Goal: Task Accomplishment & Management: Complete application form

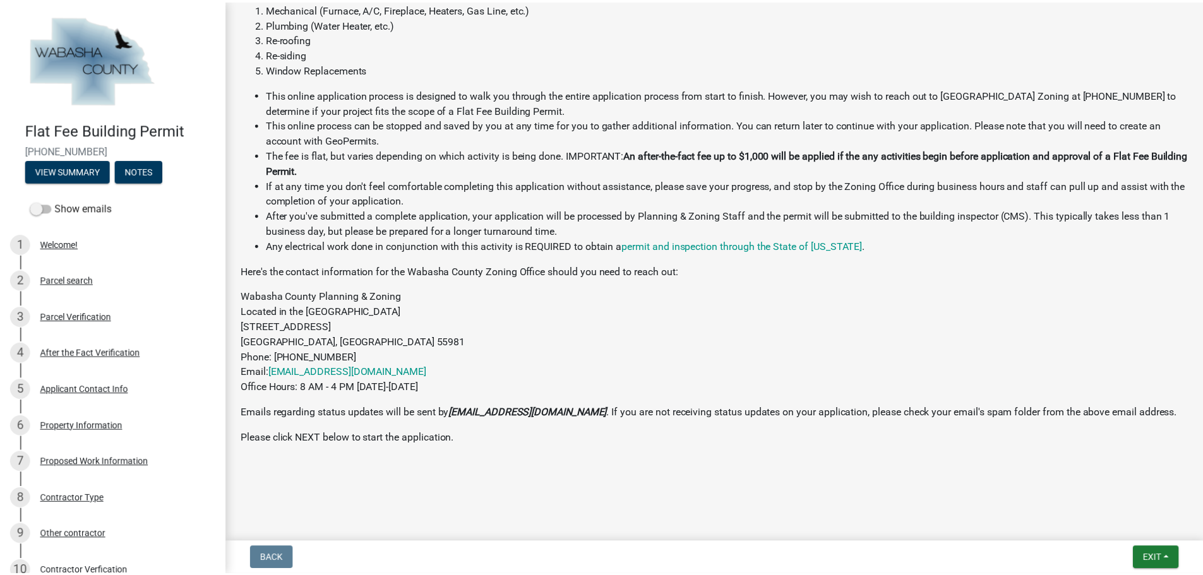
scroll to position [328, 0]
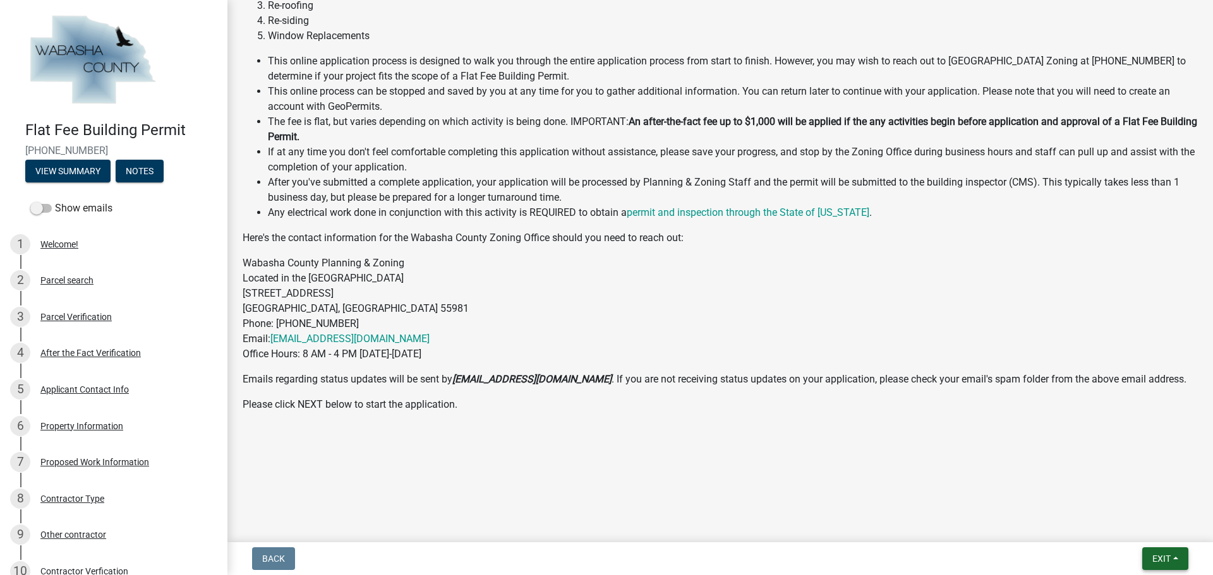
click at [1162, 556] on span "Exit" at bounding box center [1161, 559] width 18 height 10
click at [1127, 529] on button "Save & Exit" at bounding box center [1137, 526] width 101 height 30
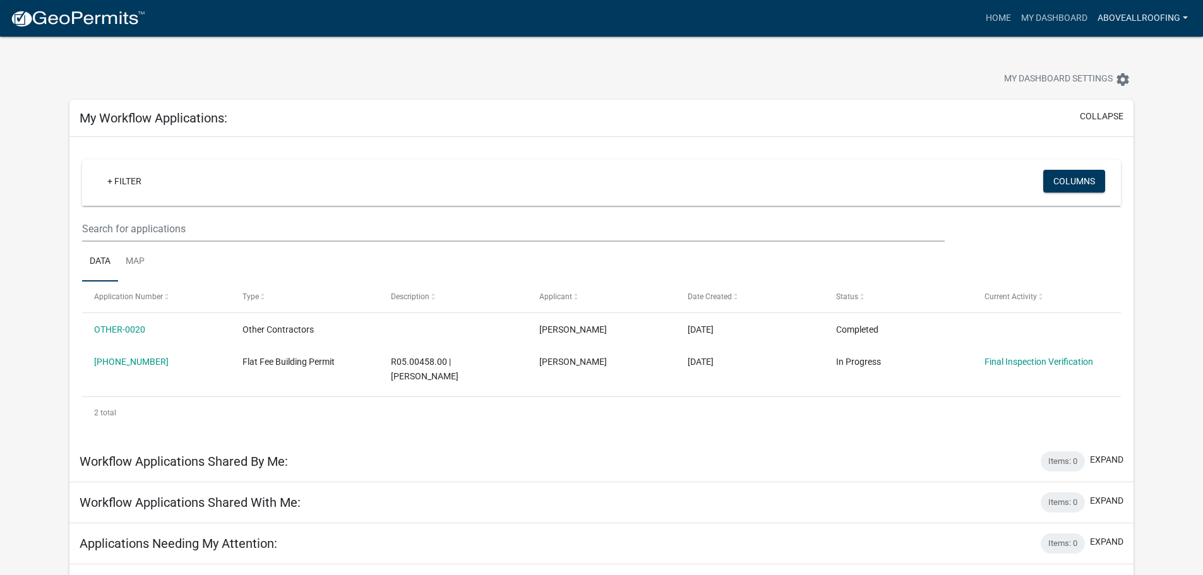
click at [1144, 19] on link "AboveAllRoofing" at bounding box center [1143, 18] width 100 height 24
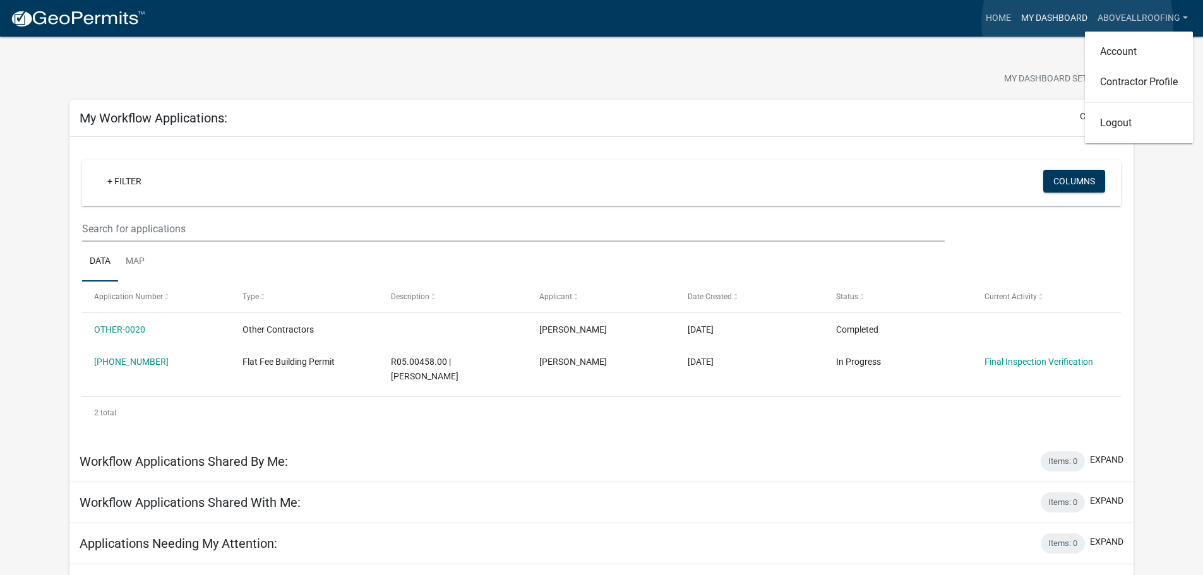
click at [1077, 23] on link "My Dashboard" at bounding box center [1054, 18] width 76 height 24
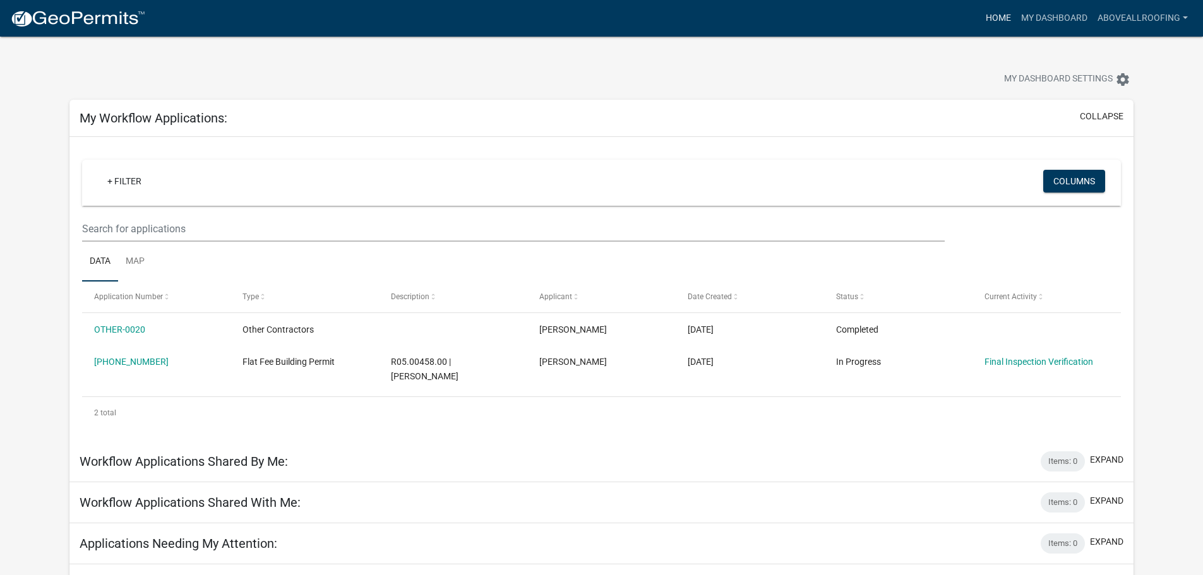
click at [996, 16] on link "Home" at bounding box center [998, 18] width 35 height 24
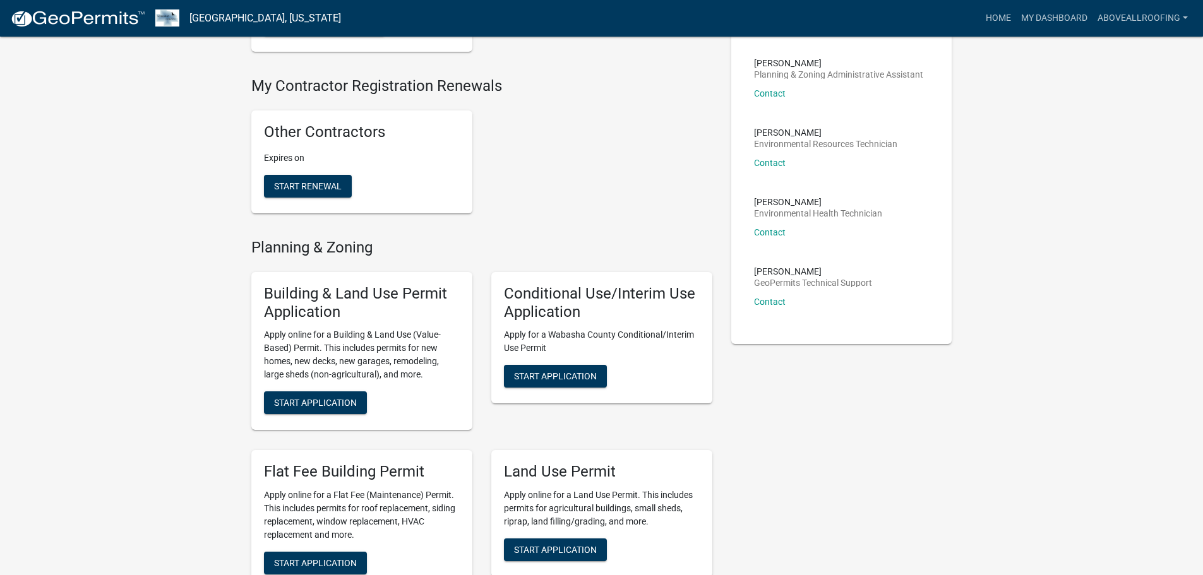
scroll to position [253, 0]
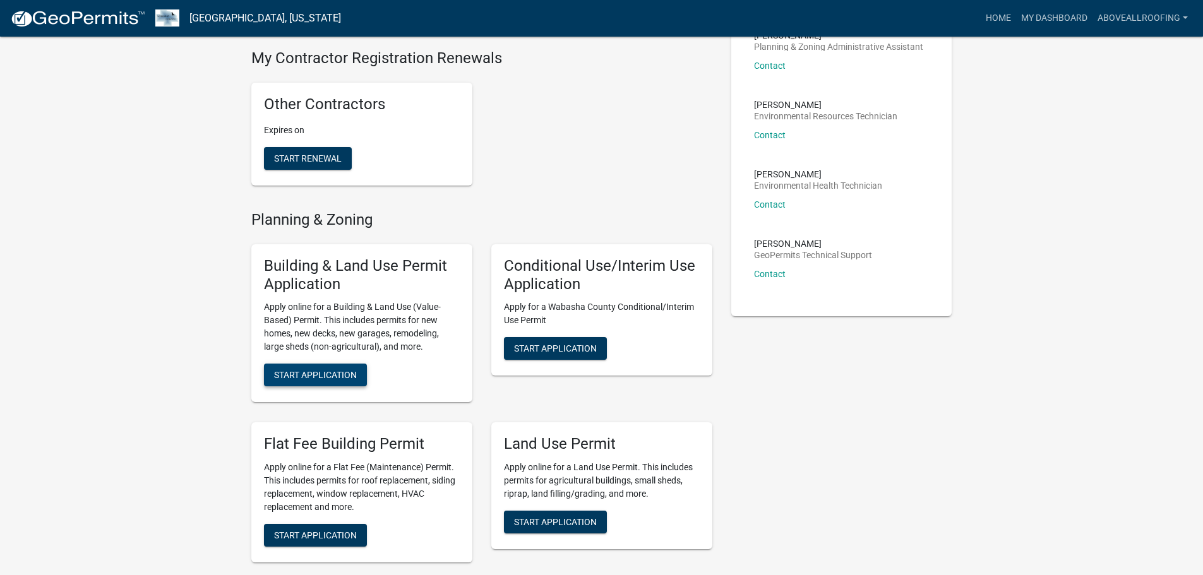
click at [338, 380] on span "Start Application" at bounding box center [315, 375] width 83 height 10
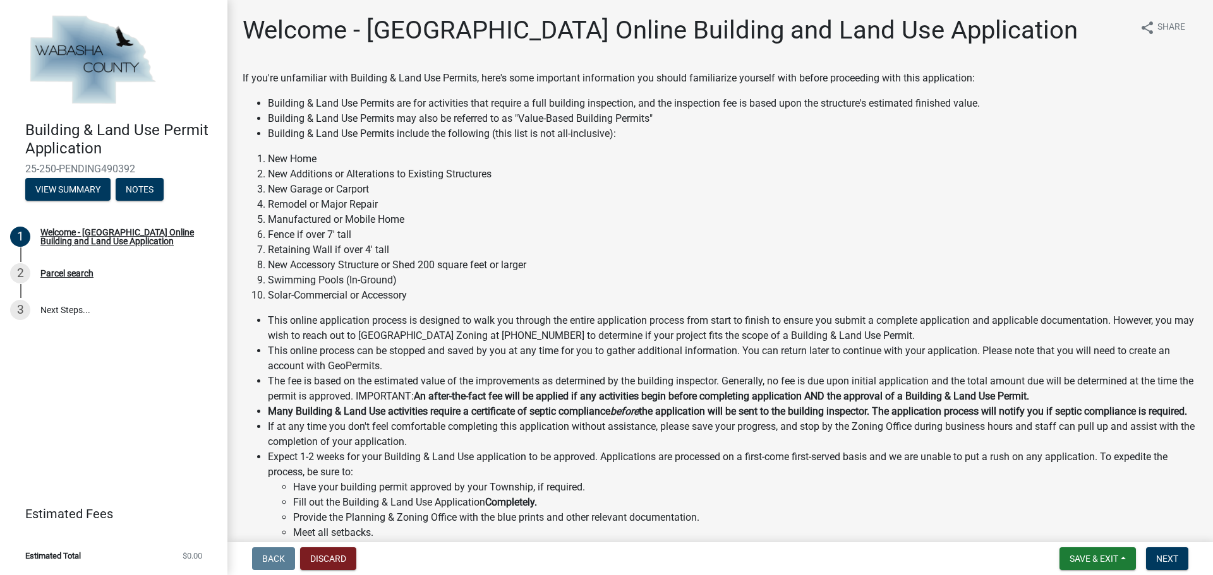
drag, startPoint x: 604, startPoint y: 299, endPoint x: 431, endPoint y: 198, distance: 200.4
click at [431, 198] on li "Remodel or Major Repair" at bounding box center [733, 204] width 930 height 15
click at [1177, 558] on span "Next" at bounding box center [1167, 559] width 22 height 10
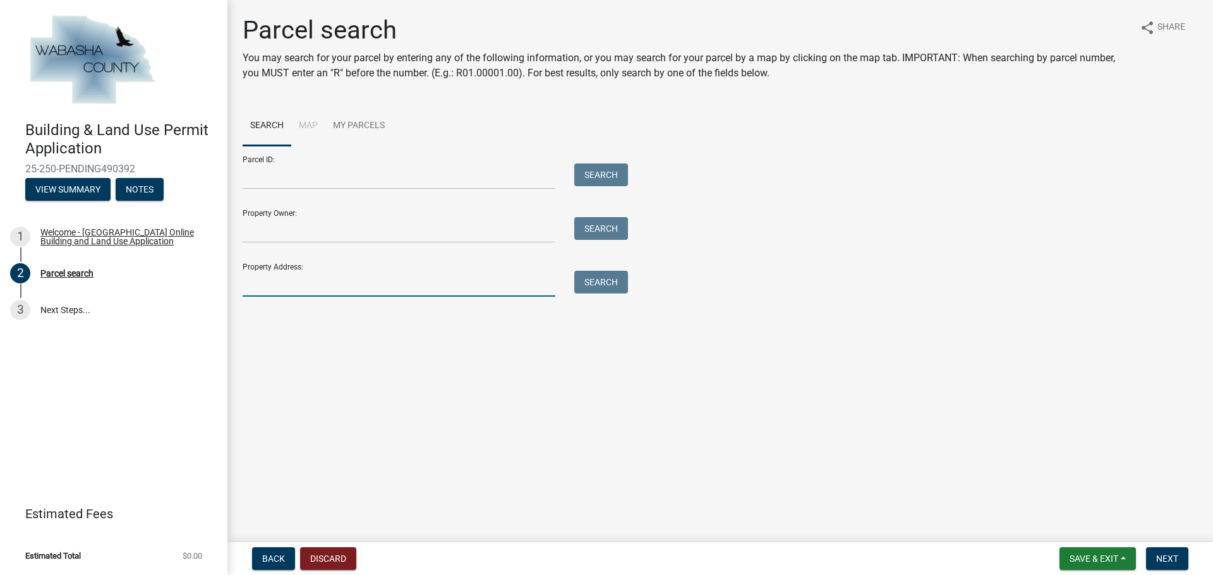
click at [313, 287] on input "Property Address:" at bounding box center [399, 284] width 313 height 26
click at [307, 286] on input "Property Address:" at bounding box center [399, 284] width 313 height 26
paste input "[STREET_ADDRESS]"
type input "[STREET_ADDRESS]"
click at [607, 285] on button "Search" at bounding box center [601, 282] width 54 height 23
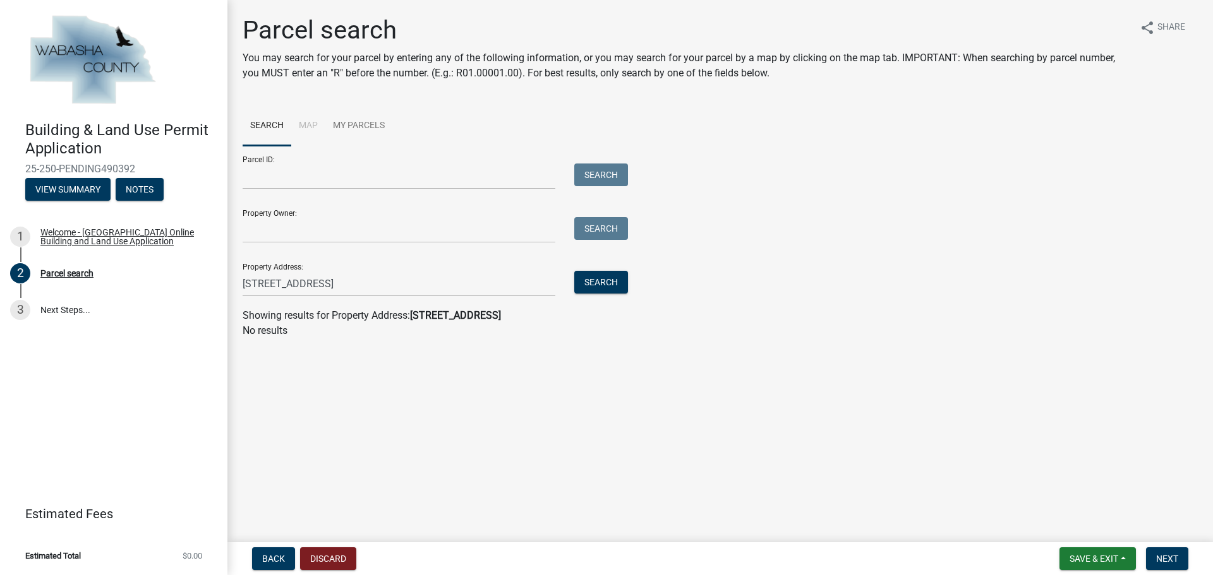
click at [381, 359] on main "Parcel search You may search for your parcel by entering any of the following i…" at bounding box center [719, 268] width 985 height 537
drag, startPoint x: 453, startPoint y: 286, endPoint x: 47, endPoint y: 279, distance: 406.1
click at [47, 279] on div "Building & Land Use Permit Application 25-250-PENDING490392 View Summary Notes …" at bounding box center [606, 287] width 1213 height 575
click at [267, 556] on span "Back" at bounding box center [273, 559] width 23 height 10
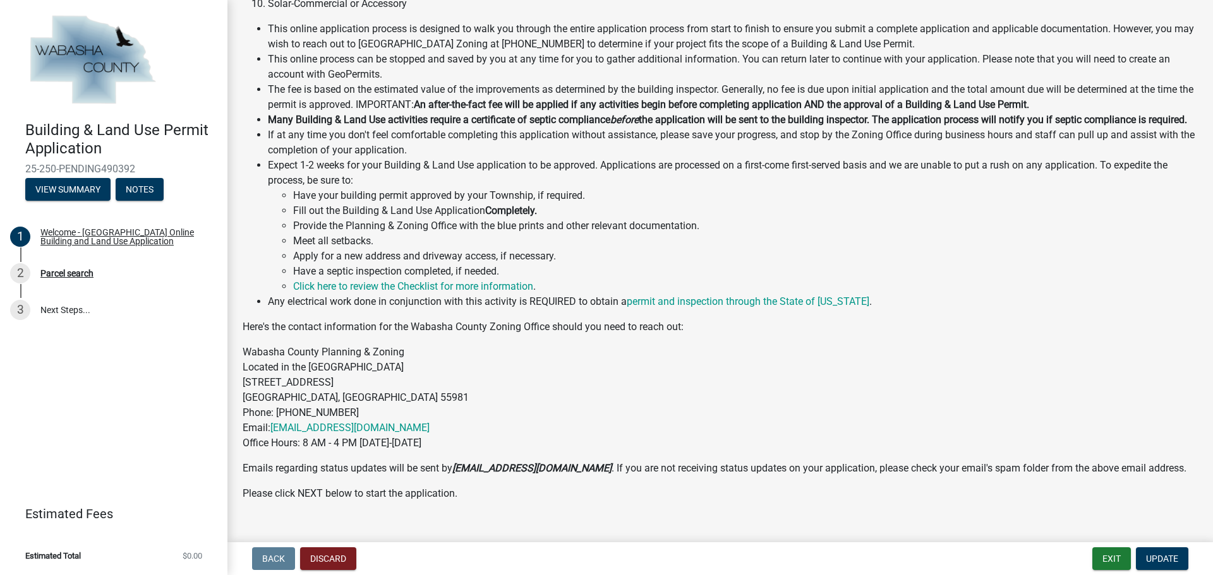
scroll to position [330, 0]
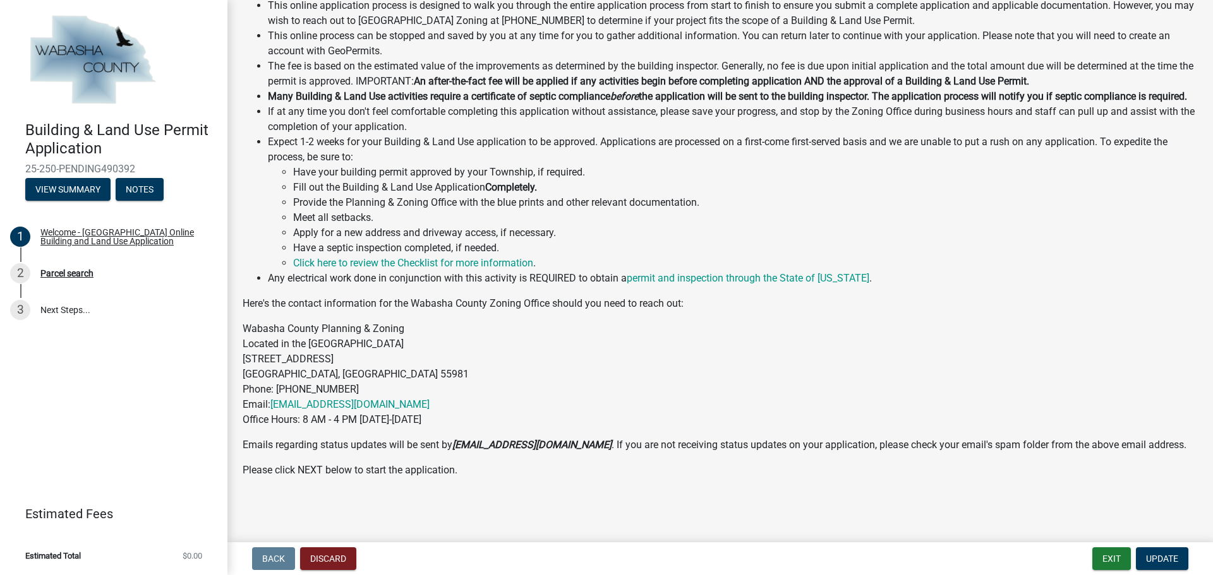
drag, startPoint x: 520, startPoint y: 361, endPoint x: 315, endPoint y: 318, distance: 210.3
click at [322, 340] on p "Wabasha County Planning & Zoning Located in the [GEOGRAPHIC_DATA] [STREET_ADDRE…" at bounding box center [720, 374] width 955 height 106
click at [70, 188] on button "View Summary" at bounding box center [67, 189] width 85 height 23
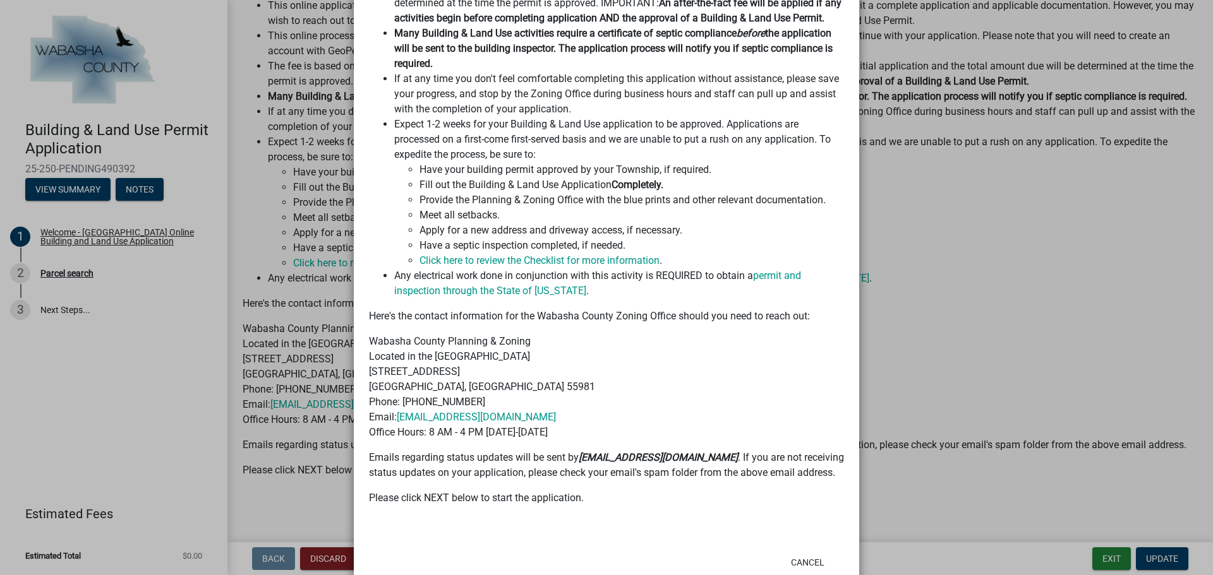
scroll to position [602, 0]
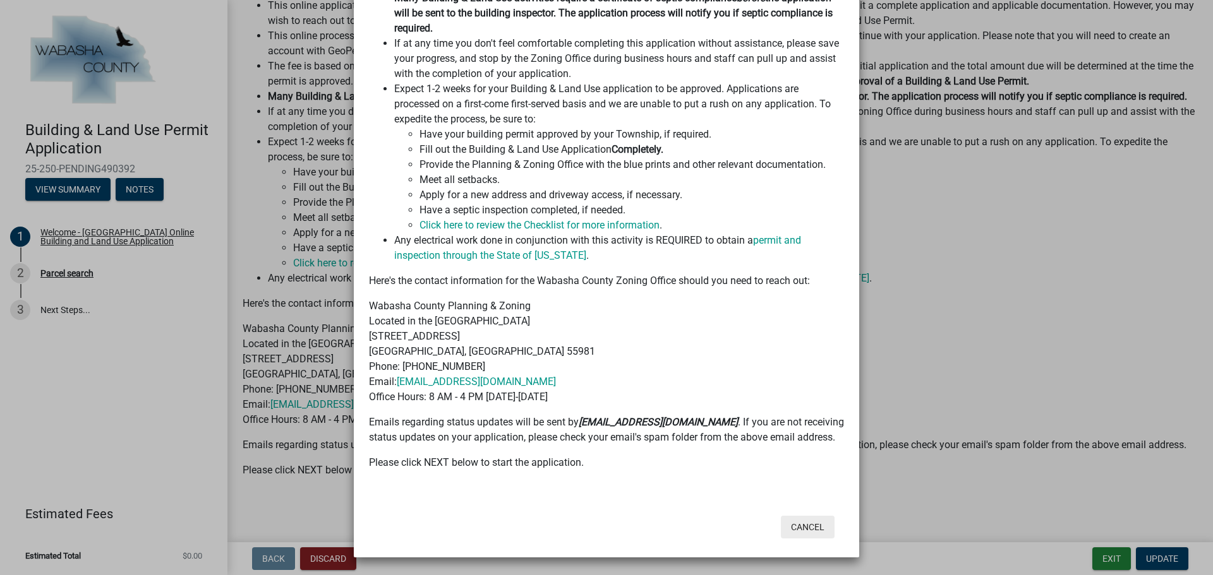
click at [805, 529] on button "Cancel" at bounding box center [808, 527] width 54 height 23
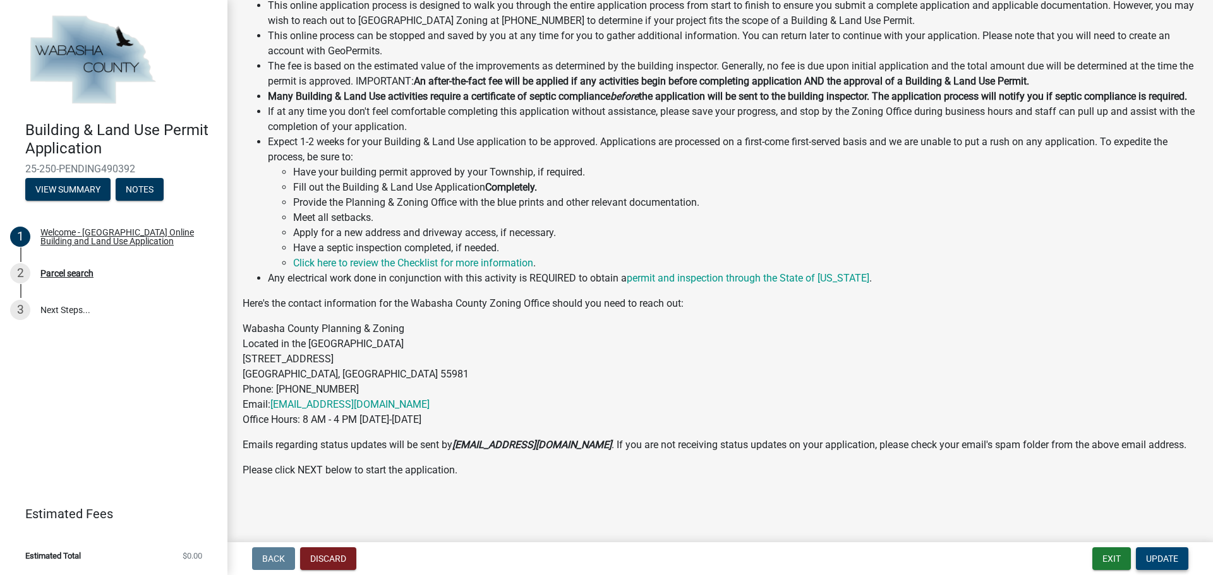
click at [1161, 558] on span "Update" at bounding box center [1162, 559] width 32 height 10
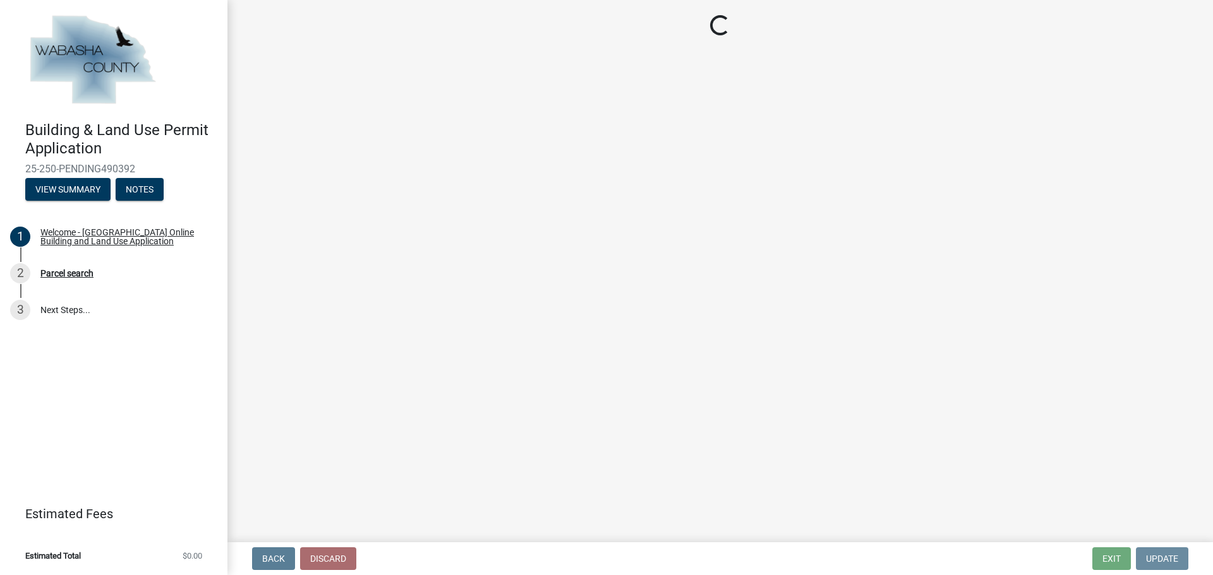
scroll to position [0, 0]
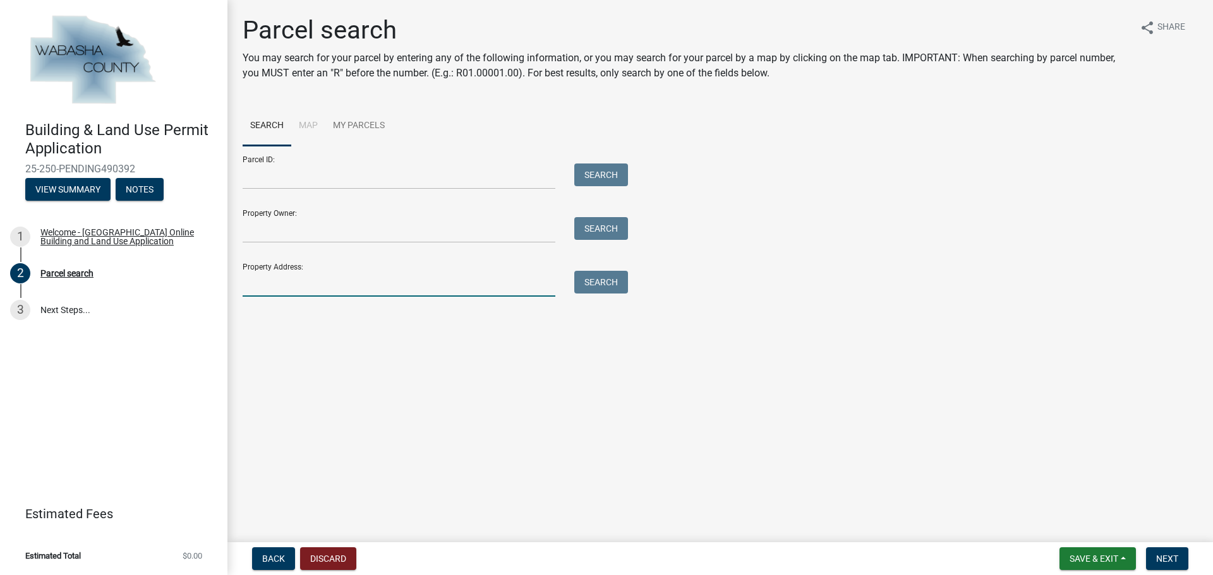
click at [305, 276] on input "Property Address:" at bounding box center [399, 284] width 313 height 26
type input "[STREET_ADDRESS]"
click at [590, 282] on button "Search" at bounding box center [601, 282] width 54 height 23
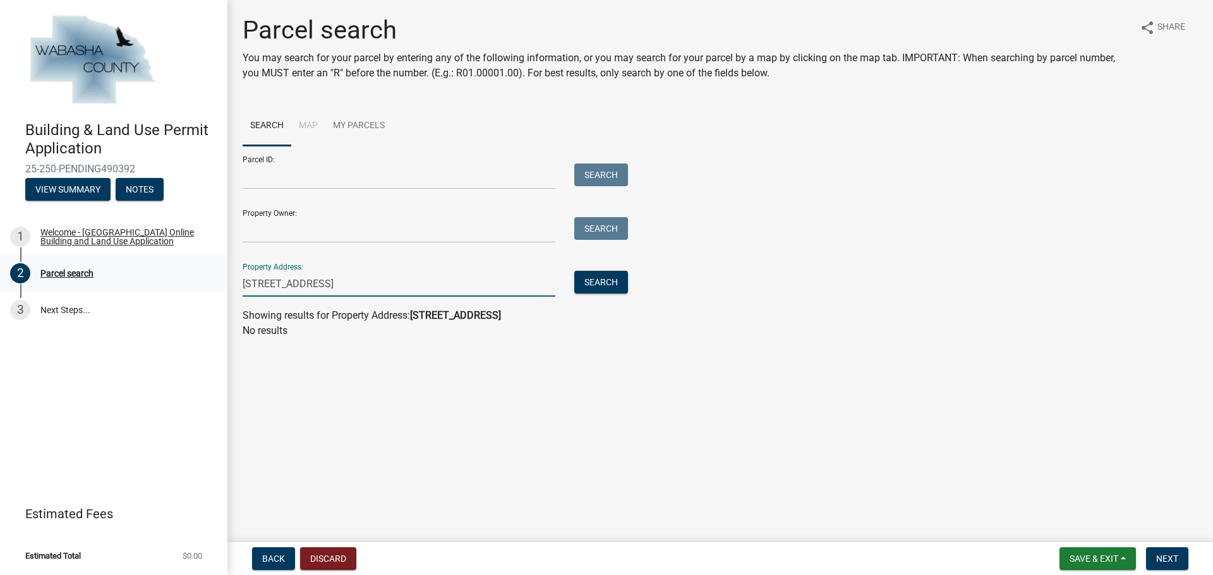
drag, startPoint x: 364, startPoint y: 289, endPoint x: 97, endPoint y: 267, distance: 267.4
click at [97, 267] on div "Building & Land Use Permit Application 25-250-PENDING490392 View Summary Notes …" at bounding box center [606, 287] width 1213 height 575
click at [308, 237] on input "Property Owner:" at bounding box center [399, 230] width 313 height 26
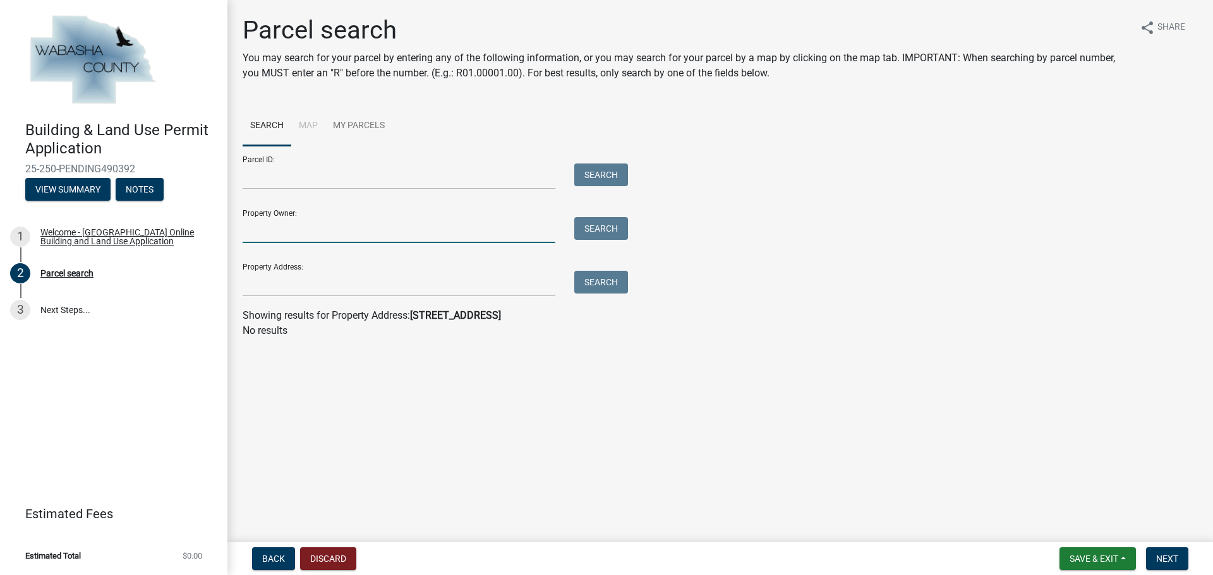
click at [304, 233] on input "Property Owner:" at bounding box center [399, 230] width 313 height 26
paste input "[PERSON_NAME]"
type input "[PERSON_NAME]"
click at [602, 224] on button "Search" at bounding box center [601, 228] width 54 height 23
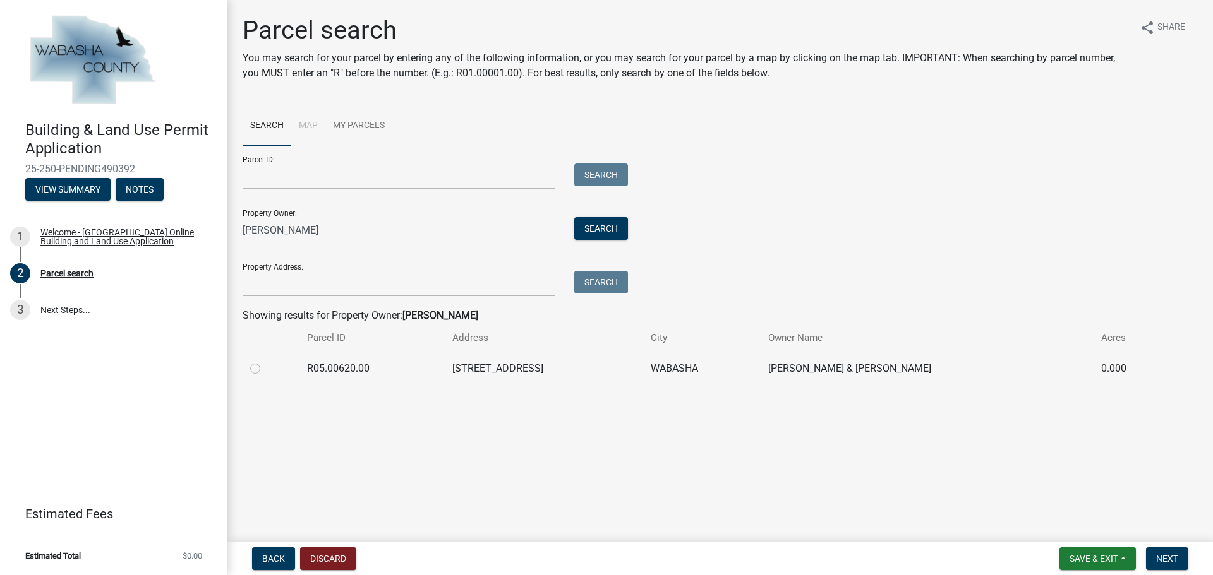
click at [265, 361] on label at bounding box center [265, 361] width 0 height 0
click at [265, 369] on input "radio" at bounding box center [269, 365] width 8 height 8
radio input "true"
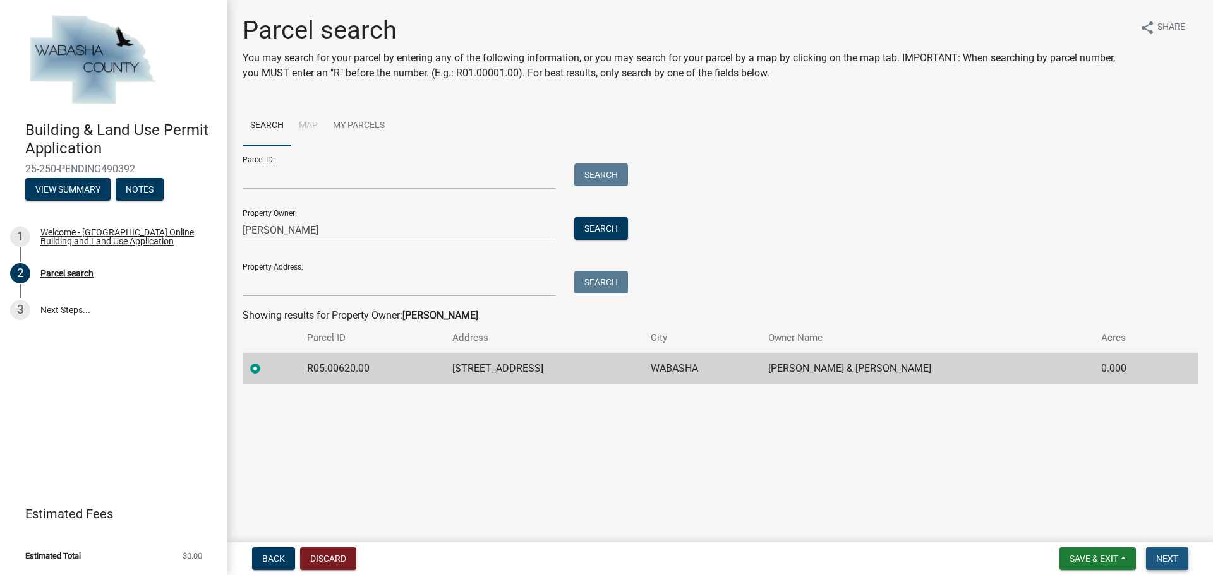
click at [1165, 556] on span "Next" at bounding box center [1167, 559] width 22 height 10
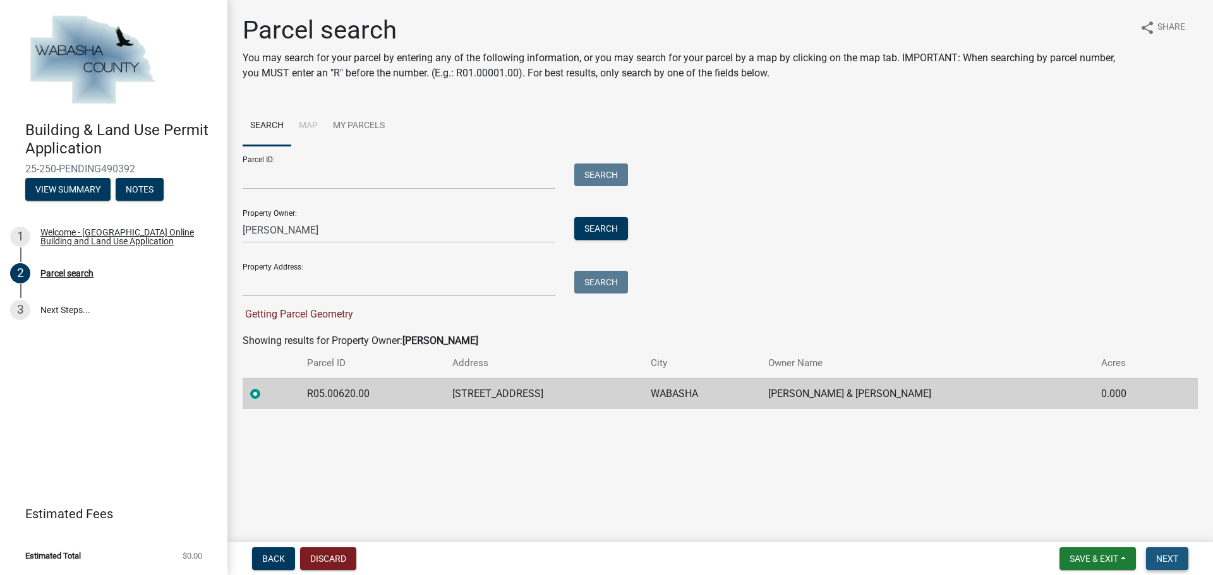
click at [1161, 554] on span "Next" at bounding box center [1167, 559] width 22 height 10
click at [281, 316] on span "Getting Parcel Geometry" at bounding box center [298, 314] width 111 height 12
click at [358, 394] on td "R05.00620.00" at bounding box center [371, 393] width 145 height 31
click at [538, 396] on td "[STREET_ADDRESS]" at bounding box center [544, 393] width 198 height 31
click at [841, 391] on td "[PERSON_NAME] & [PERSON_NAME]" at bounding box center [926, 393] width 333 height 31
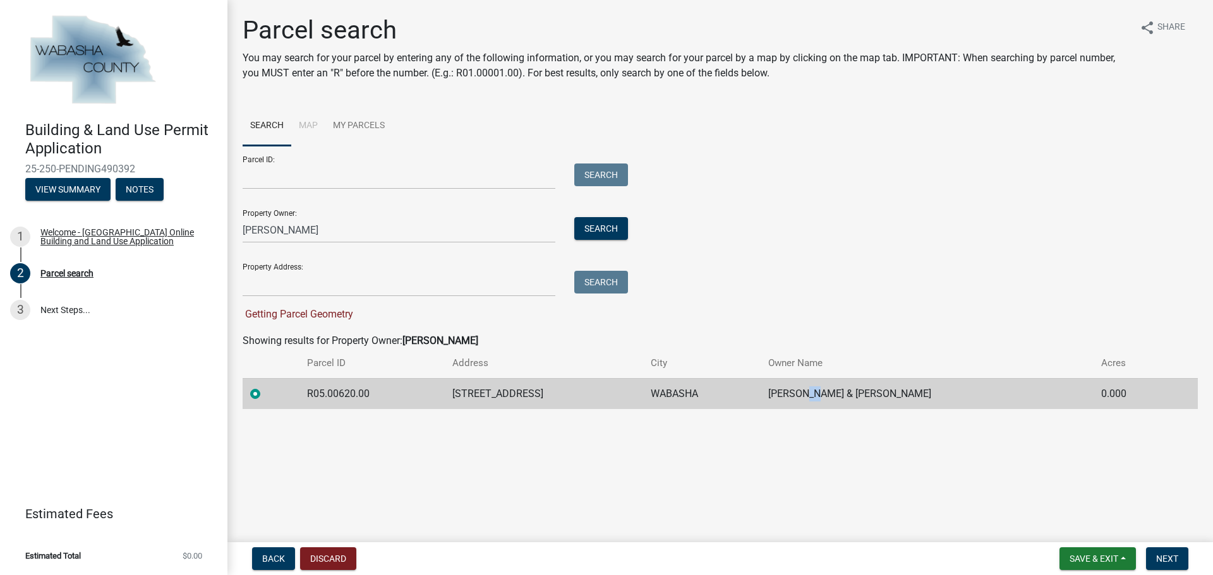
click at [841, 391] on td "[PERSON_NAME] & [PERSON_NAME]" at bounding box center [926, 393] width 333 height 31
click at [794, 501] on main "Parcel search You may search for your parcel by entering any of the following i…" at bounding box center [719, 268] width 985 height 537
click at [1170, 562] on span "Next" at bounding box center [1167, 559] width 22 height 10
click at [1106, 556] on span "Save & Exit" at bounding box center [1093, 559] width 49 height 10
click at [1067, 498] on button "Save" at bounding box center [1084, 496] width 101 height 30
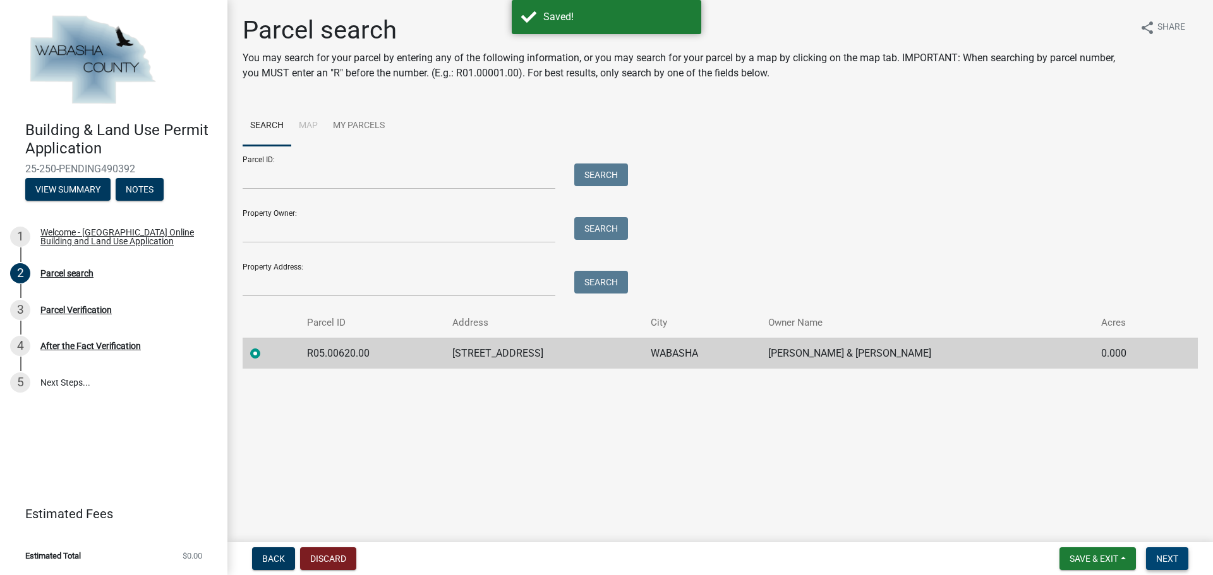
click at [1163, 551] on button "Next" at bounding box center [1167, 559] width 42 height 23
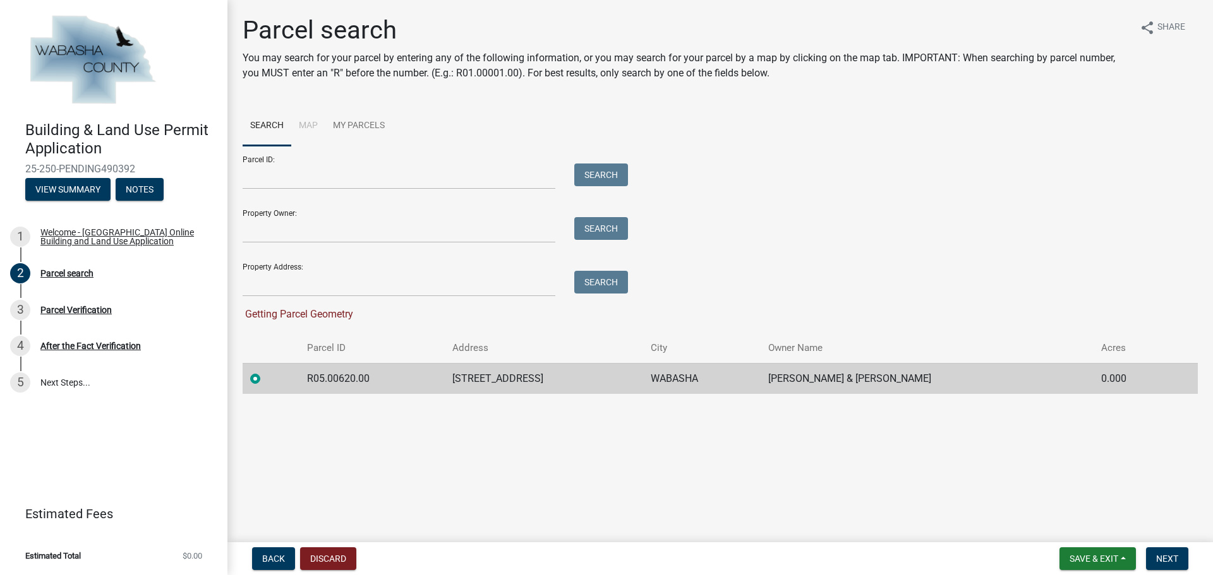
click at [352, 376] on td "R05.00620.00" at bounding box center [371, 378] width 145 height 31
click at [339, 382] on td "R05.00620.00" at bounding box center [371, 378] width 145 height 31
copy td "R05.00620.00"
click at [292, 174] on input "Parcel ID:" at bounding box center [399, 177] width 313 height 26
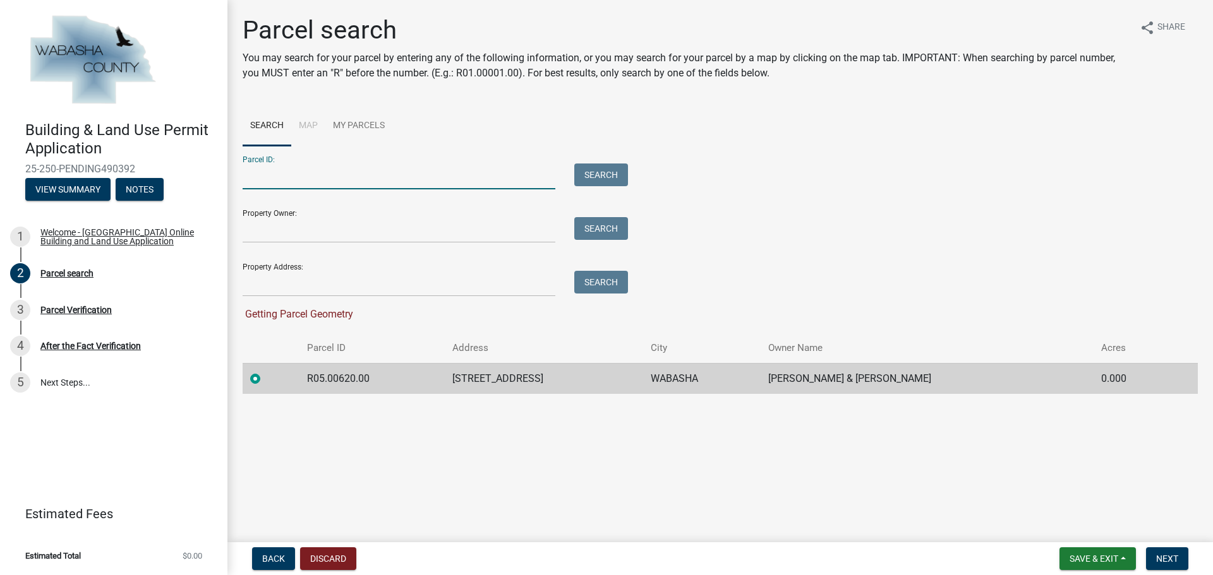
paste input "R05.00620.00"
type input "R05.00620.00"
click at [613, 177] on button "Search" at bounding box center [601, 175] width 54 height 23
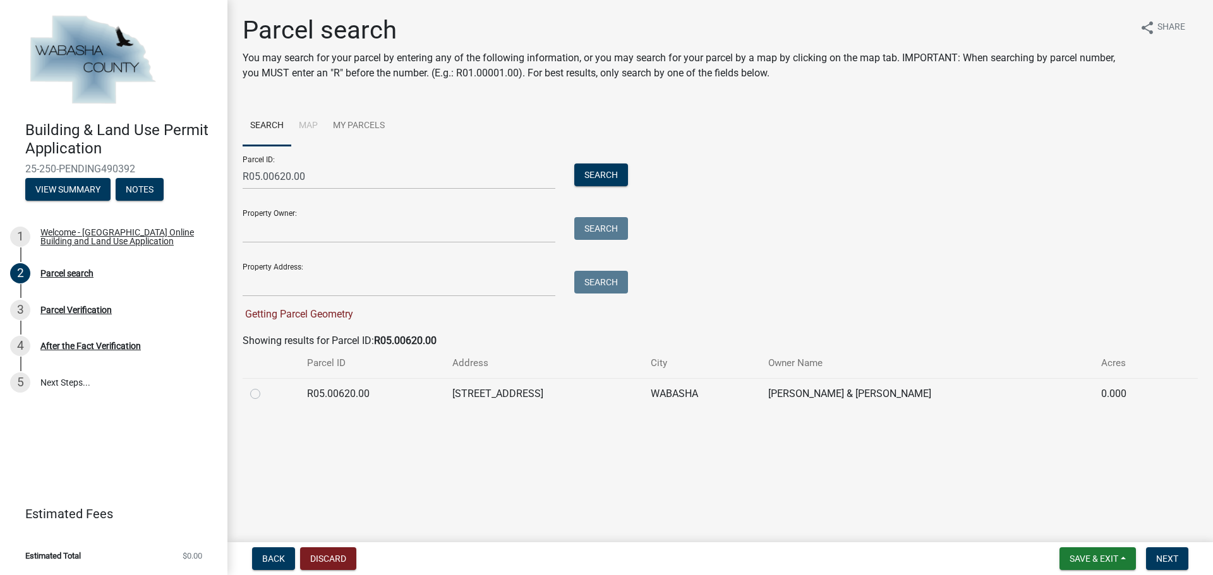
click at [265, 386] on label at bounding box center [265, 386] width 0 height 0
click at [265, 394] on input "radio" at bounding box center [269, 390] width 8 height 8
radio input "true"
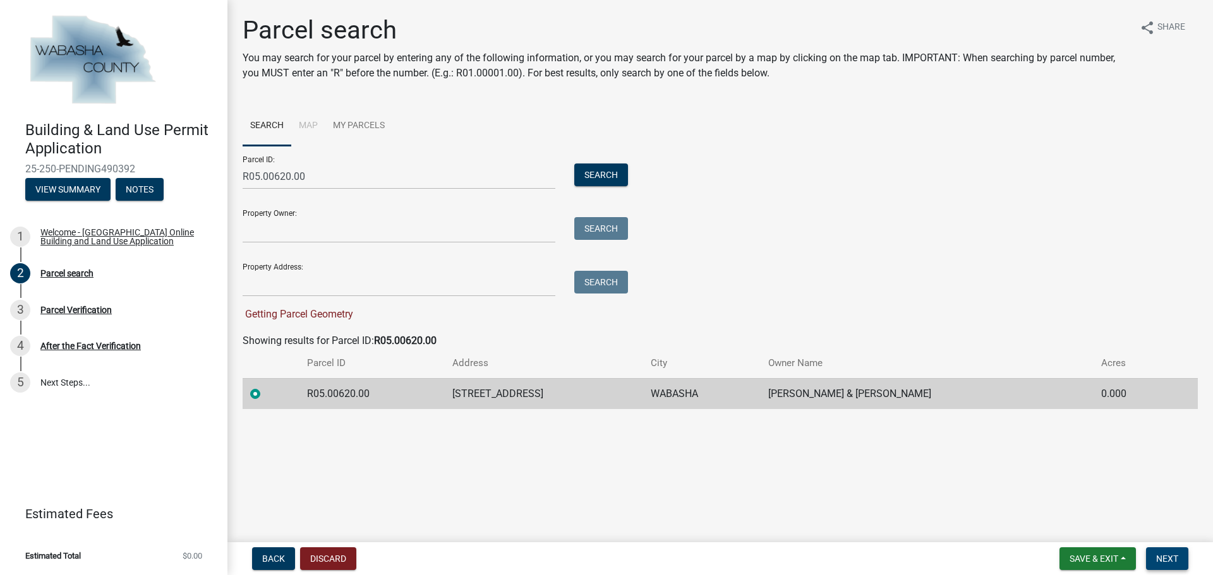
click at [1157, 556] on span "Next" at bounding box center [1167, 559] width 22 height 10
click at [66, 345] on div "After the Fact Verification" at bounding box center [90, 346] width 100 height 9
click at [100, 349] on div "After the Fact Verification" at bounding box center [90, 346] width 100 height 9
click at [59, 309] on div "Parcel Verification" at bounding box center [75, 310] width 71 height 9
click at [90, 352] on div "4 After the Fact Verification" at bounding box center [108, 346] width 197 height 20
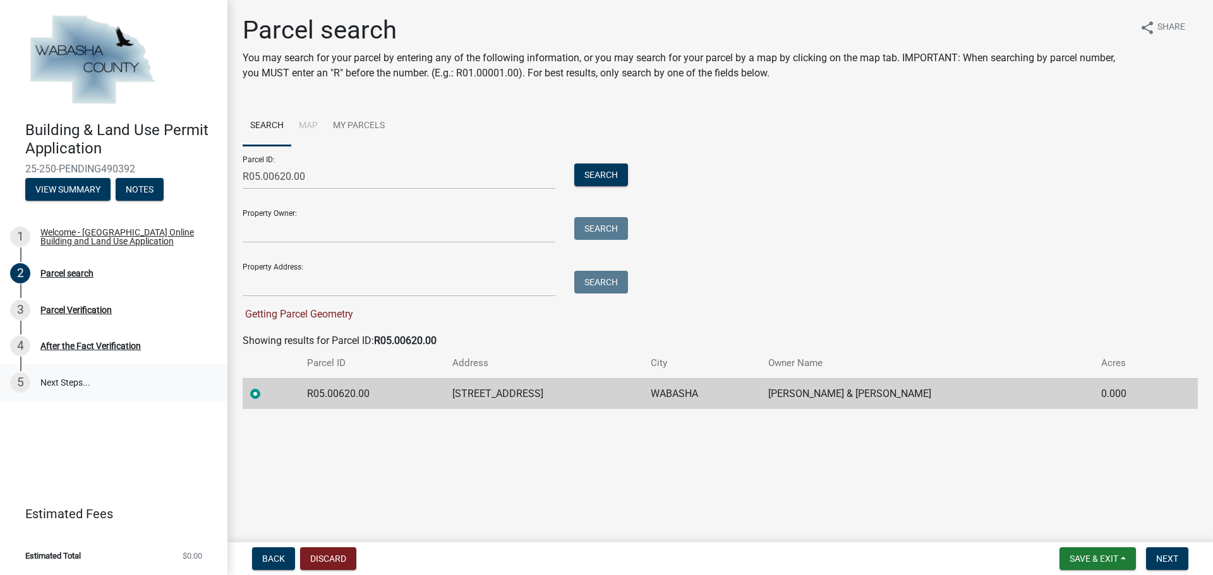
click at [75, 379] on link "5 Next Steps..." at bounding box center [113, 382] width 227 height 37
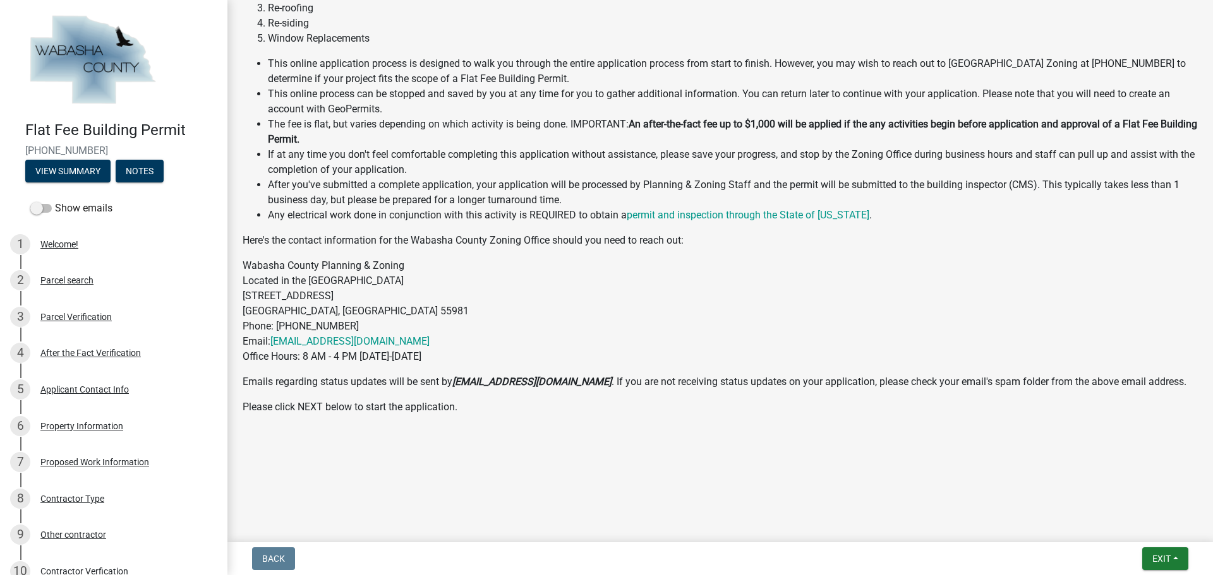
scroll to position [328, 0]
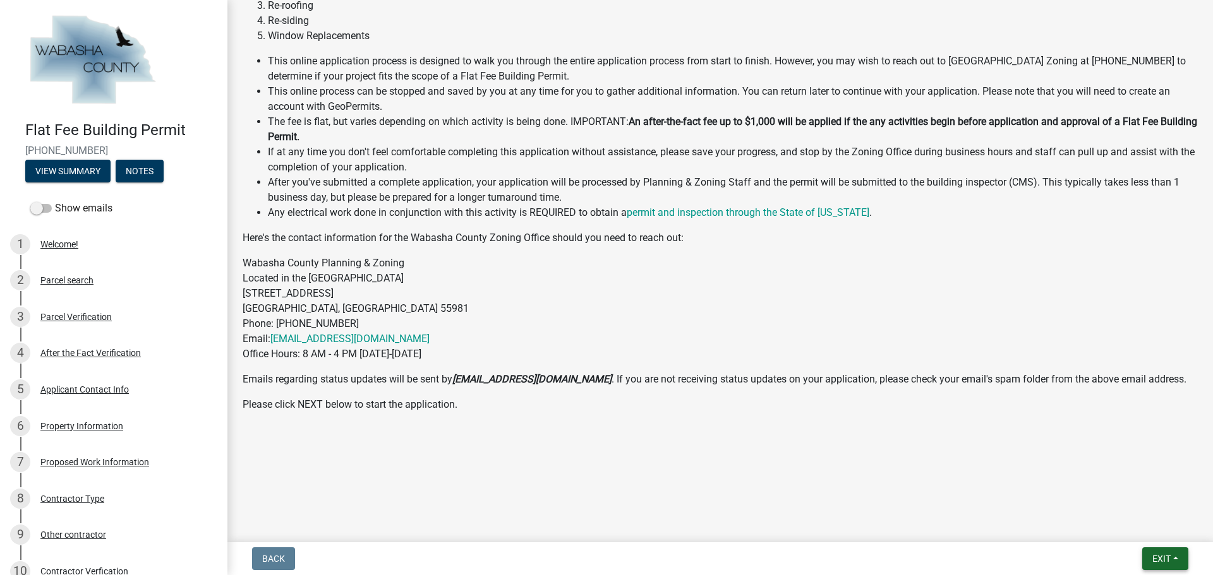
click at [1163, 554] on span "Exit" at bounding box center [1161, 559] width 18 height 10
click at [1133, 498] on button "Save" at bounding box center [1137, 496] width 101 height 30
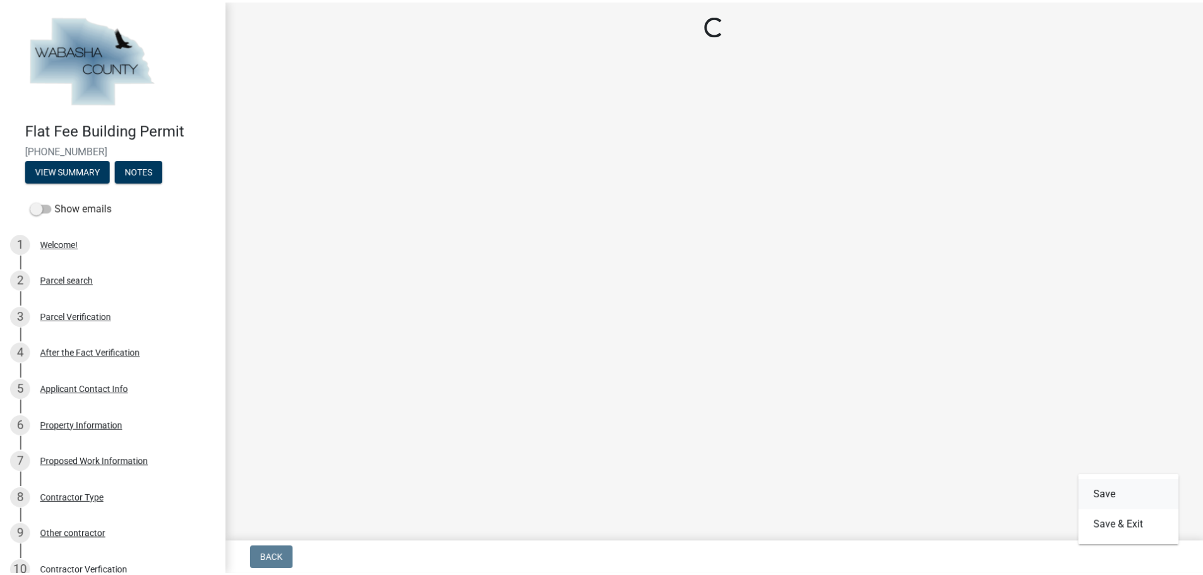
scroll to position [0, 0]
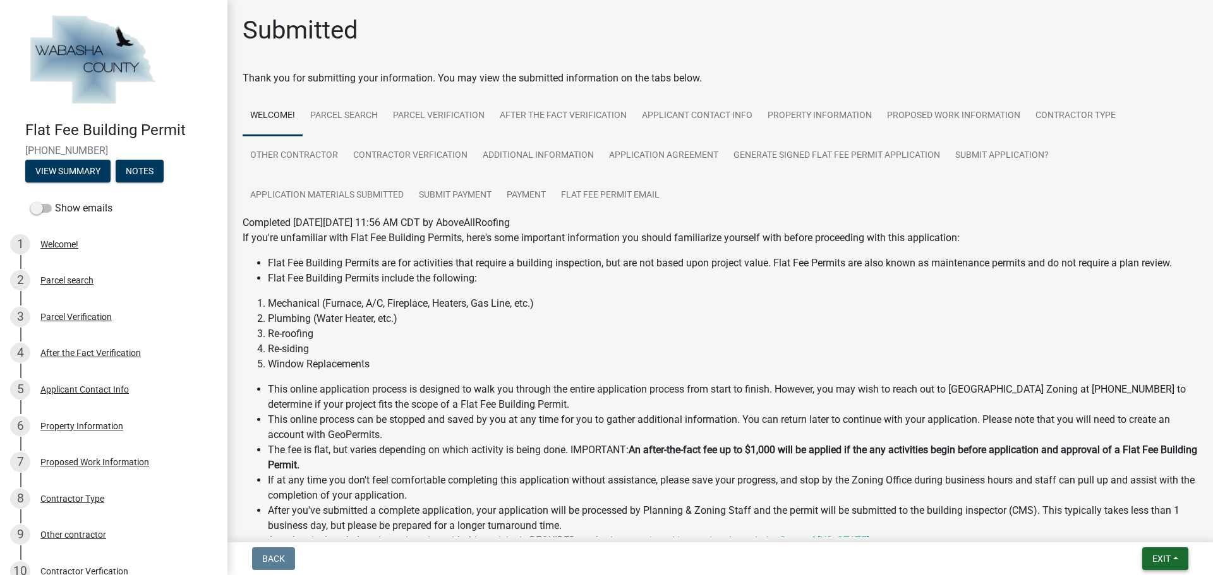
click at [1166, 558] on span "Exit" at bounding box center [1161, 559] width 18 height 10
click at [1144, 530] on button "Save & Exit" at bounding box center [1137, 526] width 101 height 30
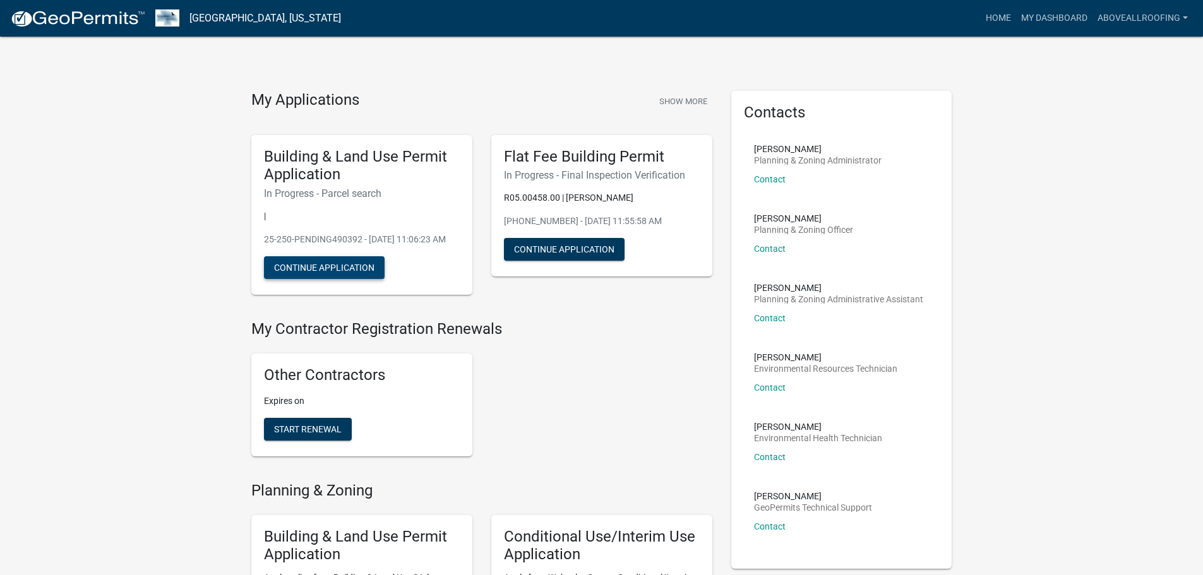
click at [357, 279] on button "Continue Application" at bounding box center [324, 267] width 121 height 23
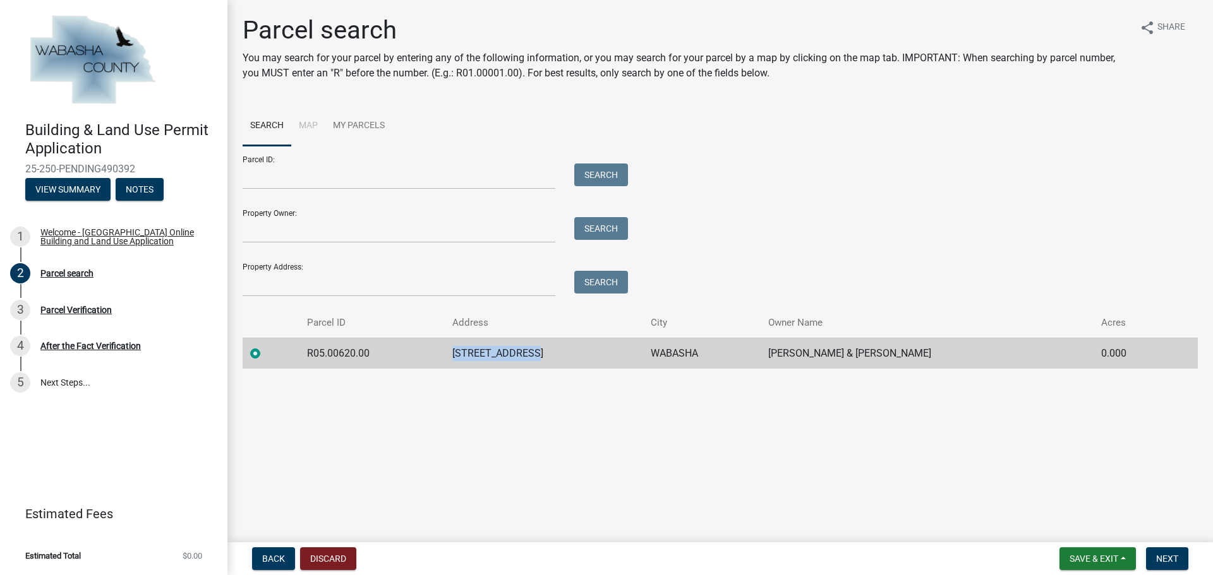
drag, startPoint x: 554, startPoint y: 353, endPoint x: 469, endPoint y: 348, distance: 85.4
click at [469, 348] on td "[STREET_ADDRESS]" at bounding box center [544, 353] width 198 height 31
copy td "[STREET_ADDRESS]"
click at [323, 559] on button "Discard" at bounding box center [328, 559] width 56 height 23
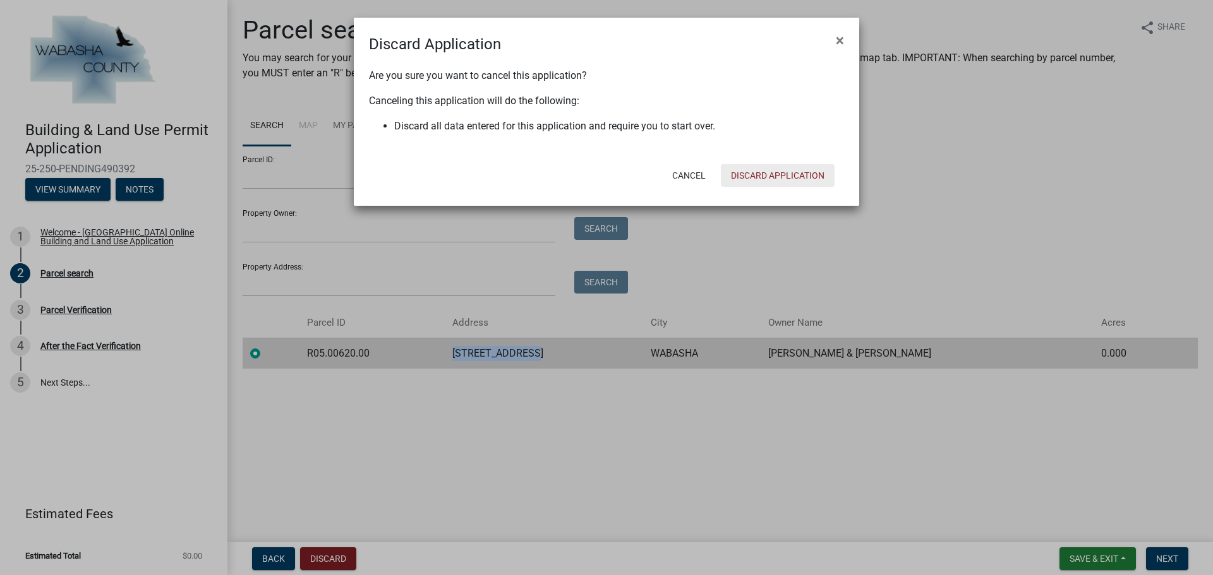
click at [745, 171] on button "Discard Application" at bounding box center [778, 175] width 114 height 23
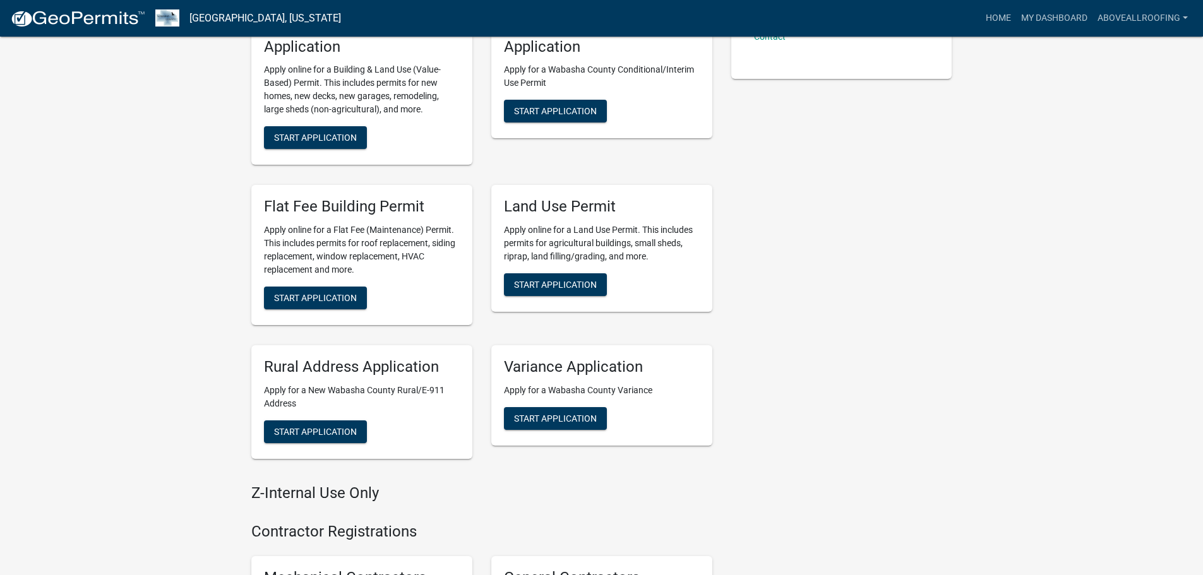
scroll to position [505, 0]
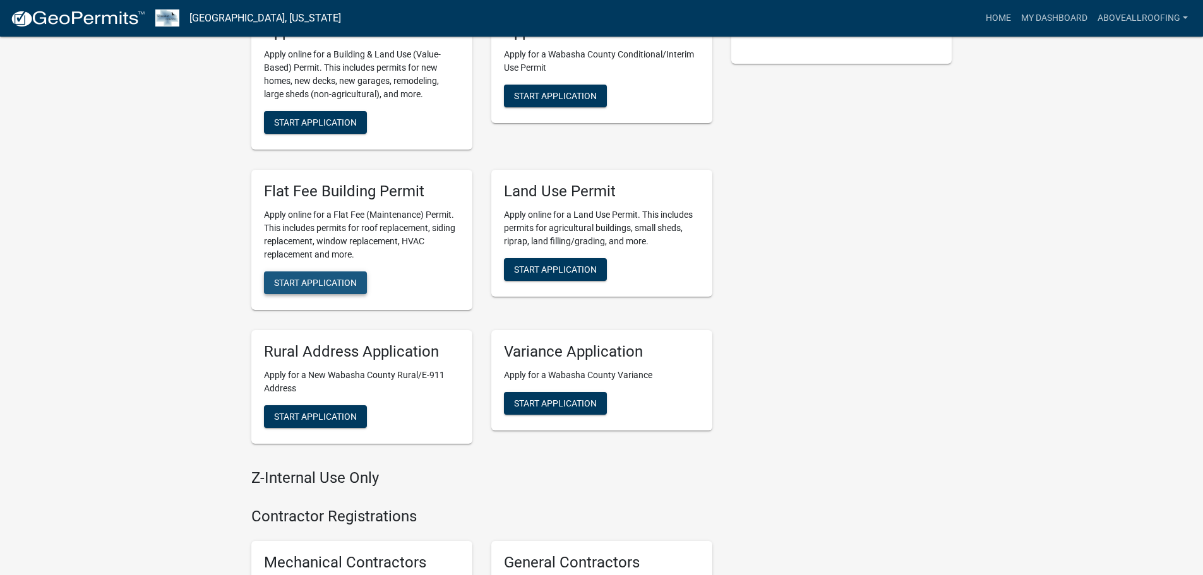
click at [332, 280] on span "Start Application" at bounding box center [315, 283] width 83 height 10
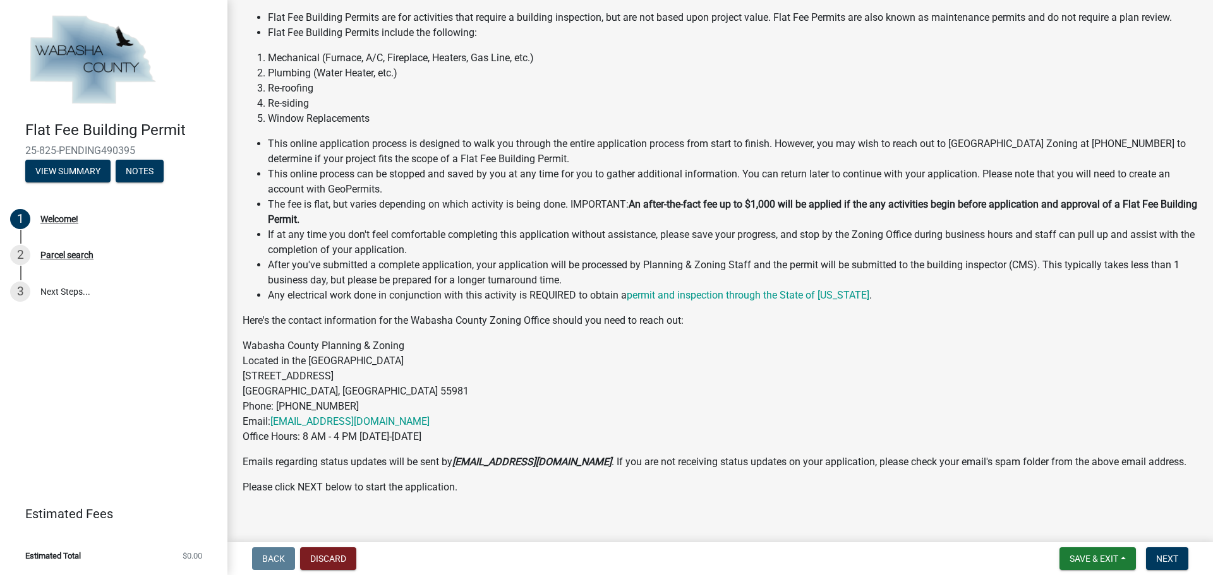
scroll to position [153, 0]
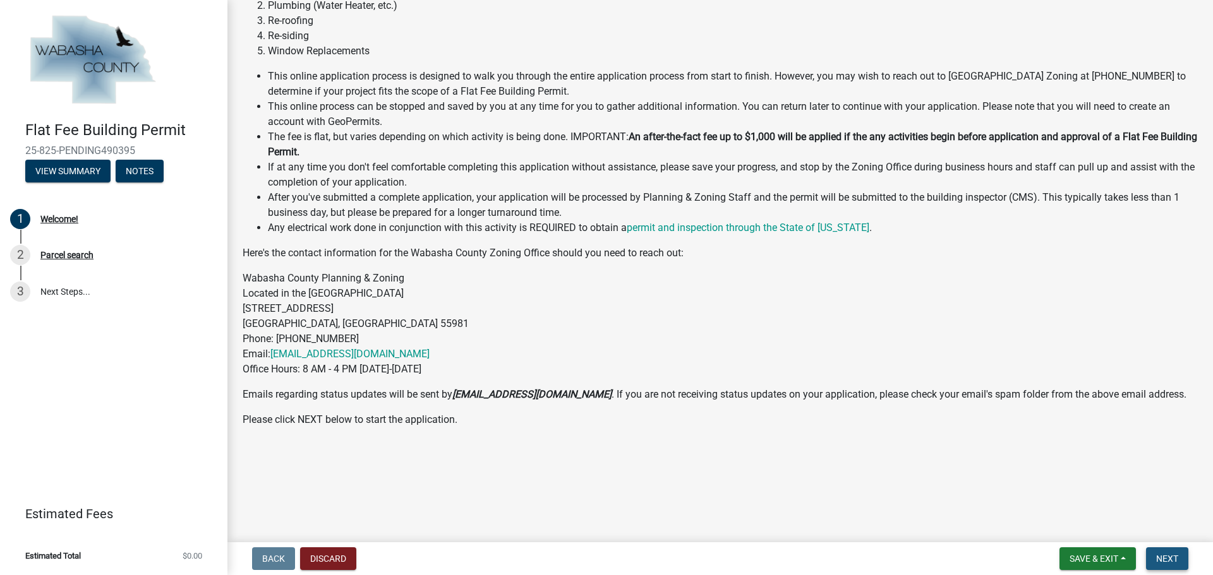
click at [1167, 554] on span "Next" at bounding box center [1167, 559] width 22 height 10
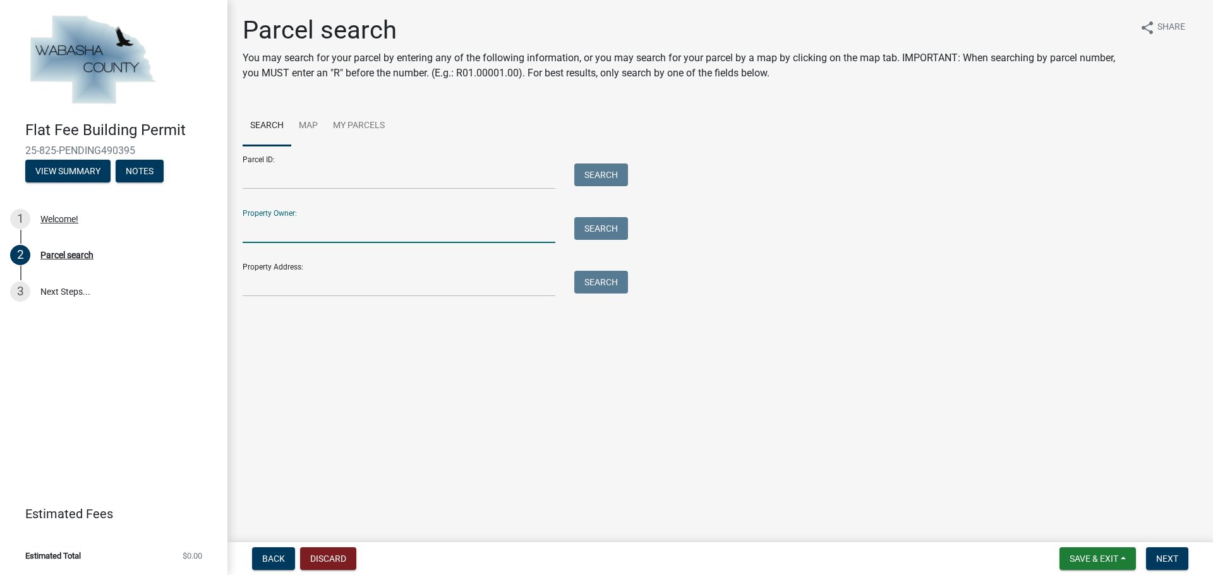
click at [352, 237] on input "Property Owner:" at bounding box center [399, 230] width 313 height 26
click at [338, 290] on input "Property Address:" at bounding box center [399, 284] width 313 height 26
paste input "[STREET_ADDRESS]"
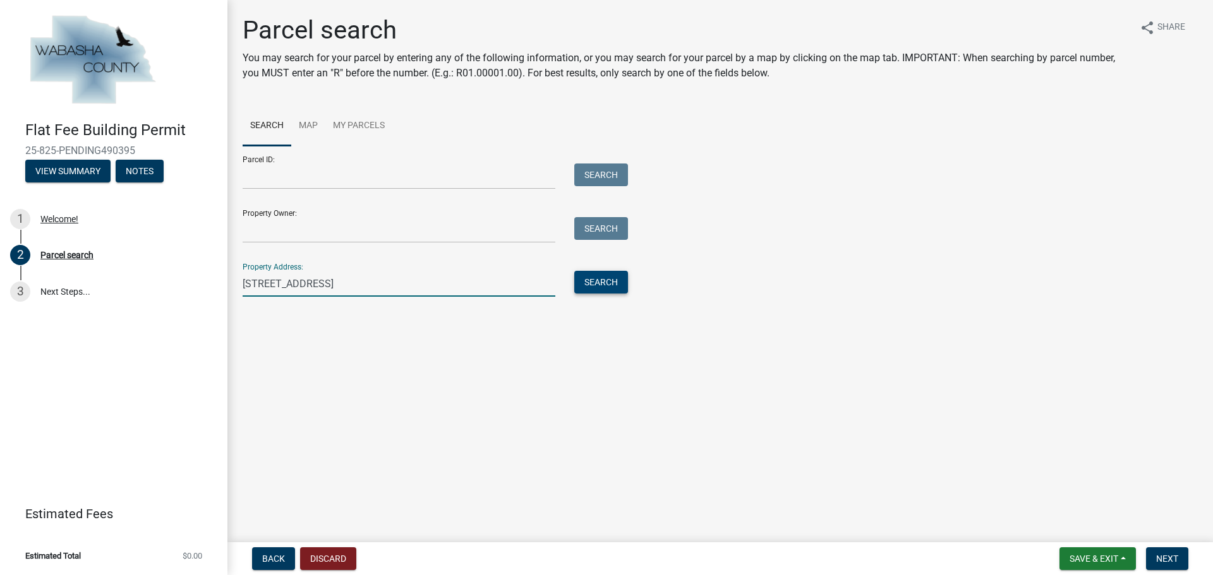
type input "[STREET_ADDRESS]"
click at [615, 284] on button "Search" at bounding box center [601, 282] width 54 height 23
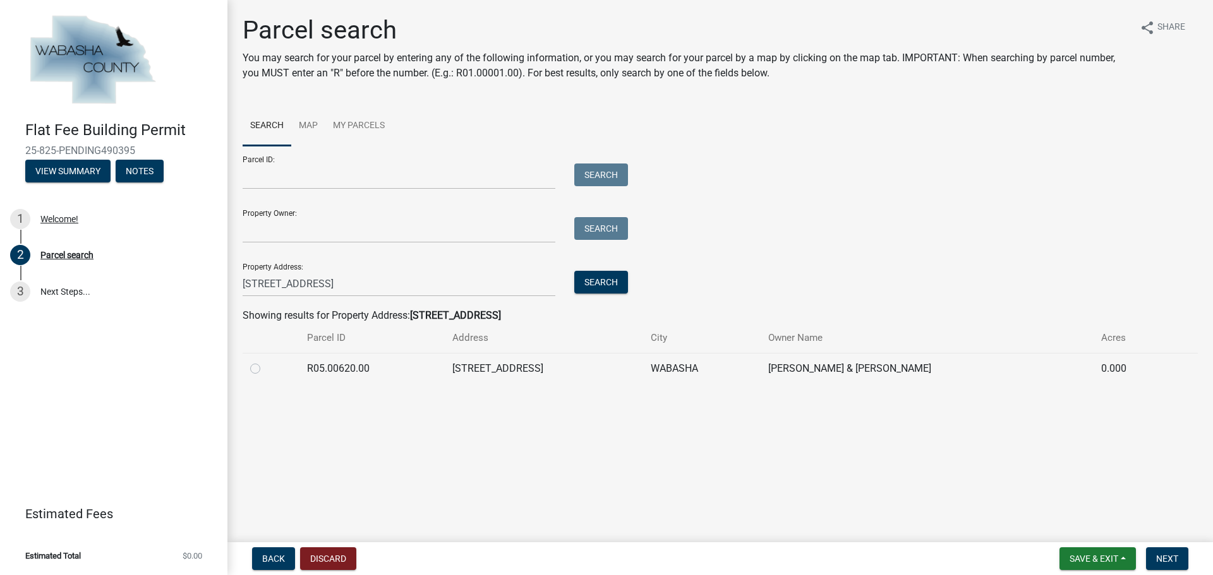
click at [265, 361] on label at bounding box center [265, 361] width 0 height 0
click at [265, 368] on input "radio" at bounding box center [269, 365] width 8 height 8
radio input "true"
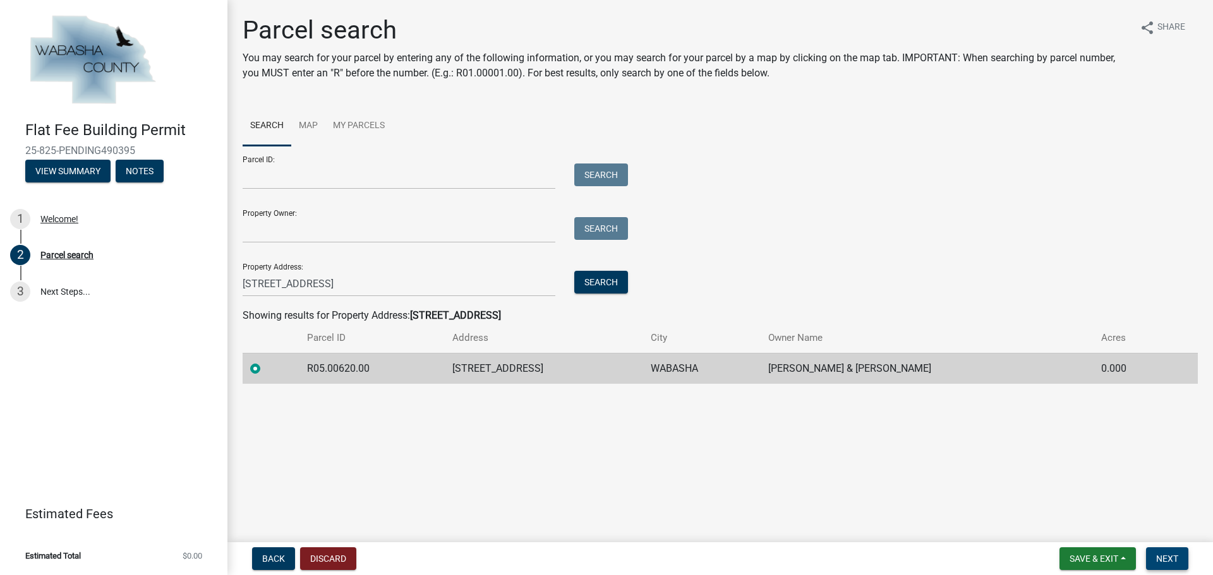
click at [1158, 559] on span "Next" at bounding box center [1167, 559] width 22 height 10
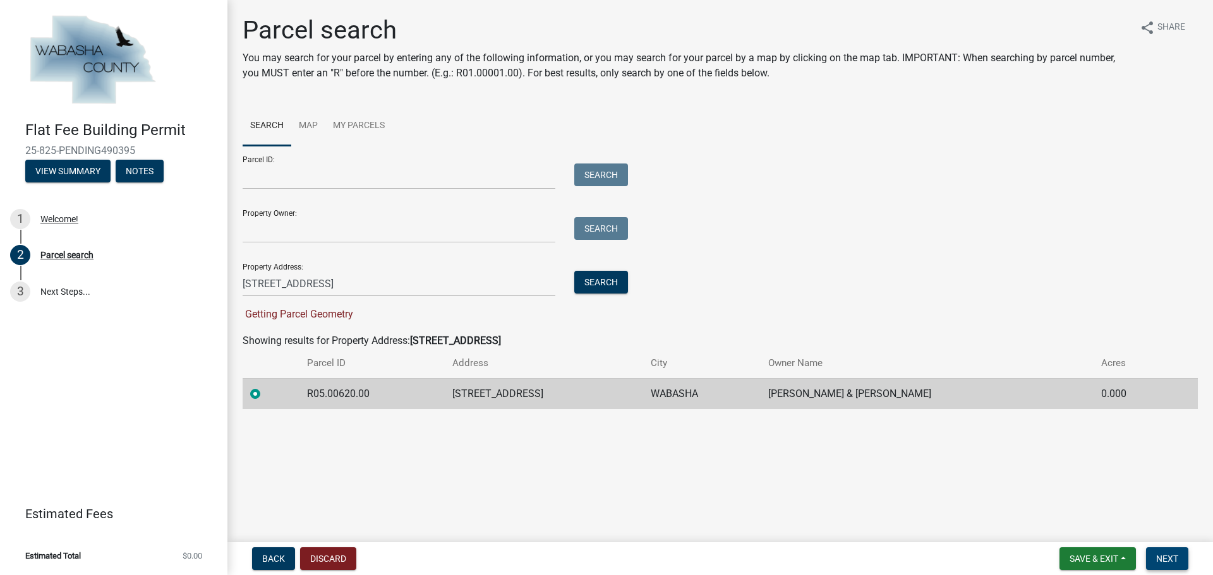
click at [1172, 559] on span "Next" at bounding box center [1167, 559] width 22 height 10
click at [343, 395] on td "R05.00620.00" at bounding box center [371, 393] width 145 height 31
click at [344, 395] on td "R05.00620.00" at bounding box center [371, 393] width 145 height 31
copy td "R05.00620.00"
click at [276, 177] on input "Parcel ID:" at bounding box center [399, 177] width 313 height 26
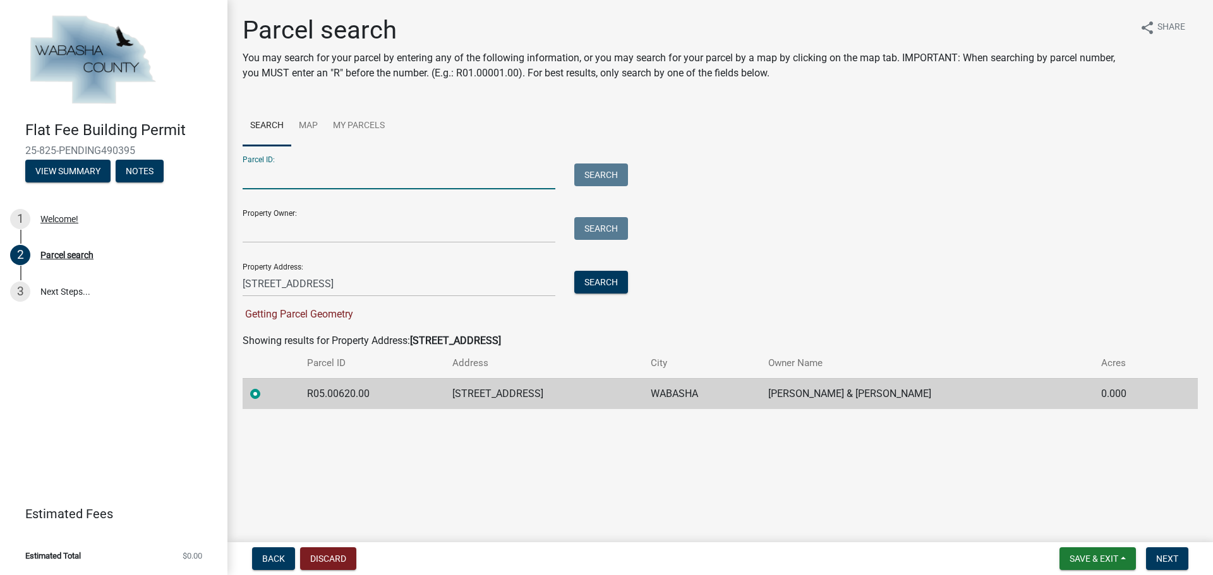
paste input "R05.00620.00"
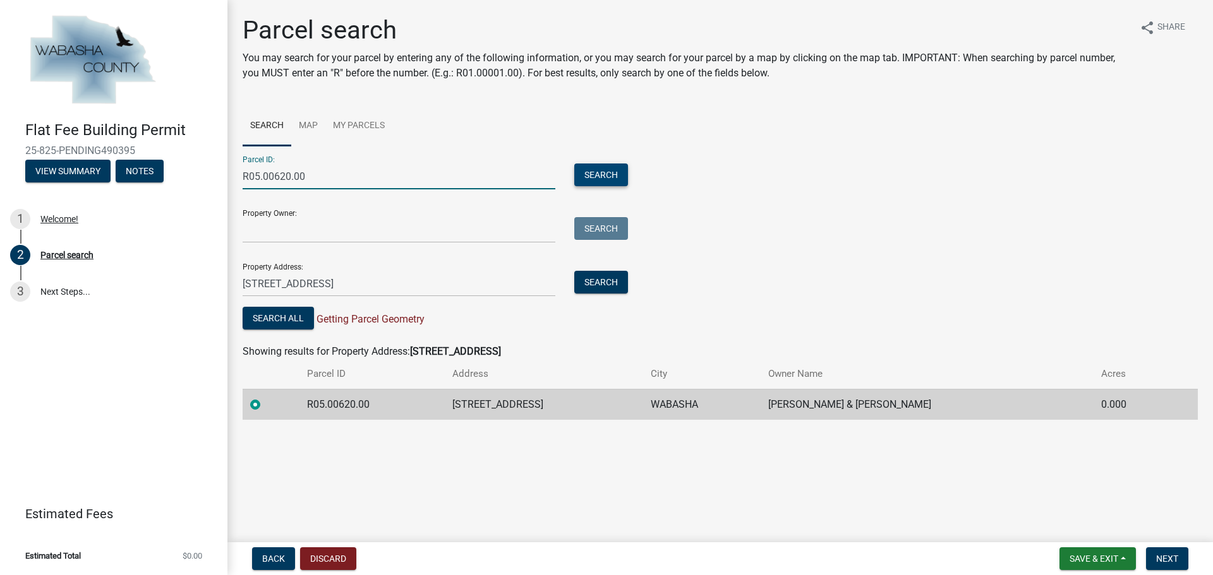
type input "R05.00620.00"
click at [598, 169] on button "Search" at bounding box center [601, 175] width 54 height 23
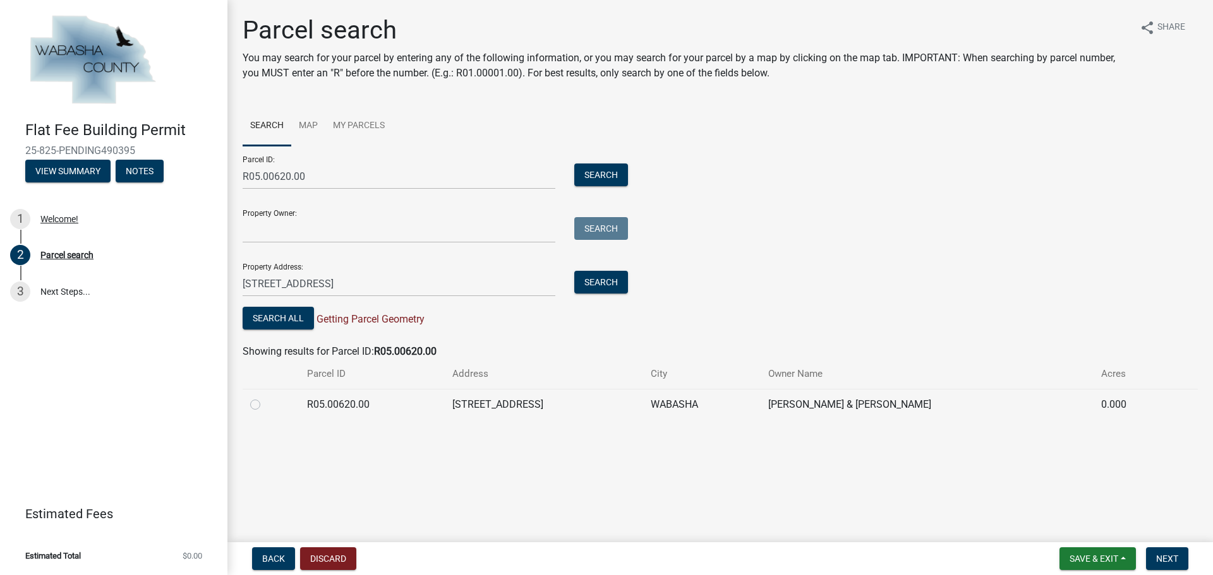
click at [671, 393] on td "WABASHA" at bounding box center [701, 404] width 117 height 31
click at [681, 402] on td "WABASHA" at bounding box center [701, 404] width 117 height 31
click at [683, 402] on td "WABASHA" at bounding box center [701, 404] width 117 height 31
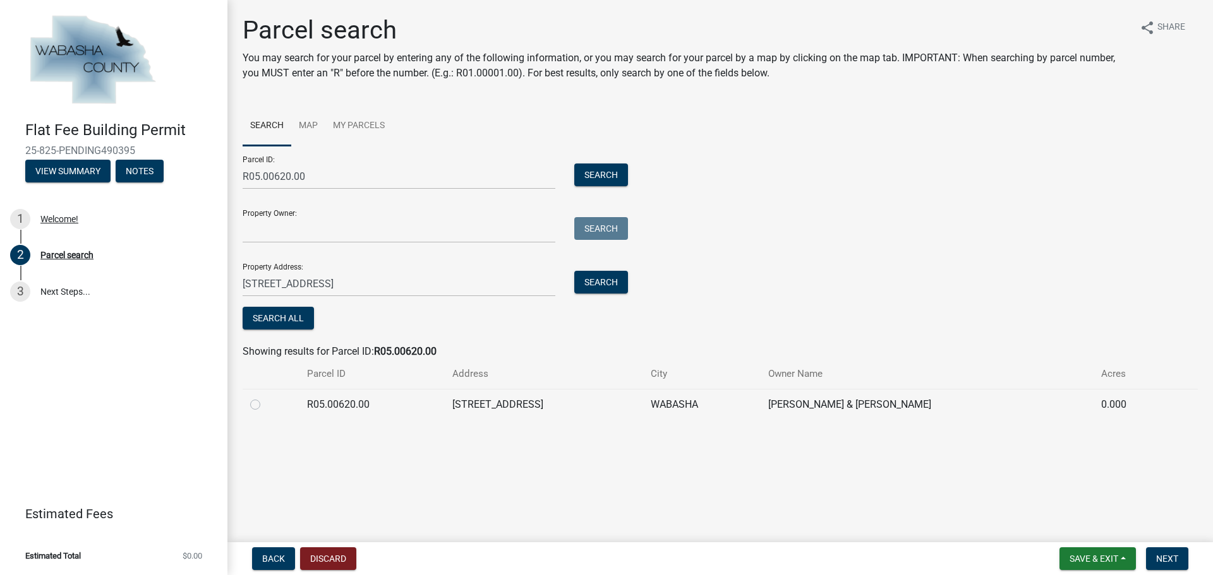
click at [543, 400] on td "[STREET_ADDRESS]" at bounding box center [544, 404] width 198 height 31
click at [1167, 559] on span "Next" at bounding box center [1167, 559] width 22 height 10
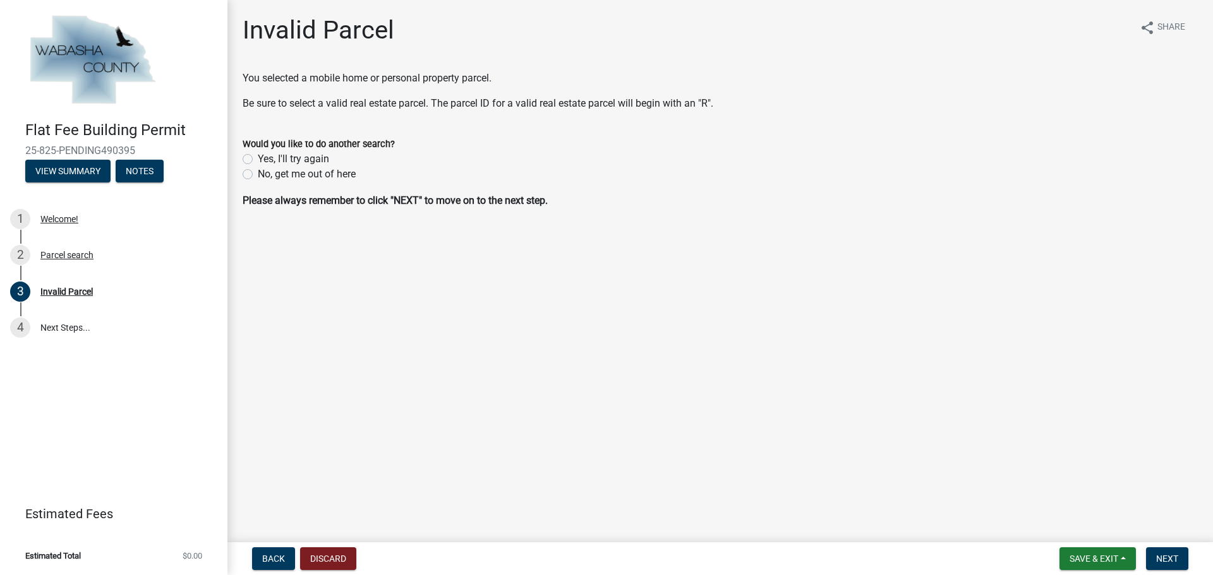
click at [258, 174] on label "No, get me out of here" at bounding box center [307, 174] width 98 height 15
click at [258, 174] on input "No, get me out of here" at bounding box center [262, 171] width 8 height 8
radio input "true"
click at [280, 553] on button "Back" at bounding box center [273, 559] width 43 height 23
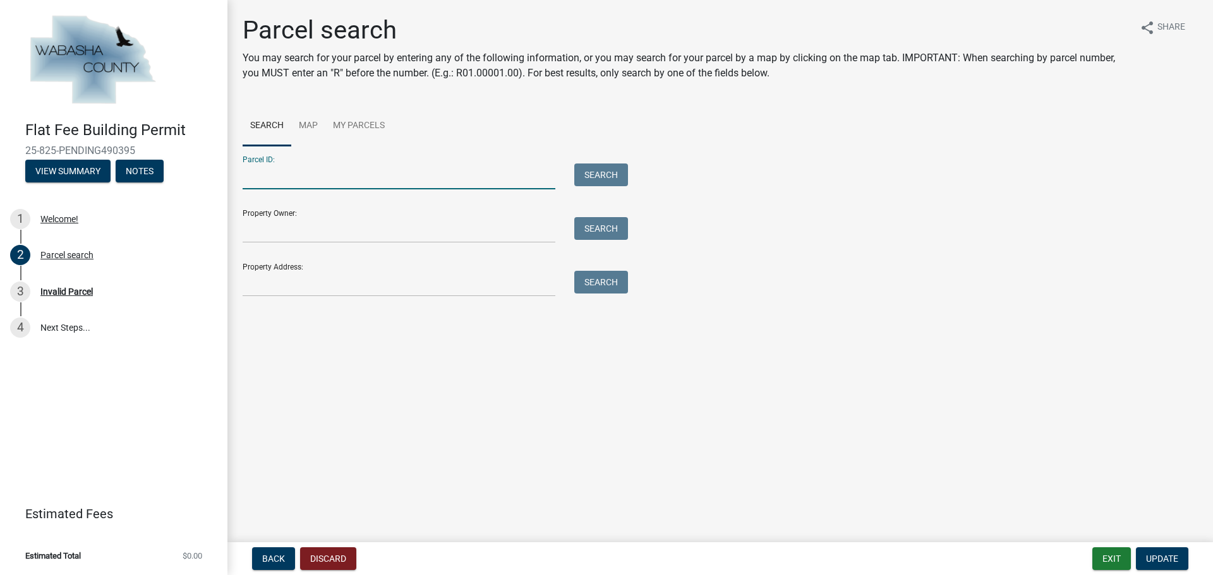
click at [280, 185] on input "Parcel ID:" at bounding box center [399, 177] width 313 height 26
paste input "R05.00620.00"
click at [606, 174] on button "Search" at bounding box center [601, 175] width 54 height 23
click at [249, 174] on input "RR05.00620.00" at bounding box center [399, 177] width 313 height 26
type input "R05.00620.00"
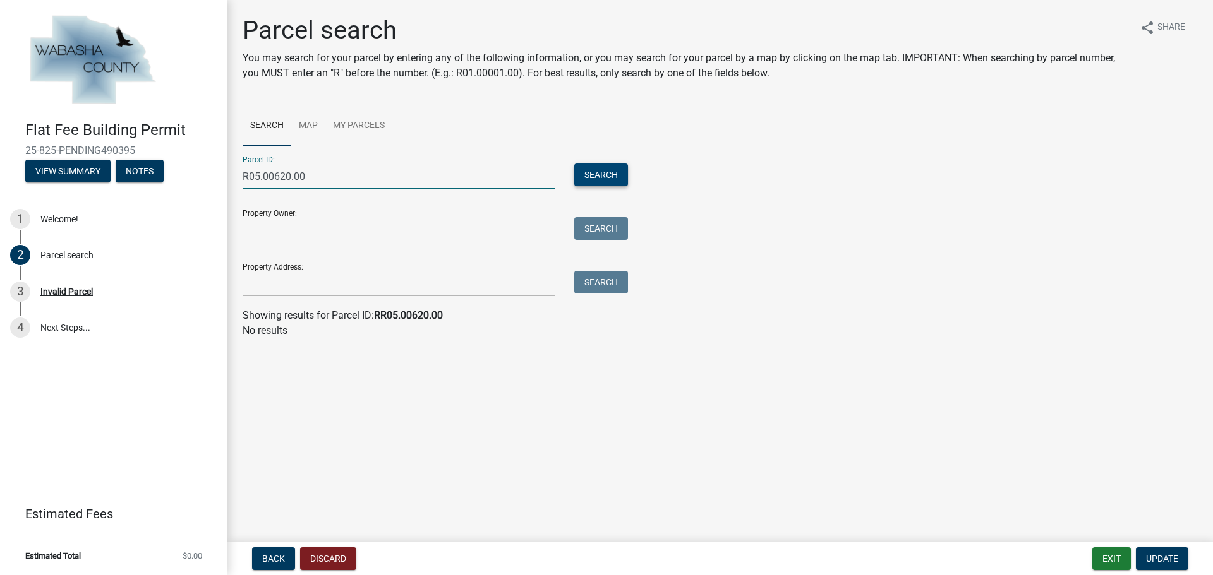
click at [597, 179] on button "Search" at bounding box center [601, 175] width 54 height 23
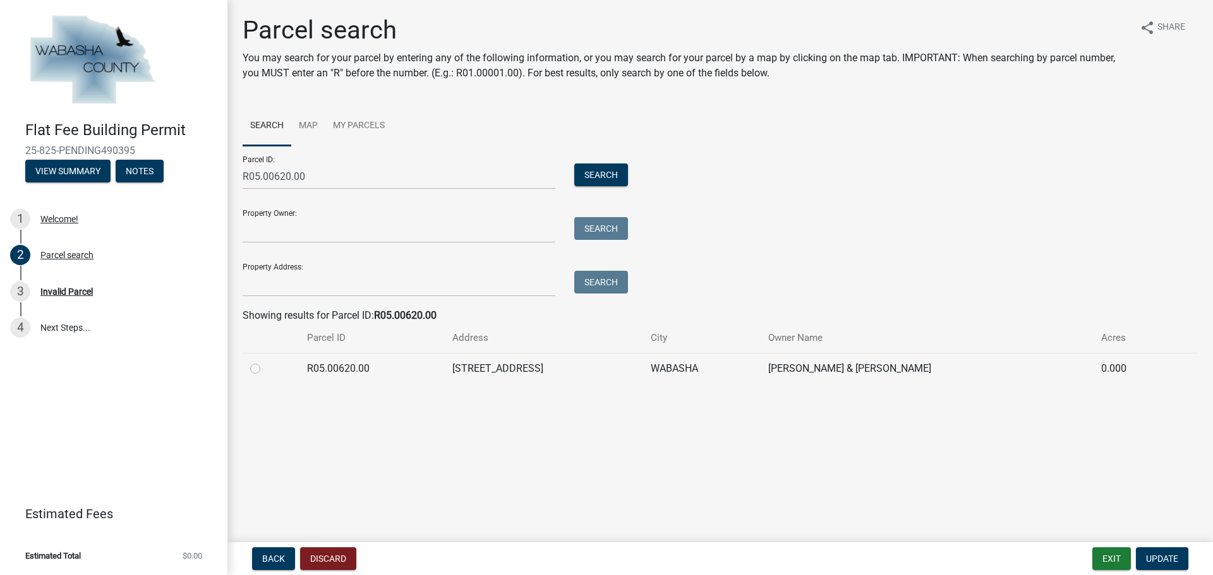
click at [643, 363] on td "[STREET_ADDRESS]" at bounding box center [544, 368] width 198 height 31
click at [265, 361] on label at bounding box center [265, 361] width 0 height 0
click at [265, 369] on input "radio" at bounding box center [269, 365] width 8 height 8
radio input "true"
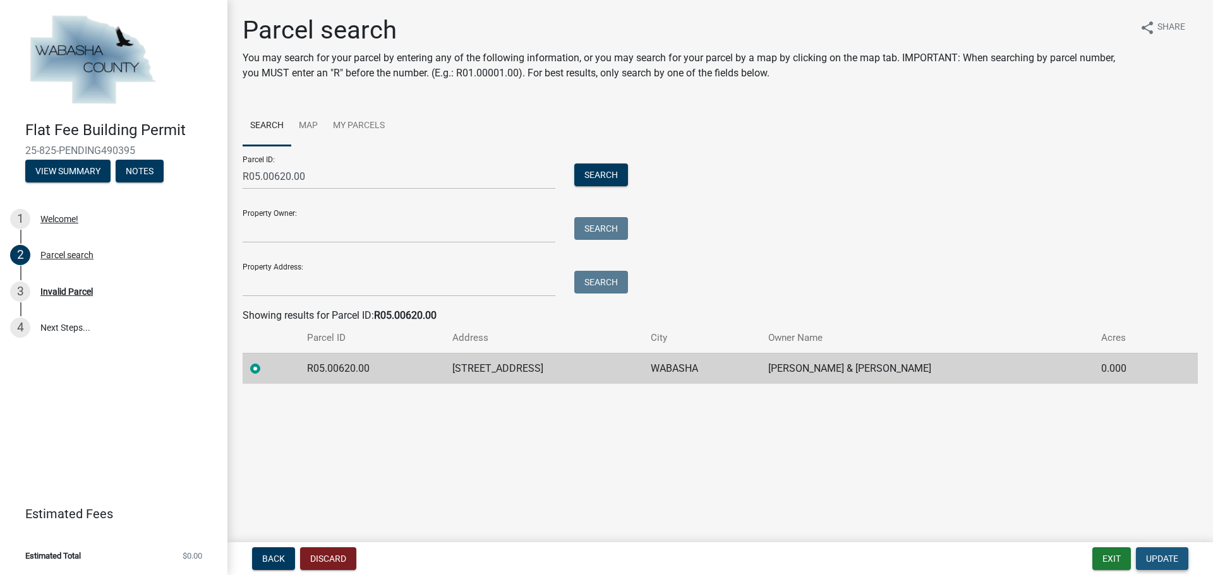
click at [1159, 557] on span "Update" at bounding box center [1162, 559] width 32 height 10
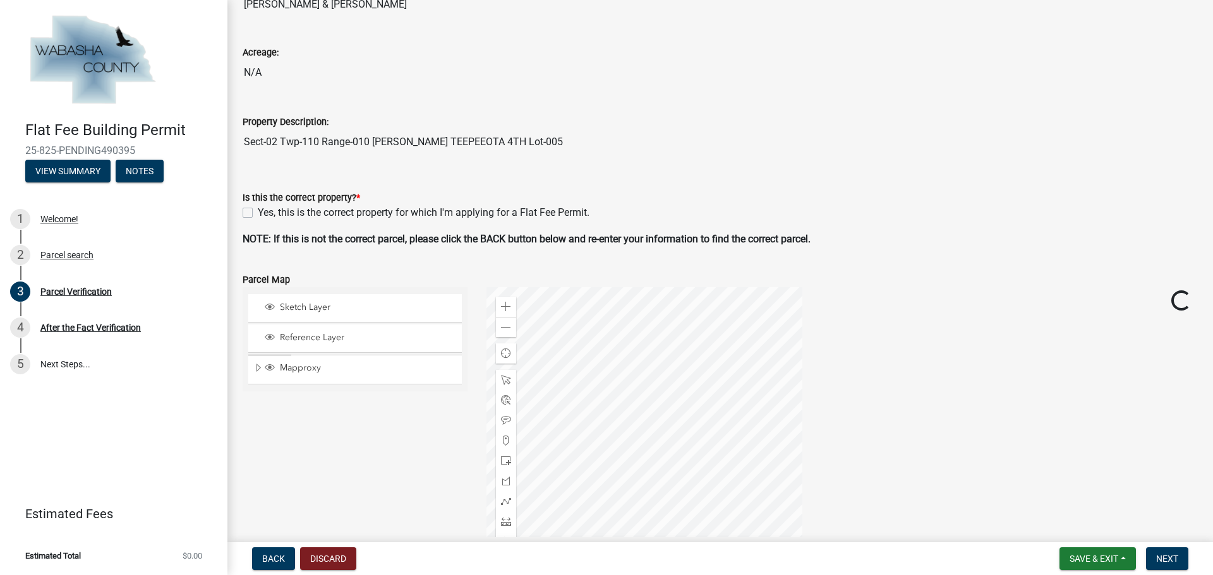
scroll to position [189, 0]
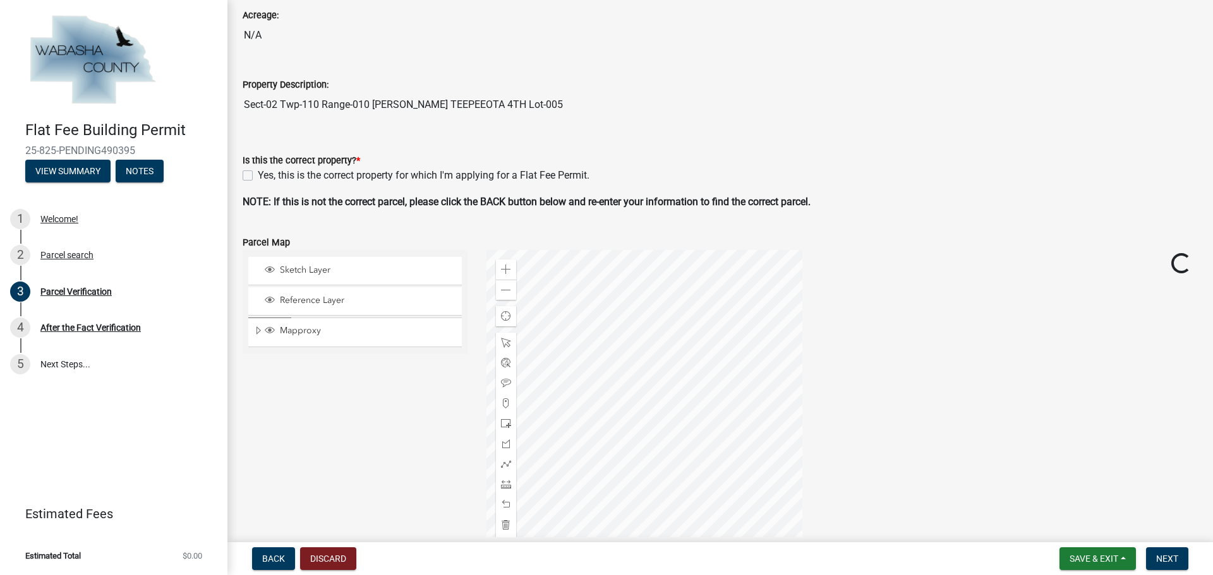
click at [258, 172] on label "Yes, this is the correct property for which I'm applying for a Flat Fee Permit." at bounding box center [424, 175] width 332 height 15
click at [258, 172] on input "Yes, this is the correct property for which I'm applying for a Flat Fee Permit." at bounding box center [262, 172] width 8 height 8
checkbox input "true"
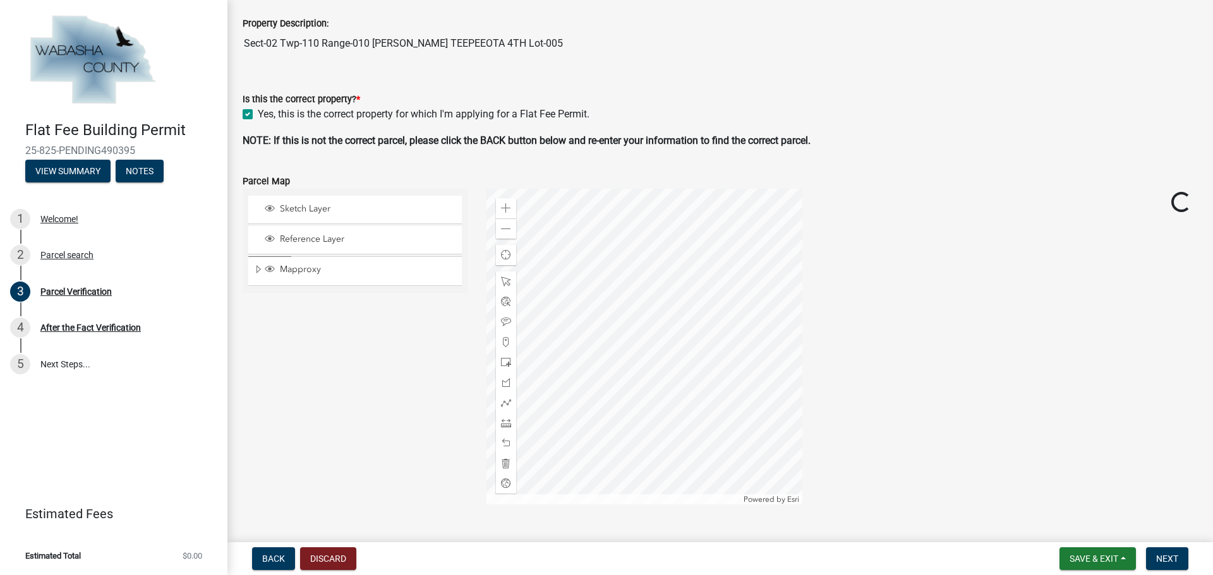
scroll to position [383, 0]
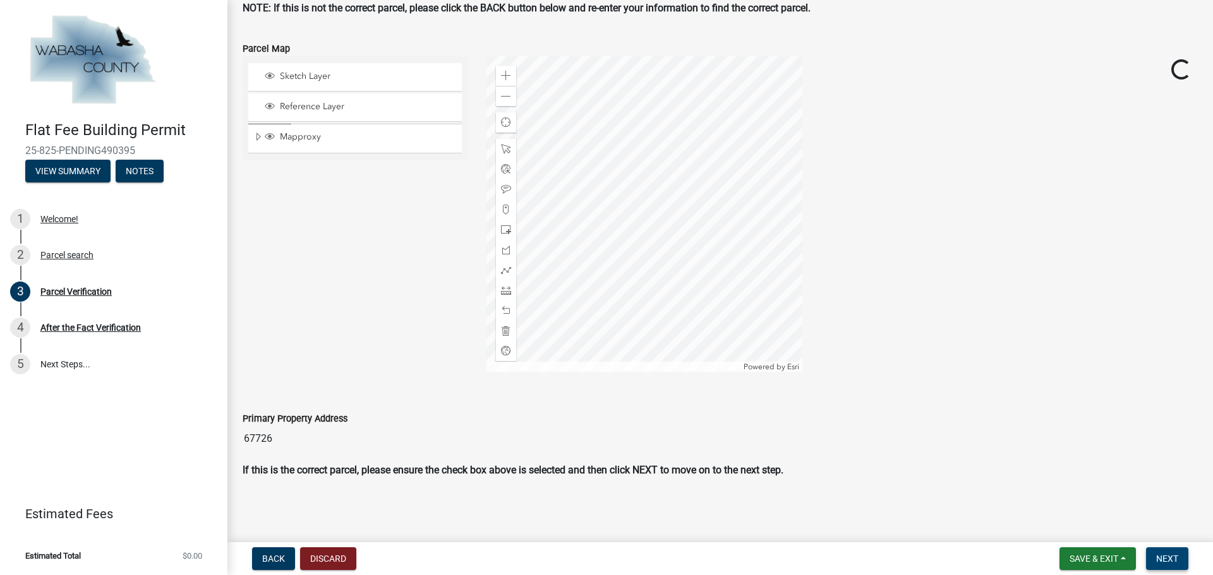
click at [1169, 558] on span "Next" at bounding box center [1167, 559] width 22 height 10
click at [984, 160] on div "Zoom in Zoom out Find my location Powered by Esri -91.97812, 44.36151 Loading..." at bounding box center [842, 214] width 731 height 316
click at [1173, 554] on span "Next" at bounding box center [1167, 559] width 22 height 10
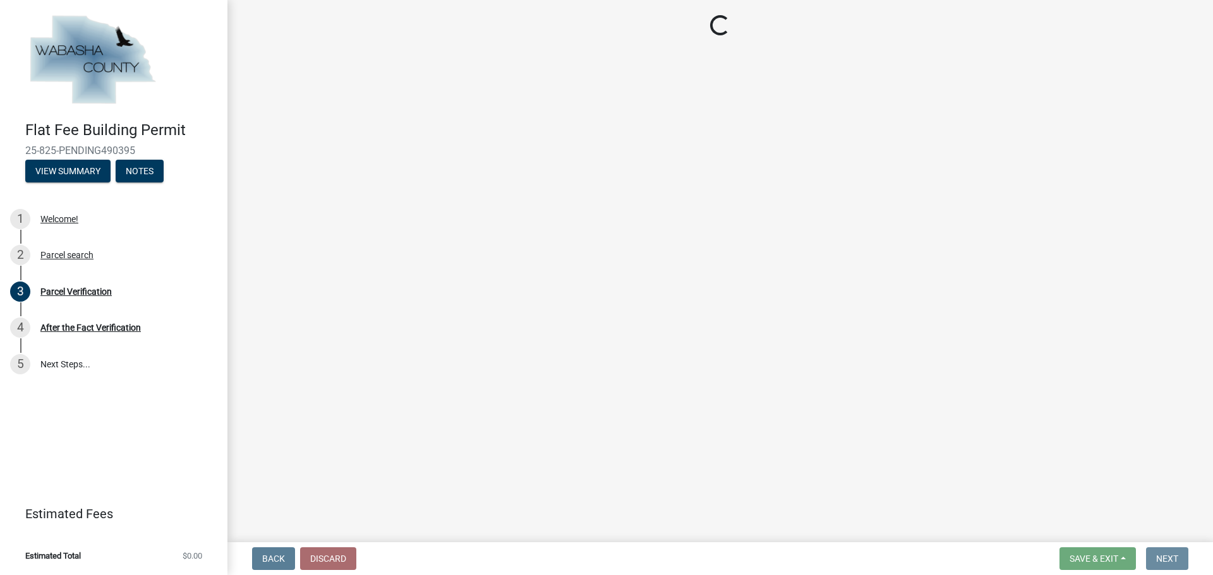
scroll to position [0, 0]
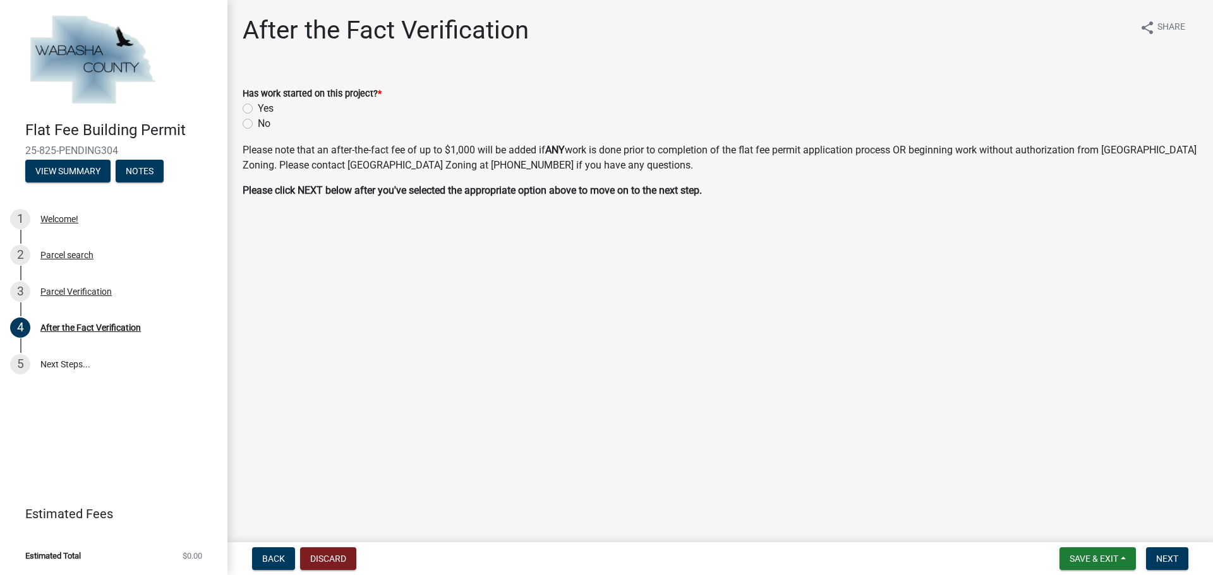
click at [258, 123] on label "No" at bounding box center [264, 123] width 13 height 15
click at [258, 123] on input "No" at bounding box center [262, 120] width 8 height 8
radio input "true"
click at [1171, 558] on span "Next" at bounding box center [1167, 559] width 22 height 10
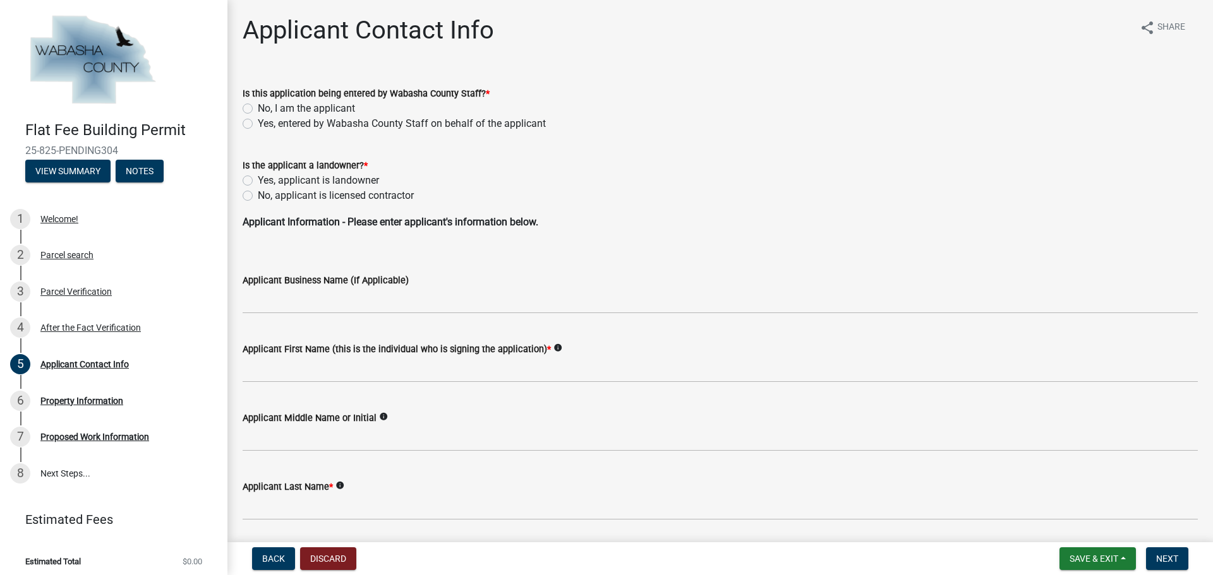
click at [258, 110] on label "No, I am the applicant" at bounding box center [306, 108] width 97 height 15
click at [258, 109] on input "No, I am the applicant" at bounding box center [262, 105] width 8 height 8
radio input "true"
click at [258, 179] on label "Yes, applicant is landowner" at bounding box center [318, 180] width 121 height 15
click at [258, 179] on input "Yes, applicant is landowner" at bounding box center [262, 177] width 8 height 8
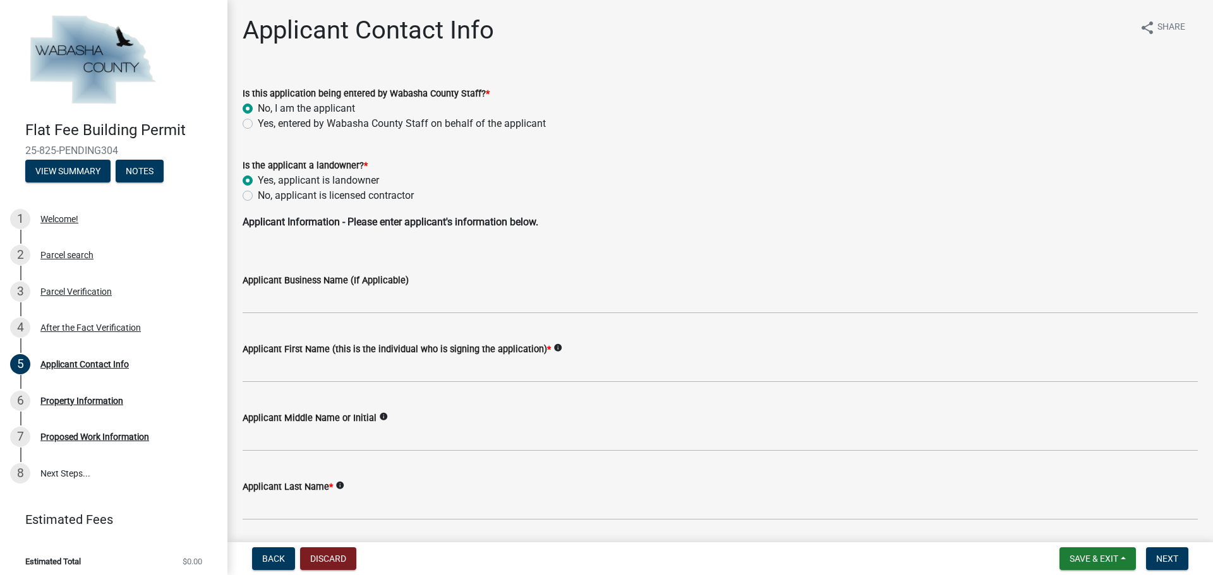
radio input "true"
click at [258, 196] on label "No, applicant is licensed contractor" at bounding box center [336, 195] width 156 height 15
click at [258, 196] on input "No, applicant is licensed contractor" at bounding box center [262, 192] width 8 height 8
radio input "true"
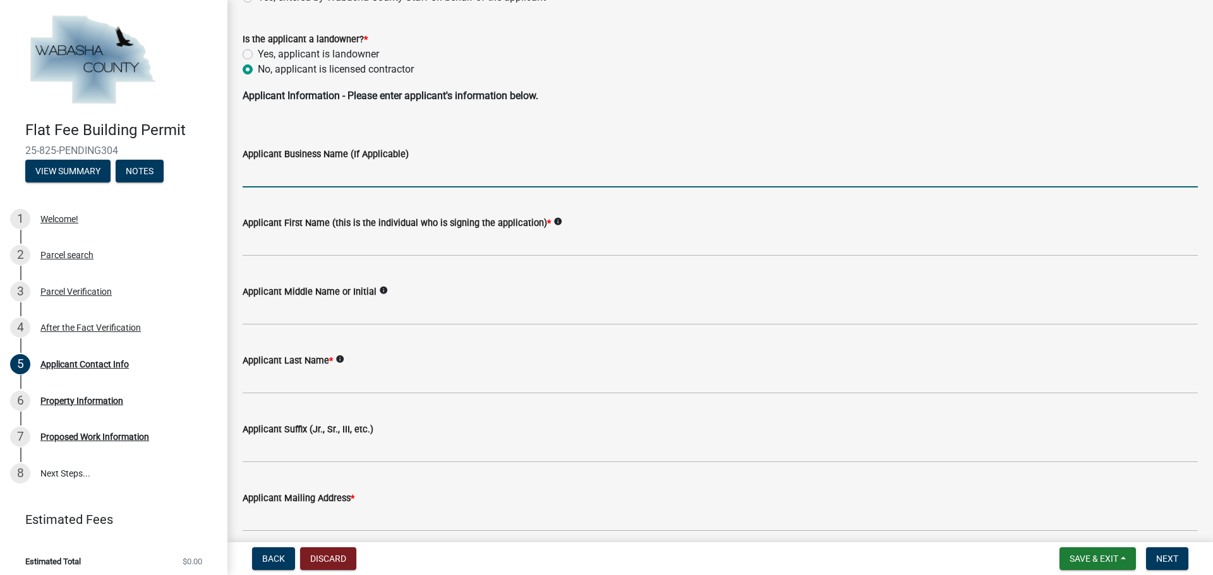
click at [291, 179] on input "Applicant Business Name (If Applicable)" at bounding box center [720, 175] width 955 height 26
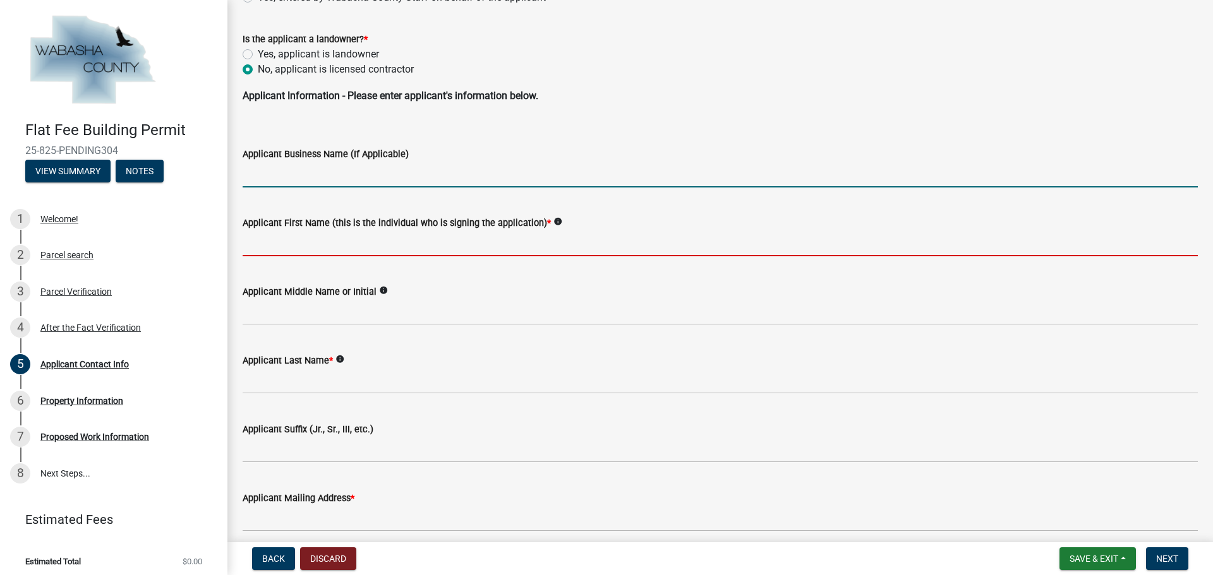
click at [335, 251] on input "Applicant First Name (this is the individual who is signing the application) *" at bounding box center [720, 244] width 955 height 26
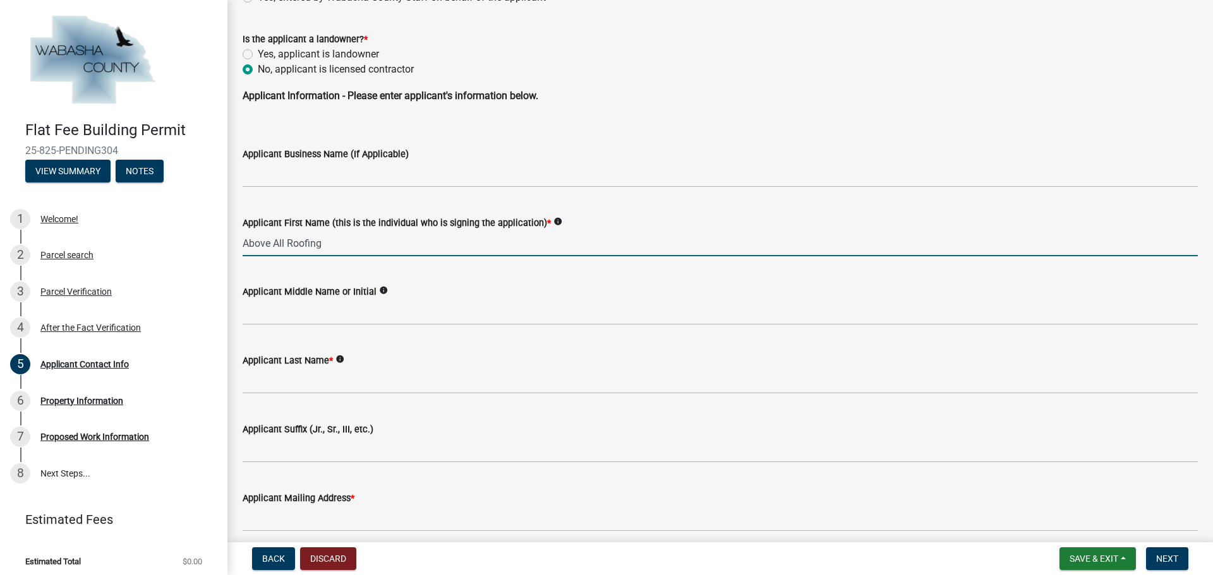
type input "Above All Roofing"
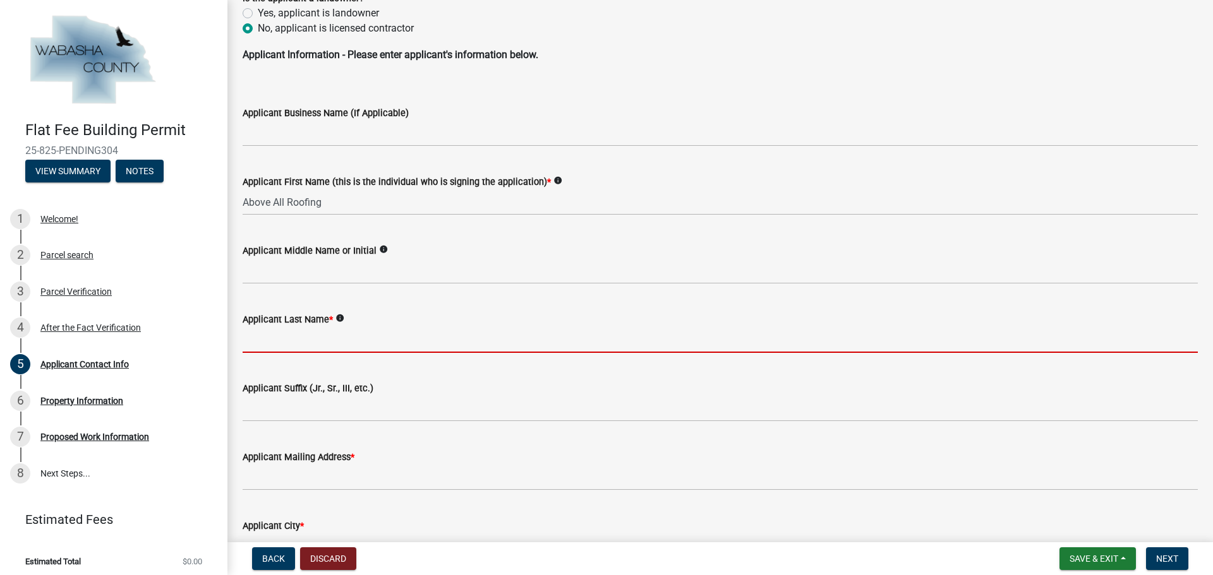
scroll to position [189, 0]
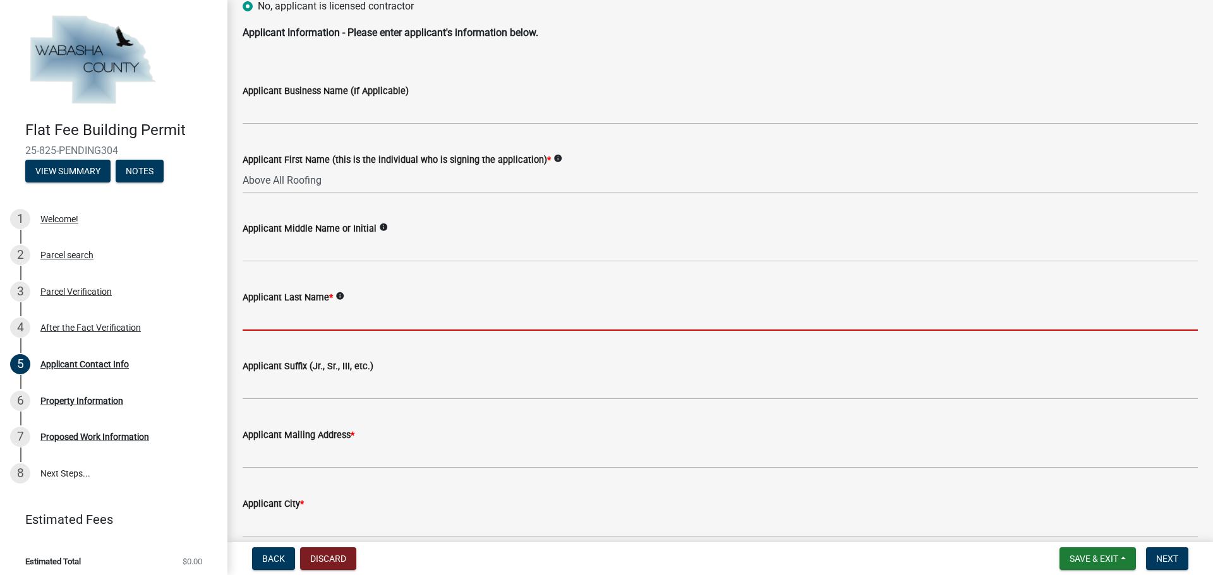
click at [304, 315] on input "Applicant Last Name *" at bounding box center [720, 318] width 955 height 26
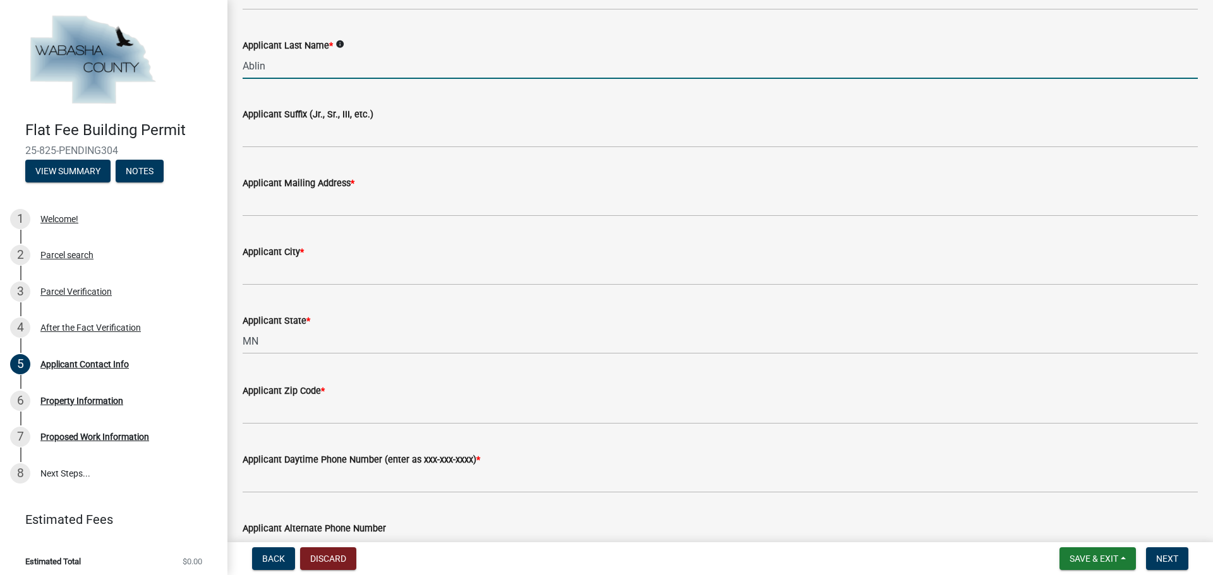
scroll to position [442, 0]
type input "Ablin"
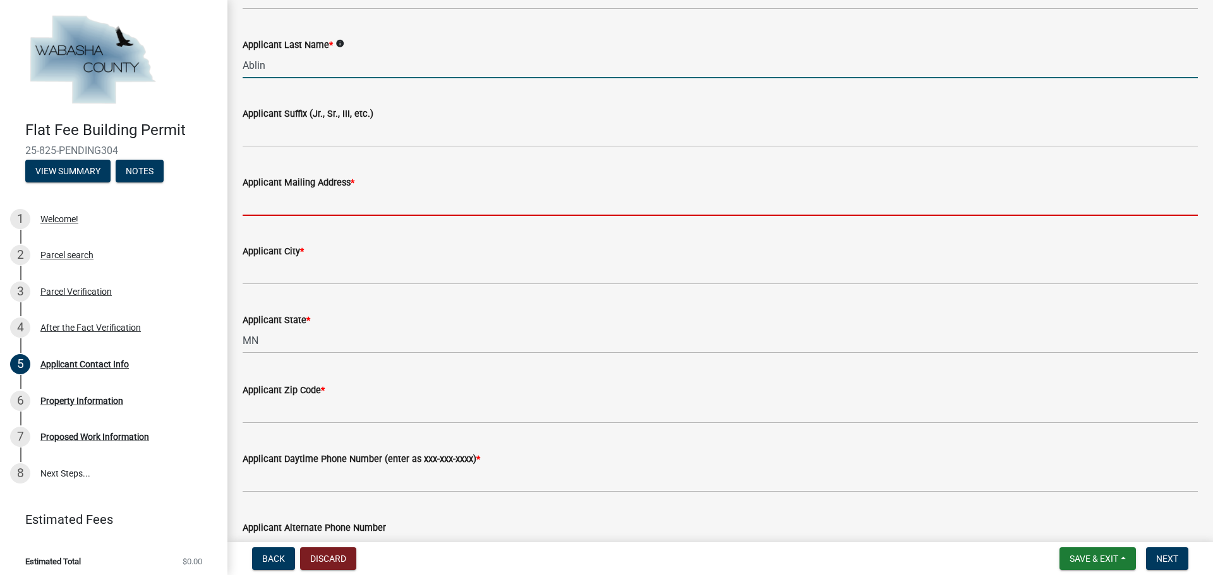
click at [296, 211] on input "Applicant Mailing Address *" at bounding box center [720, 203] width 955 height 26
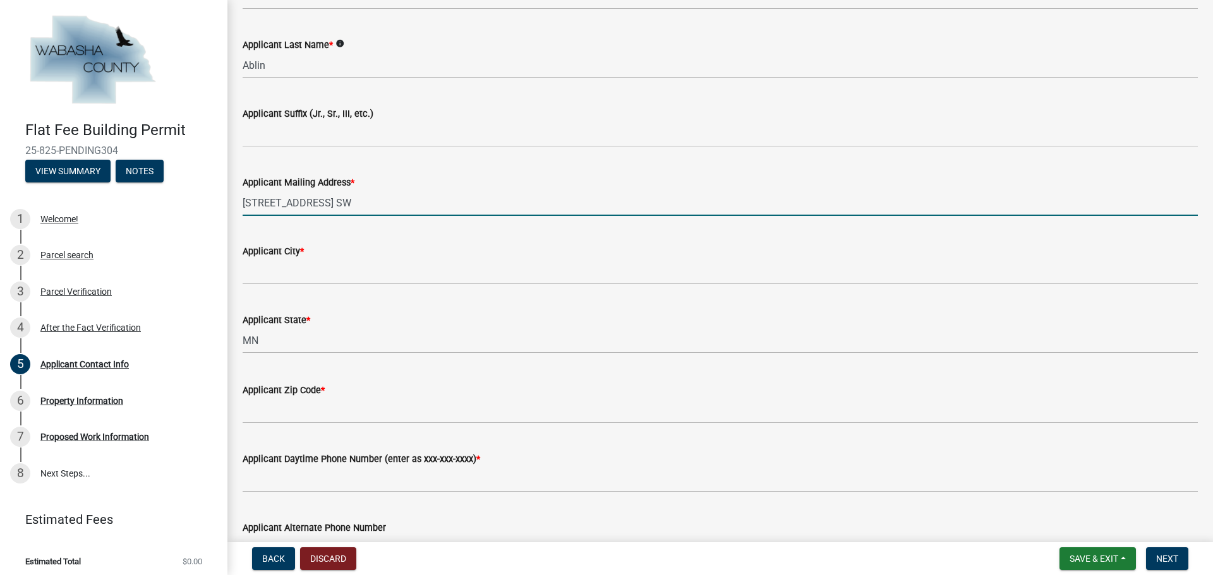
type input "6889 10th Ave. SW"
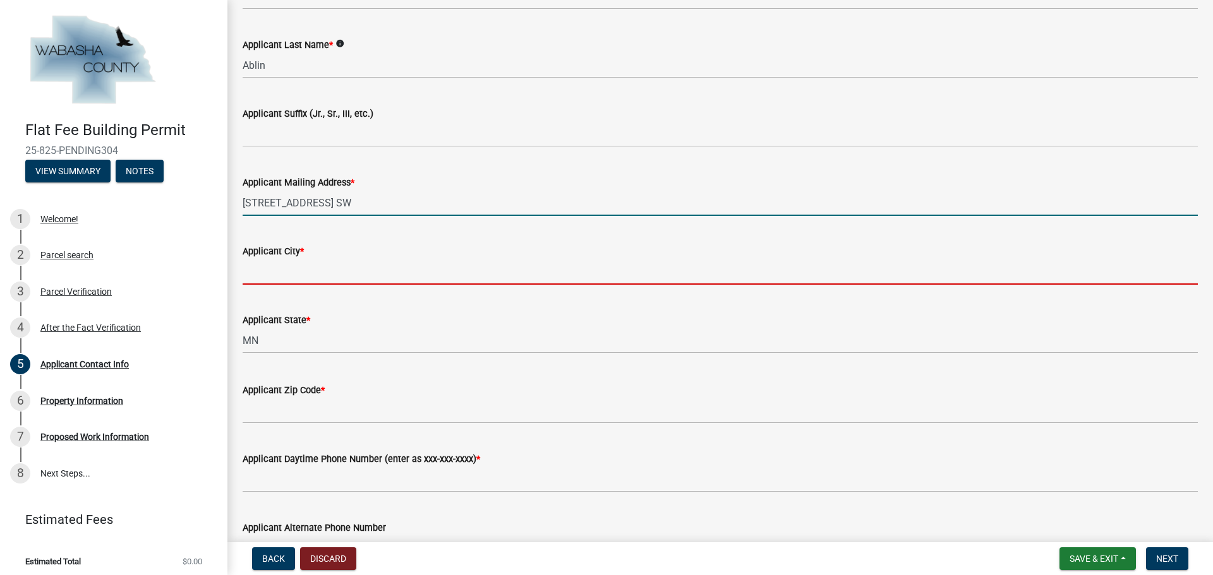
click at [293, 270] on input "Applicant City *" at bounding box center [720, 272] width 955 height 26
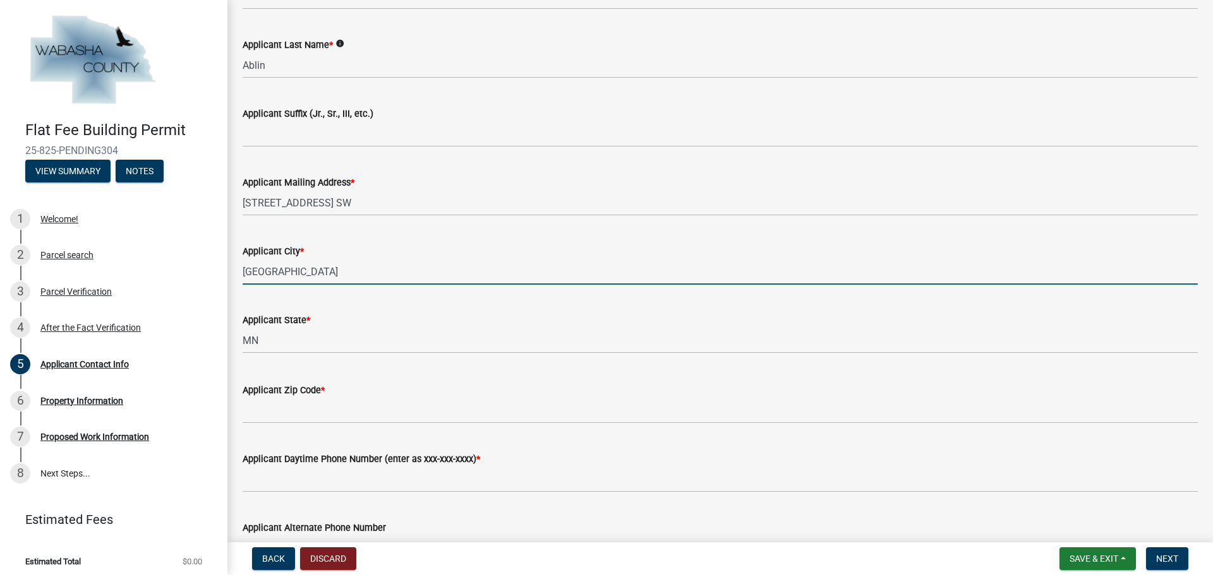
type input "Rochester"
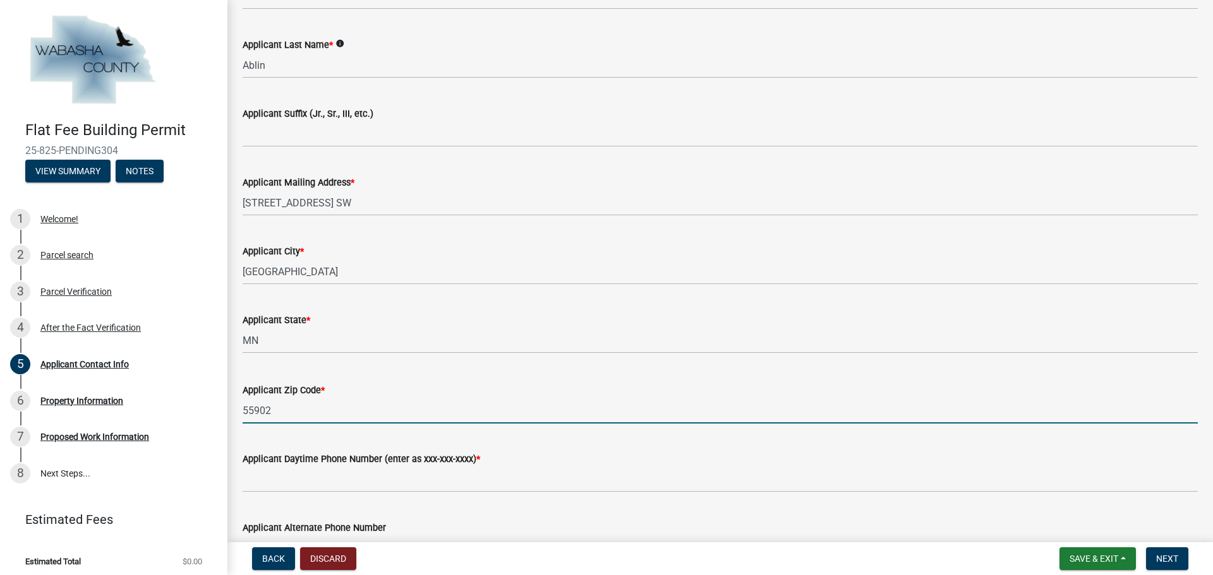
scroll to position [620, 0]
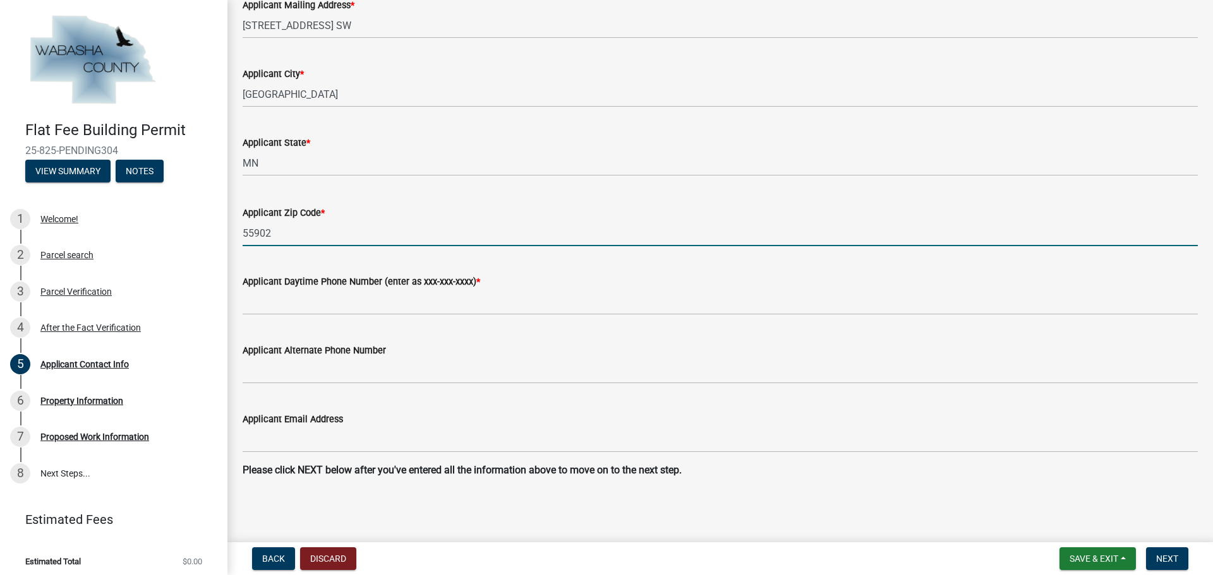
type input "55902"
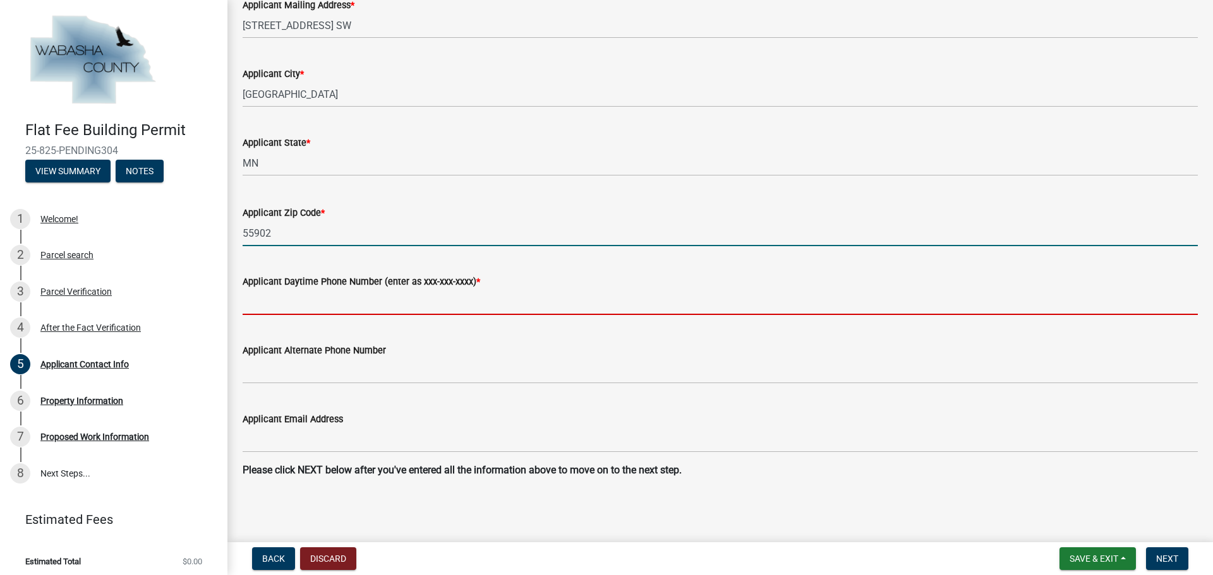
click at [286, 305] on input "Applicant Daytime Phone Number (enter as xxx-xxx-xxxx) *" at bounding box center [720, 302] width 955 height 26
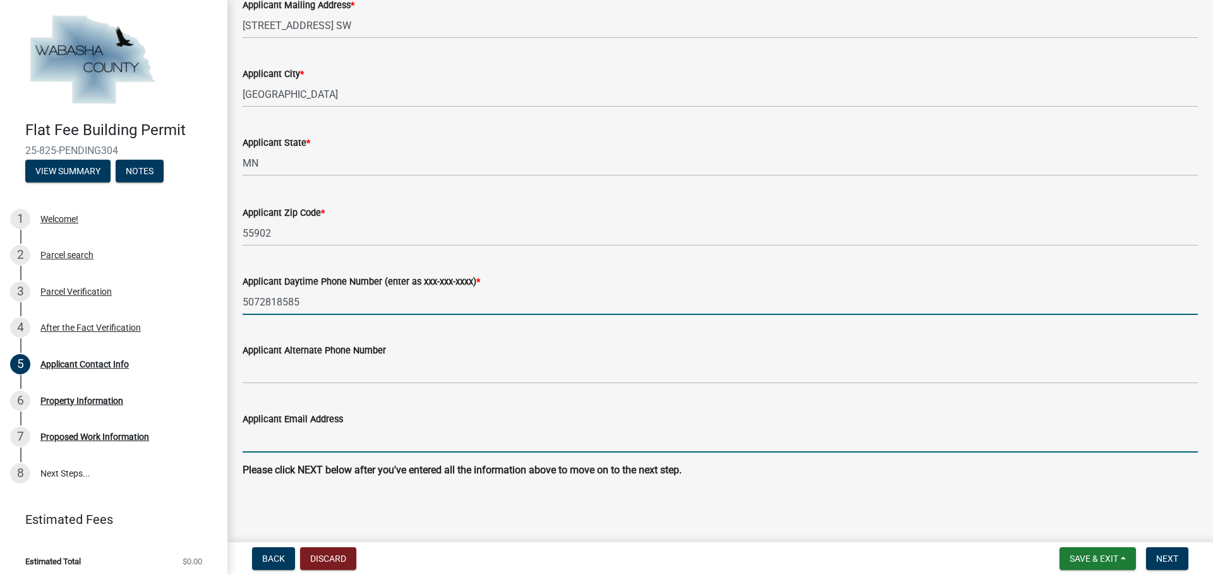
click at [286, 437] on form "Applicant Email Address" at bounding box center [720, 432] width 955 height 41
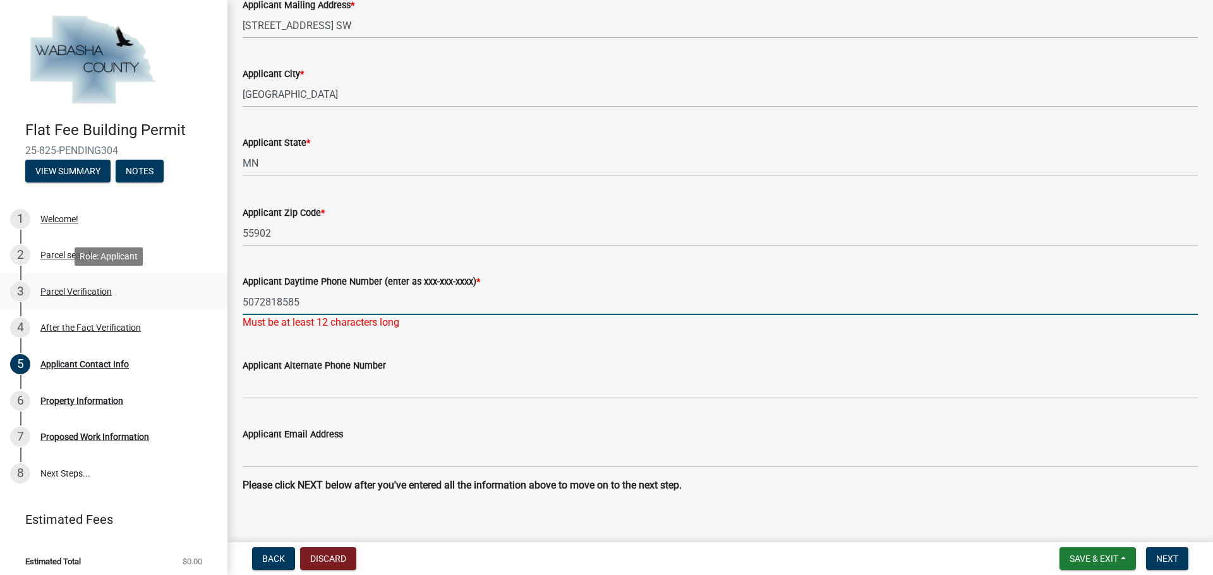
drag, startPoint x: 336, startPoint y: 304, endPoint x: 101, endPoint y: 286, distance: 235.6
click at [101, 286] on div "Flat Fee Building Permit 25-825-PENDING304 View Summary Notes 1 Welcome! 2 Parc…" at bounding box center [606, 287] width 1213 height 575
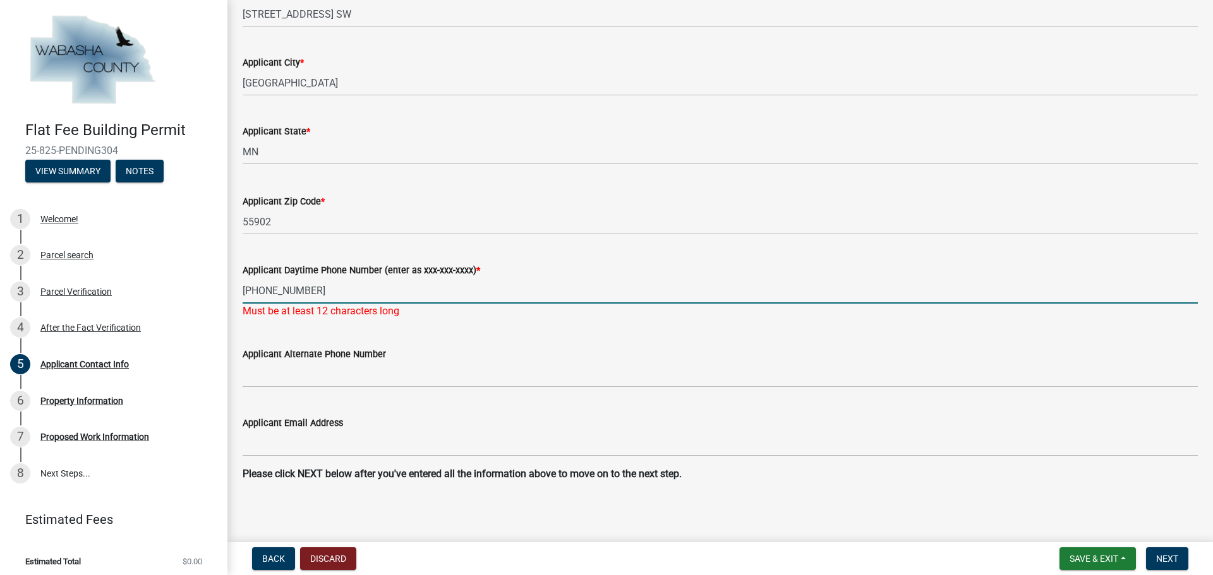
scroll to position [635, 0]
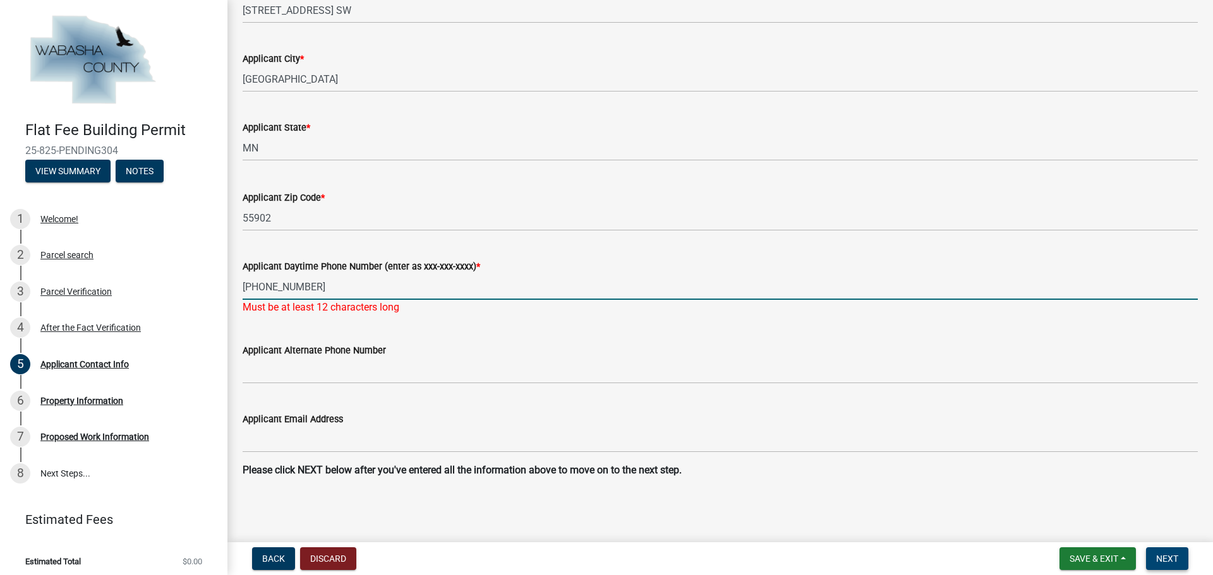
type input "507-281-8585"
click at [1171, 562] on span "Next" at bounding box center [1167, 559] width 22 height 10
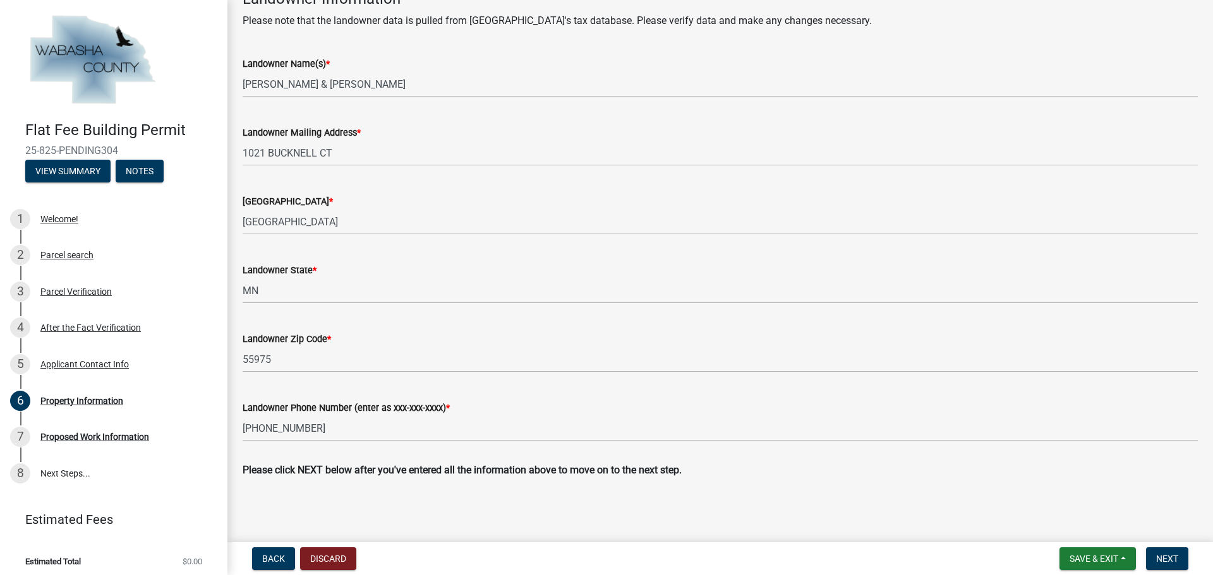
scroll to position [436, 0]
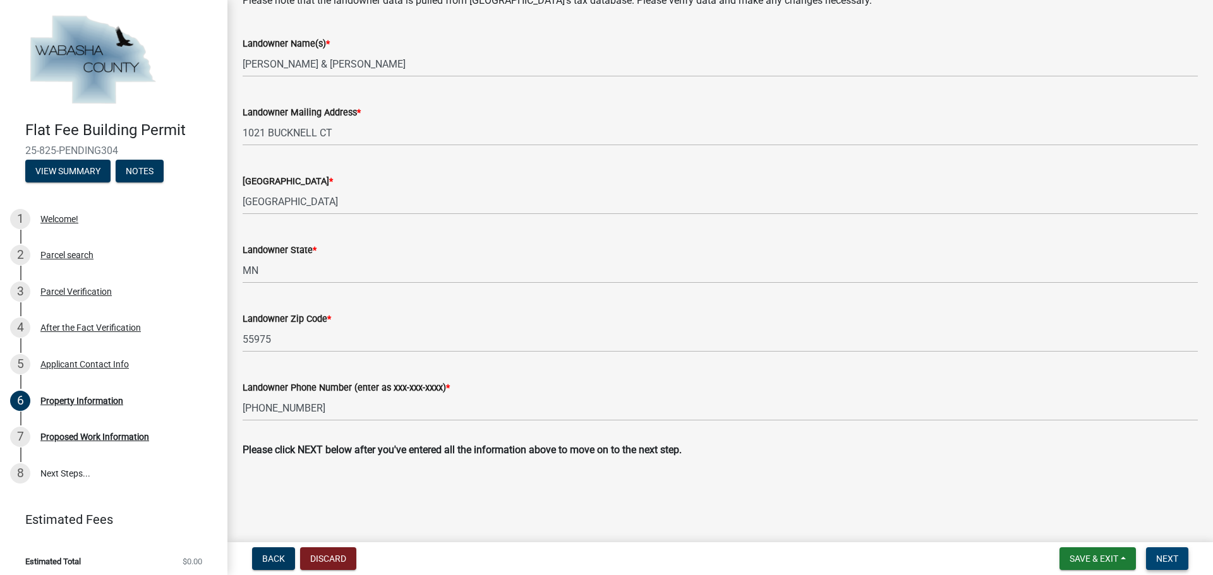
click at [1173, 557] on span "Next" at bounding box center [1167, 559] width 22 height 10
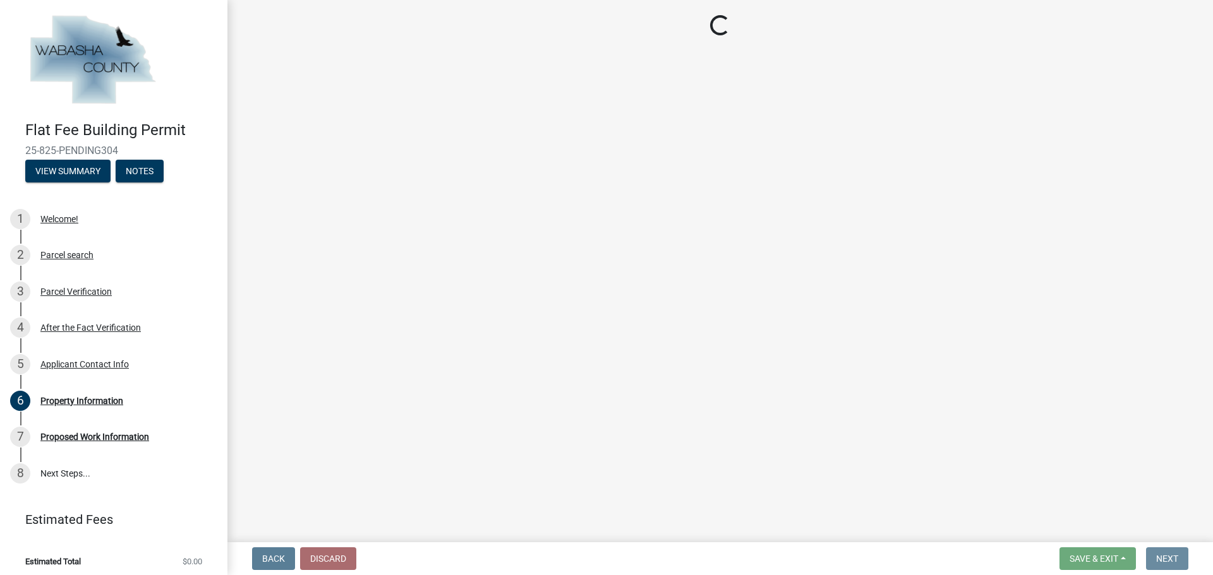
scroll to position [0, 0]
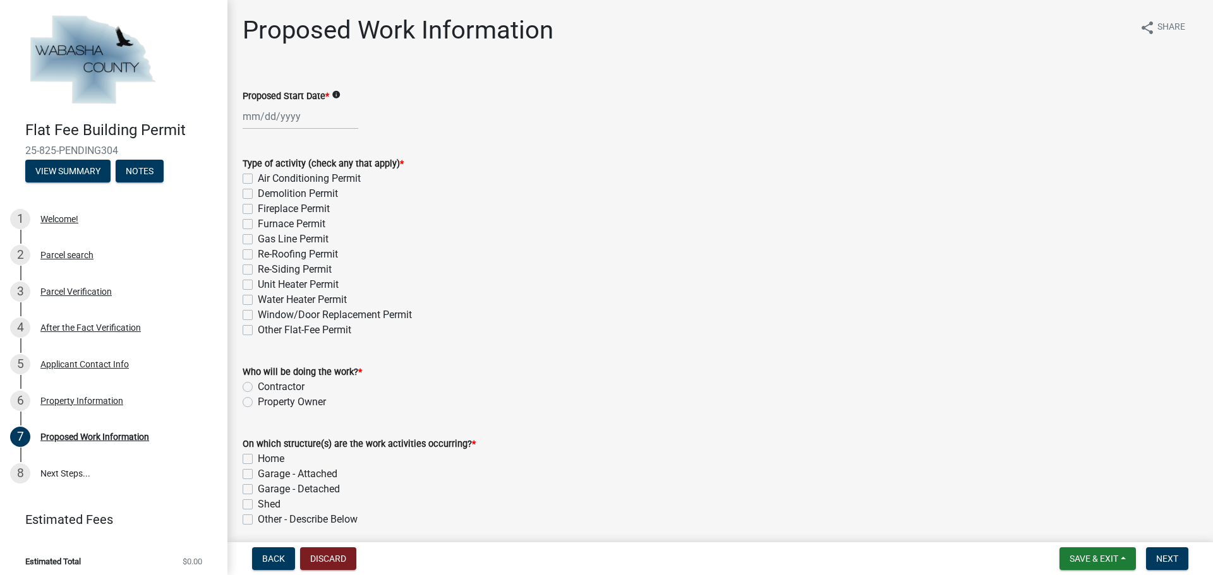
select select "10"
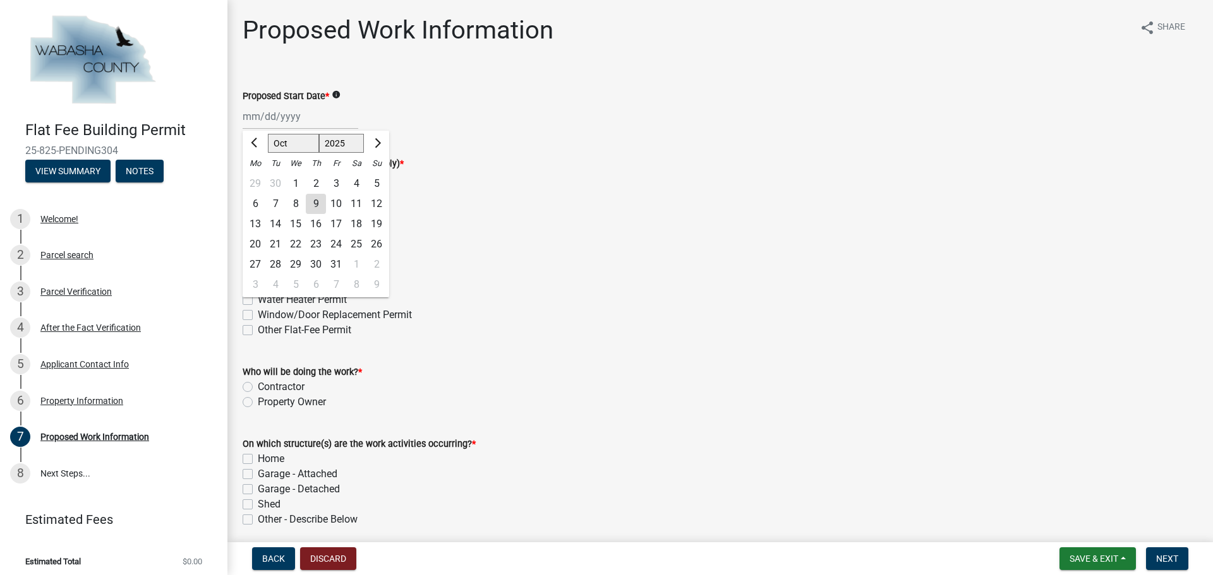
click at [291, 127] on div "Apr May Jun Jul Aug Sep Oct Nov Dec 2025 2026 Mo Tu We Th Fr Sa Su 29 30 1 2 3 …" at bounding box center [301, 117] width 116 height 26
click at [815, 351] on form "Who will be doing the work? * Contractor Property Owner" at bounding box center [720, 379] width 955 height 61
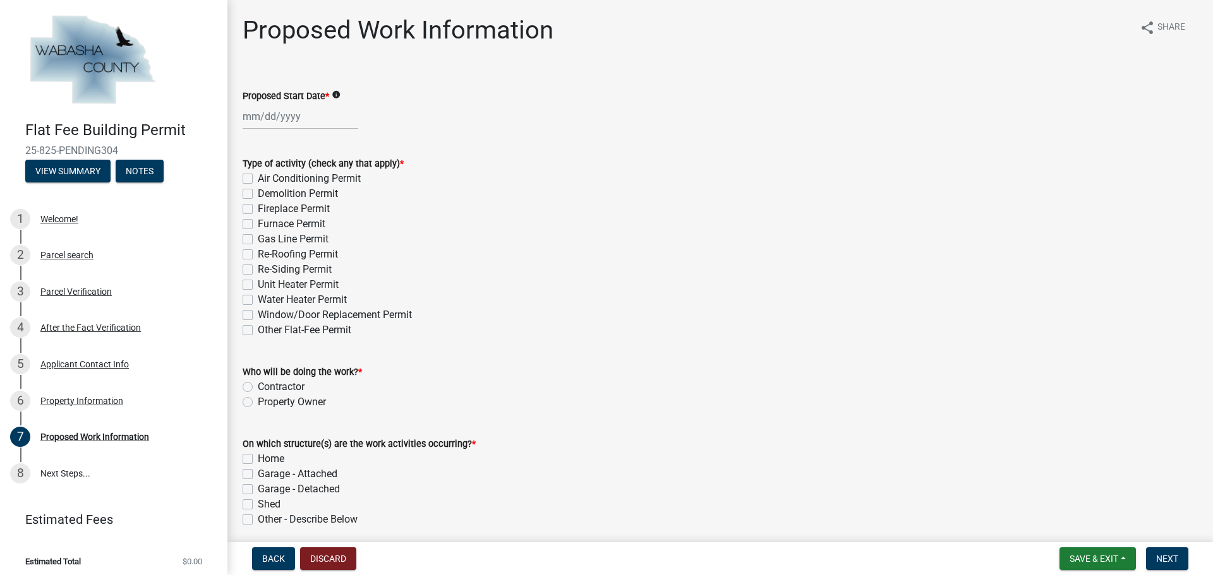
click at [274, 121] on div at bounding box center [301, 117] width 116 height 26
select select "10"
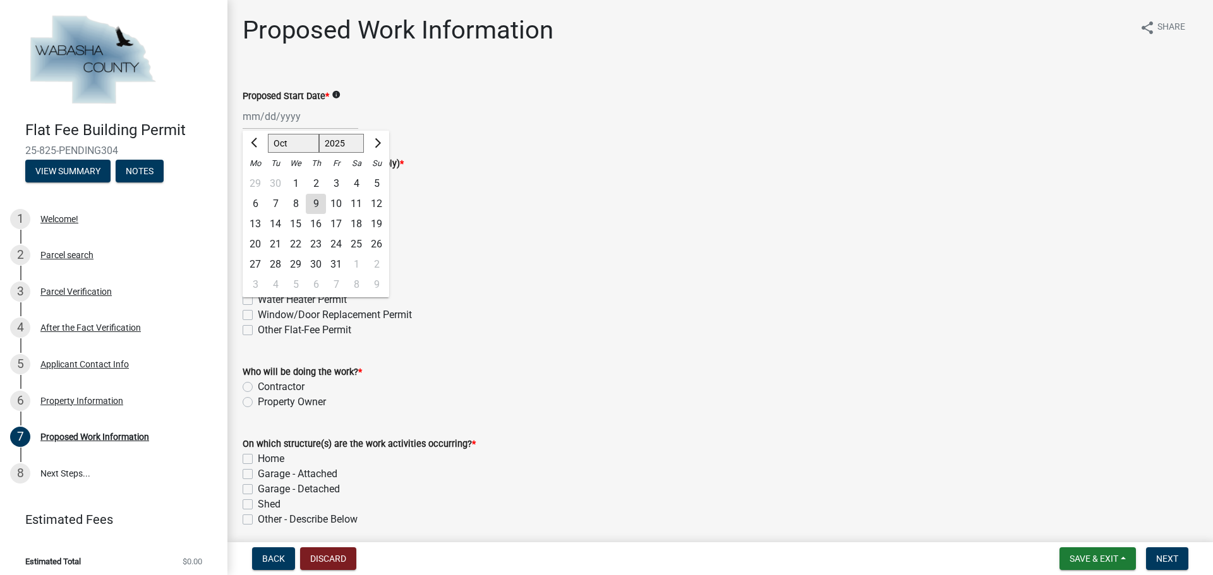
click at [273, 224] on div "14" at bounding box center [275, 224] width 20 height 20
type input "10/14/2025"
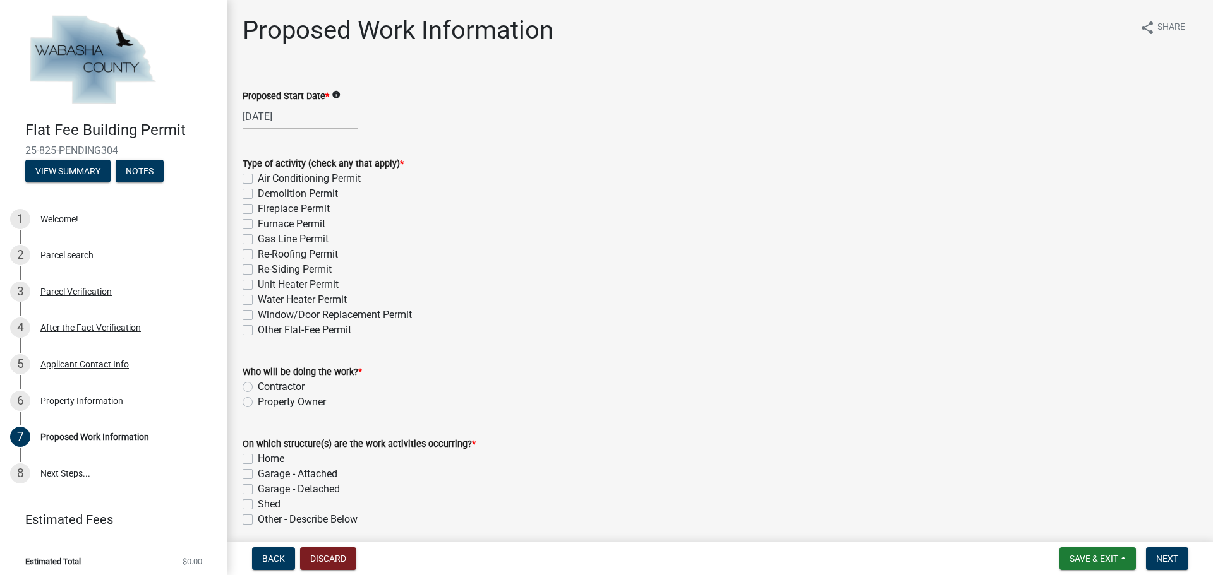
click at [258, 253] on label "Re-Roofing Permit" at bounding box center [298, 254] width 80 height 15
click at [258, 253] on input "Re-Roofing Permit" at bounding box center [262, 251] width 8 height 8
checkbox input "true"
checkbox input "false"
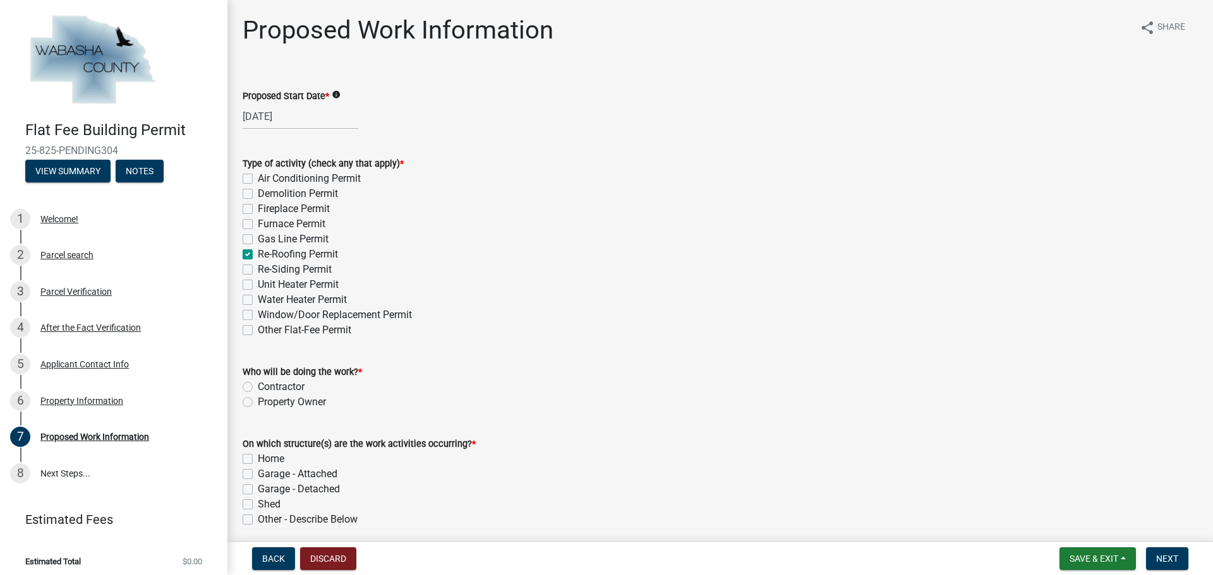
checkbox input "false"
checkbox input "true"
checkbox input "false"
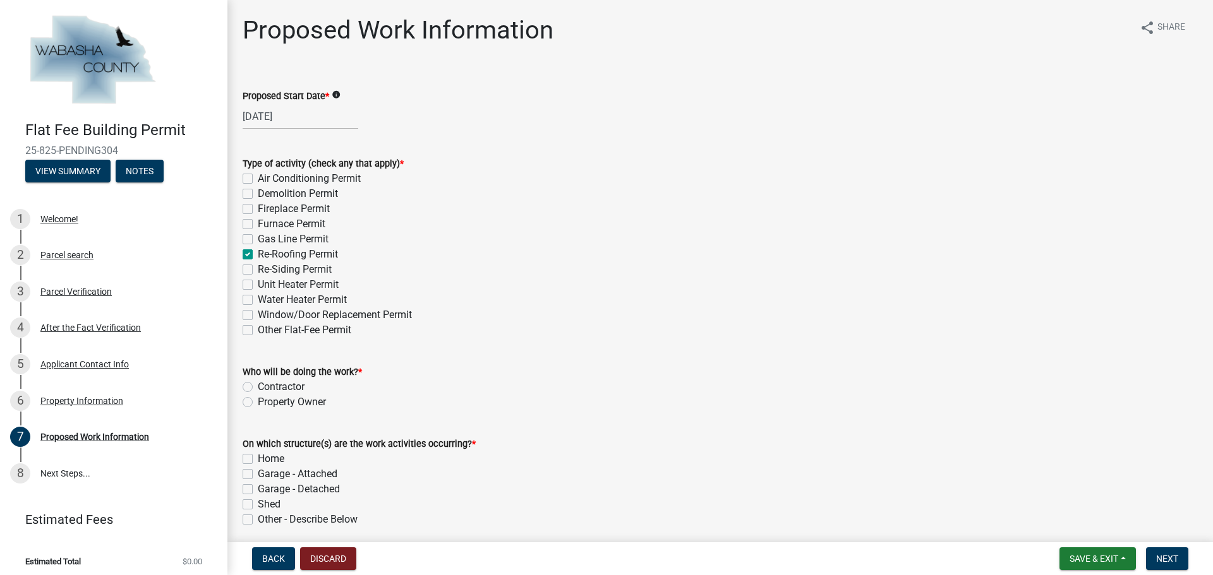
checkbox input "false"
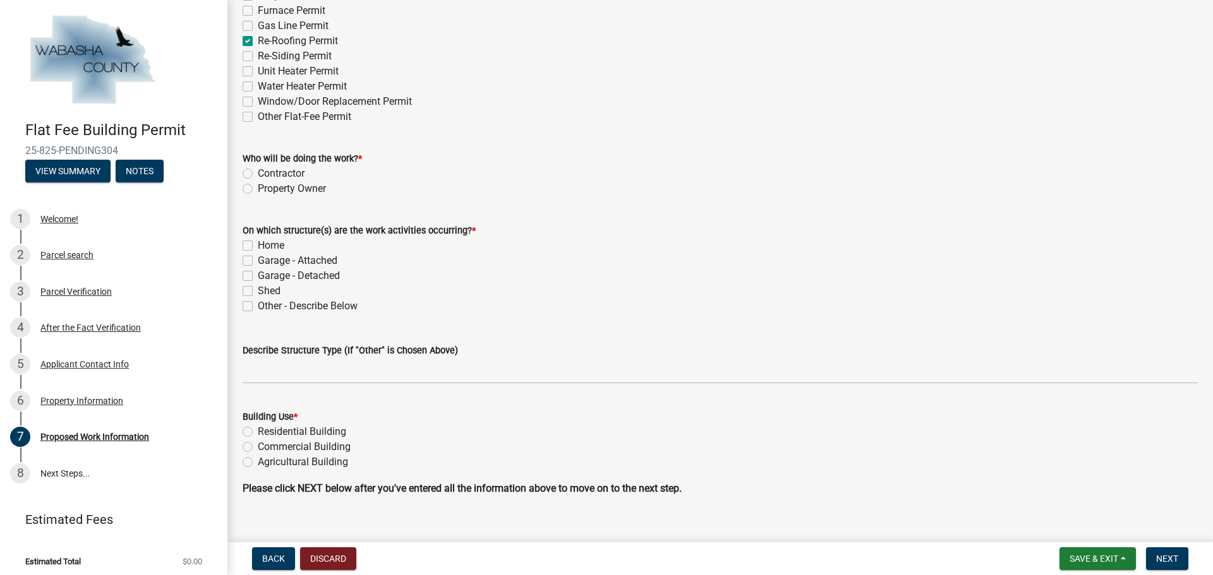
scroll to position [232, 0]
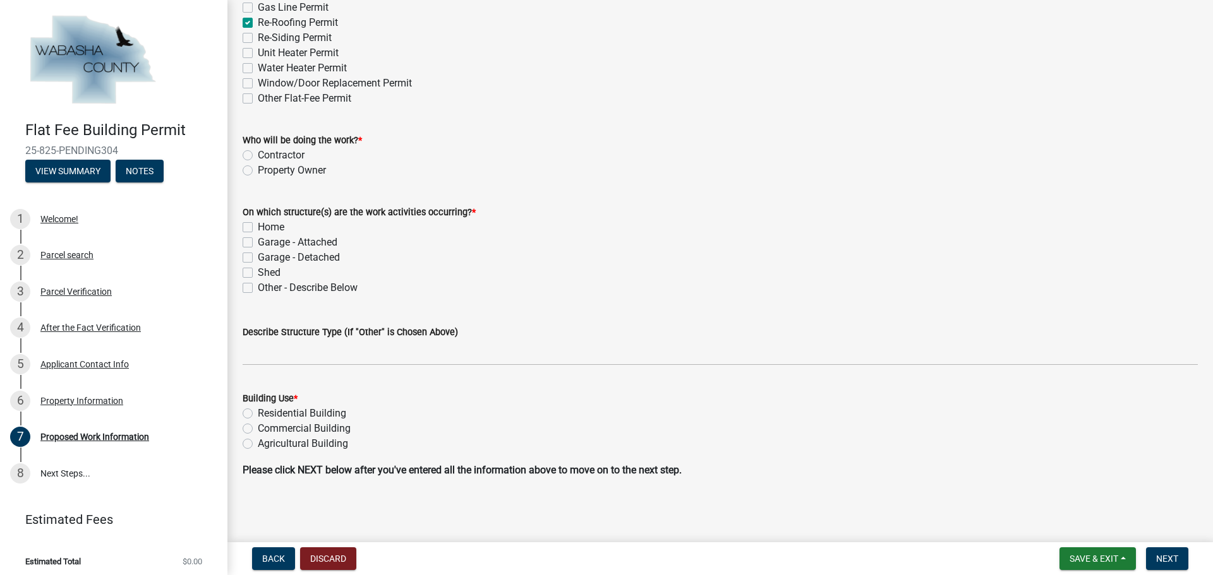
click at [258, 155] on label "Contractor" at bounding box center [281, 155] width 47 height 15
click at [258, 155] on input "Contractor" at bounding box center [262, 152] width 8 height 8
radio input "true"
click at [258, 229] on label "Home" at bounding box center [271, 227] width 27 height 15
click at [258, 228] on input "Home" at bounding box center [262, 224] width 8 height 8
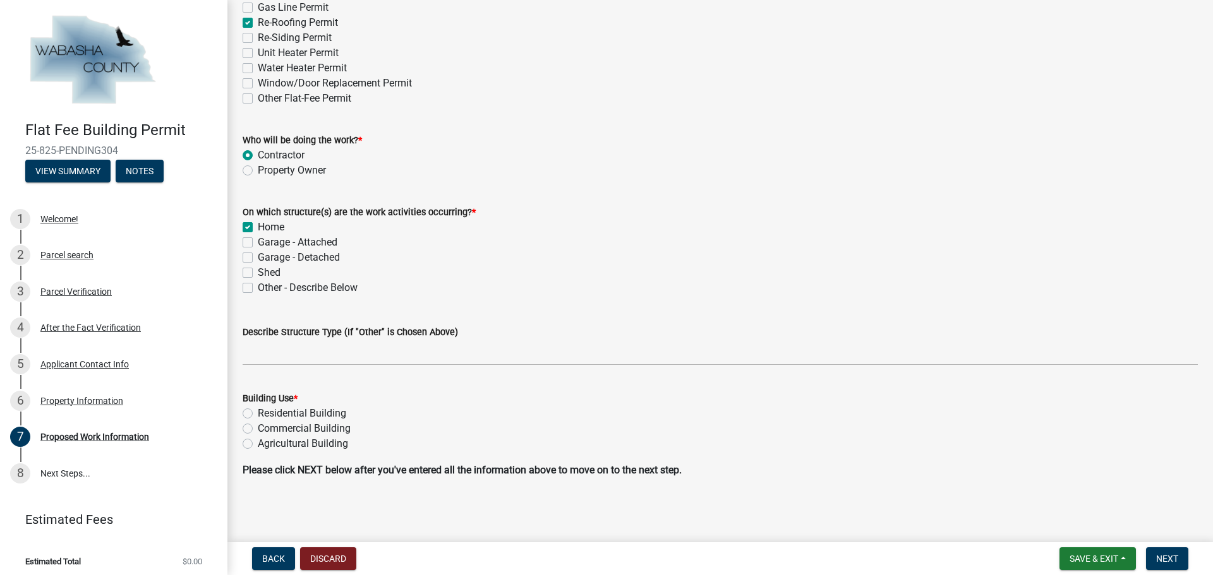
checkbox input "true"
checkbox input "false"
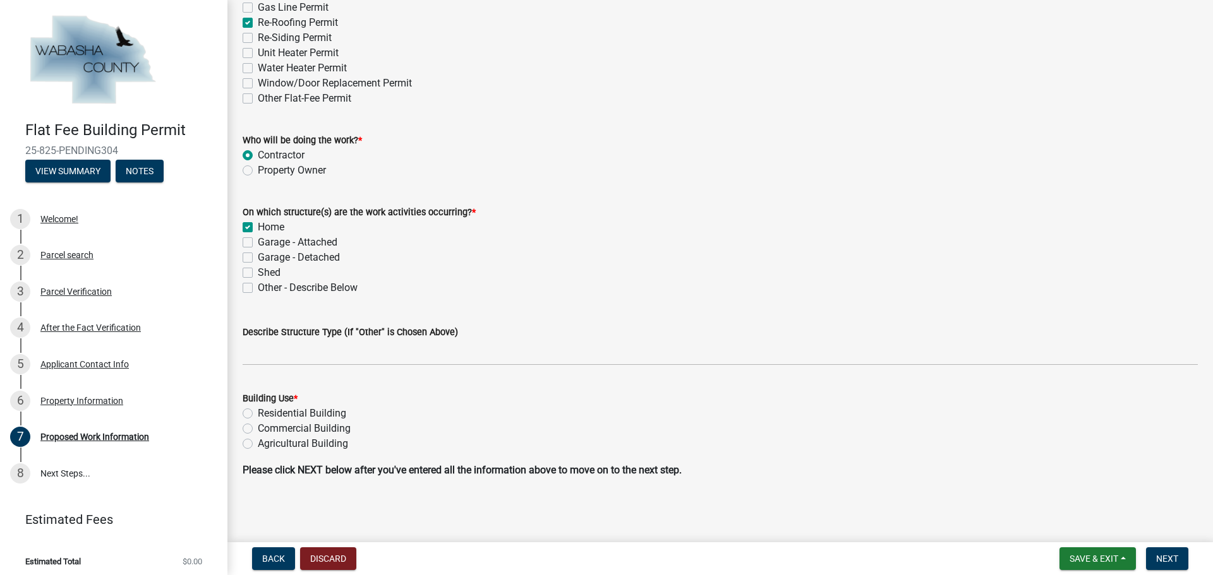
click at [258, 412] on label "Residential Building" at bounding box center [302, 413] width 88 height 15
click at [258, 412] on input "Residential Building" at bounding box center [262, 410] width 8 height 8
radio input "true"
click at [1159, 554] on span "Next" at bounding box center [1167, 559] width 22 height 10
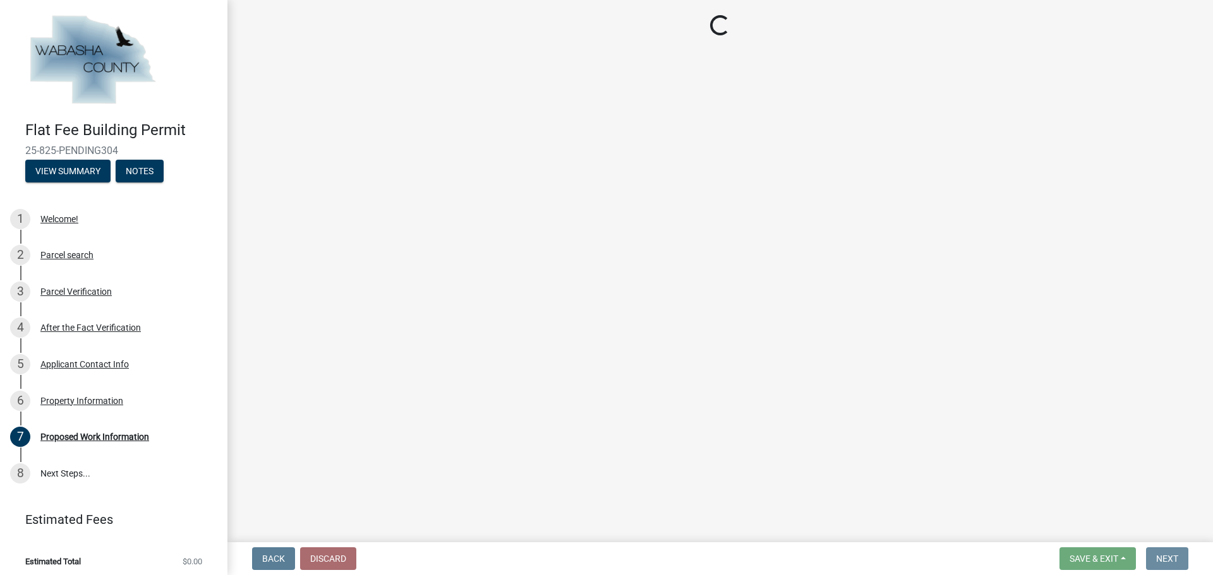
scroll to position [0, 0]
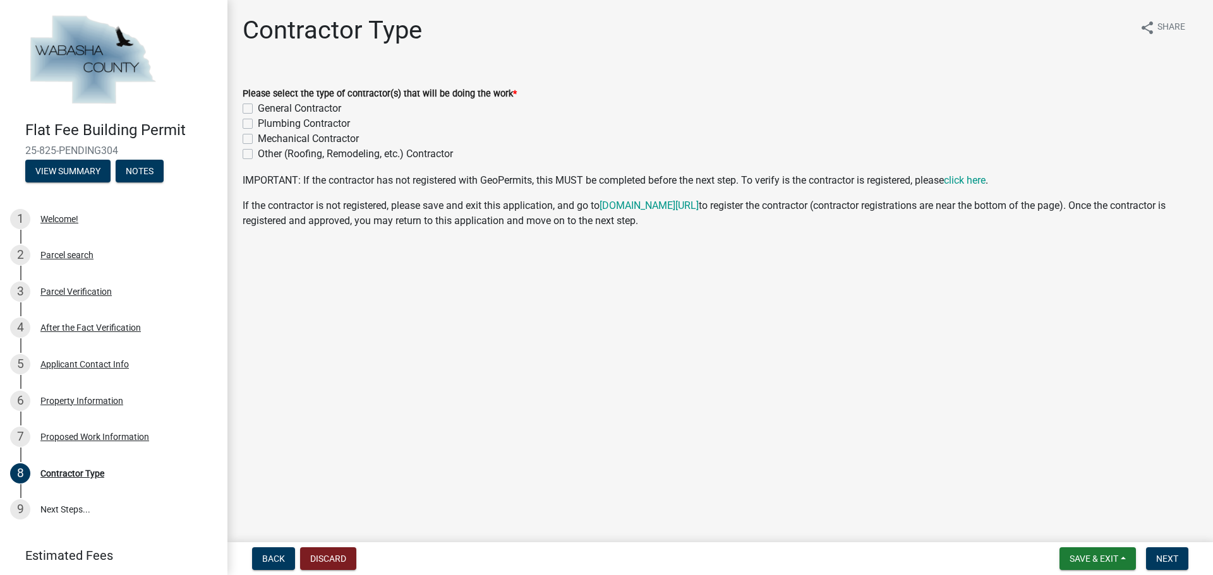
click at [258, 154] on label "Other (Roofing, Remodeling, etc.) Contractor" at bounding box center [355, 154] width 195 height 15
click at [258, 154] on input "Other (Roofing, Remodeling, etc.) Contractor" at bounding box center [262, 151] width 8 height 8
checkbox input "true"
checkbox input "false"
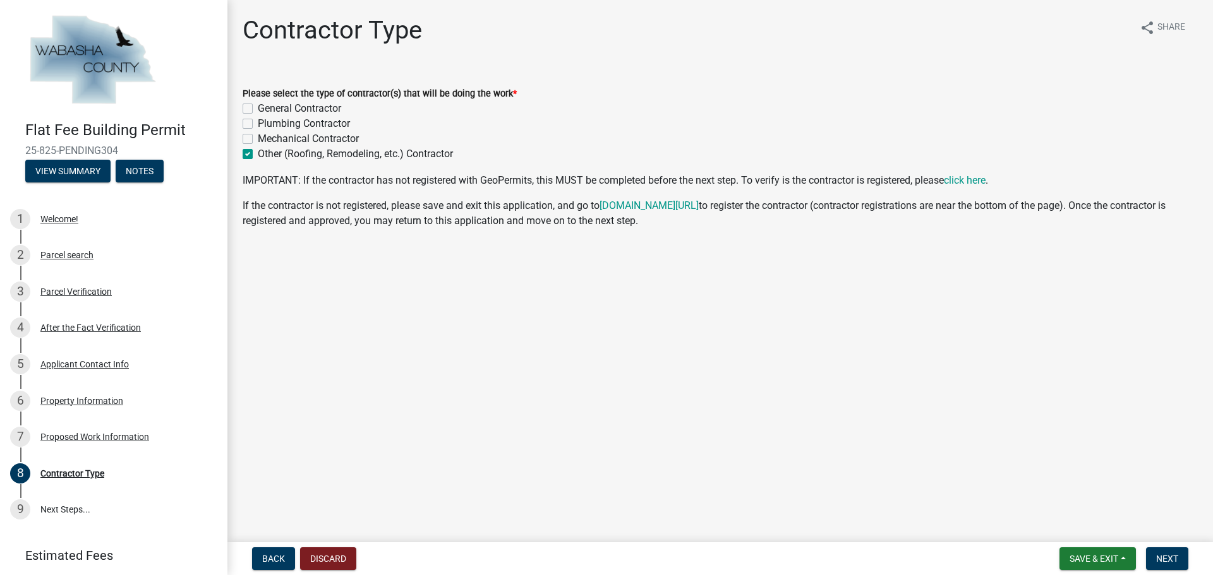
checkbox input "false"
checkbox input "true"
click at [1166, 557] on span "Next" at bounding box center [1167, 559] width 22 height 10
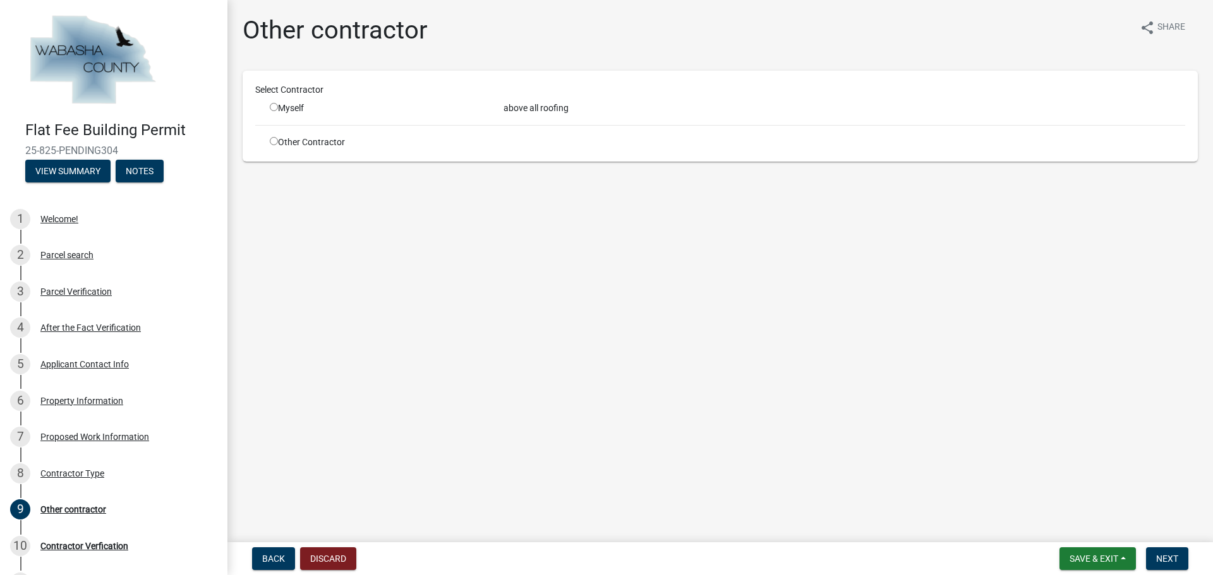
click at [275, 105] on input "radio" at bounding box center [274, 107] width 8 height 8
radio input "true"
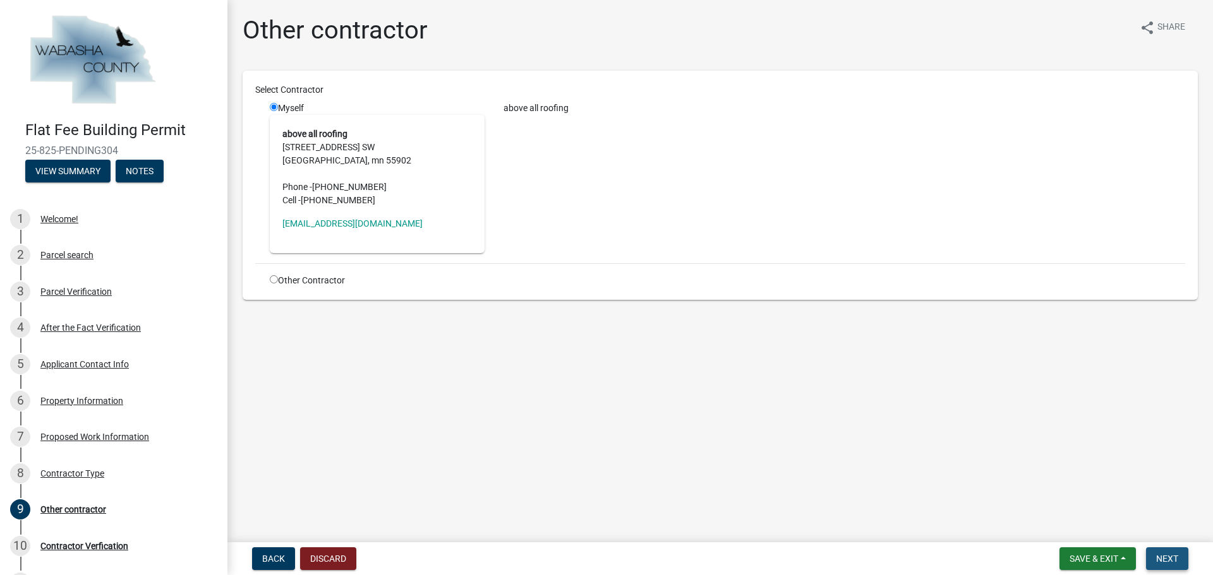
click at [1168, 554] on span "Next" at bounding box center [1167, 559] width 22 height 10
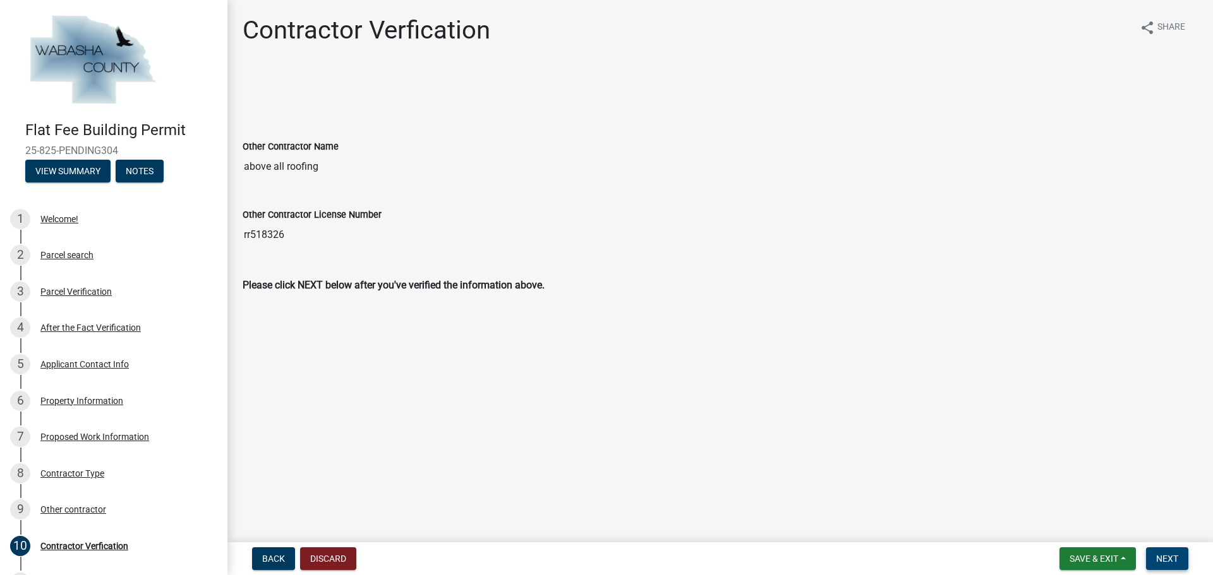
click at [1171, 551] on button "Next" at bounding box center [1167, 559] width 42 height 23
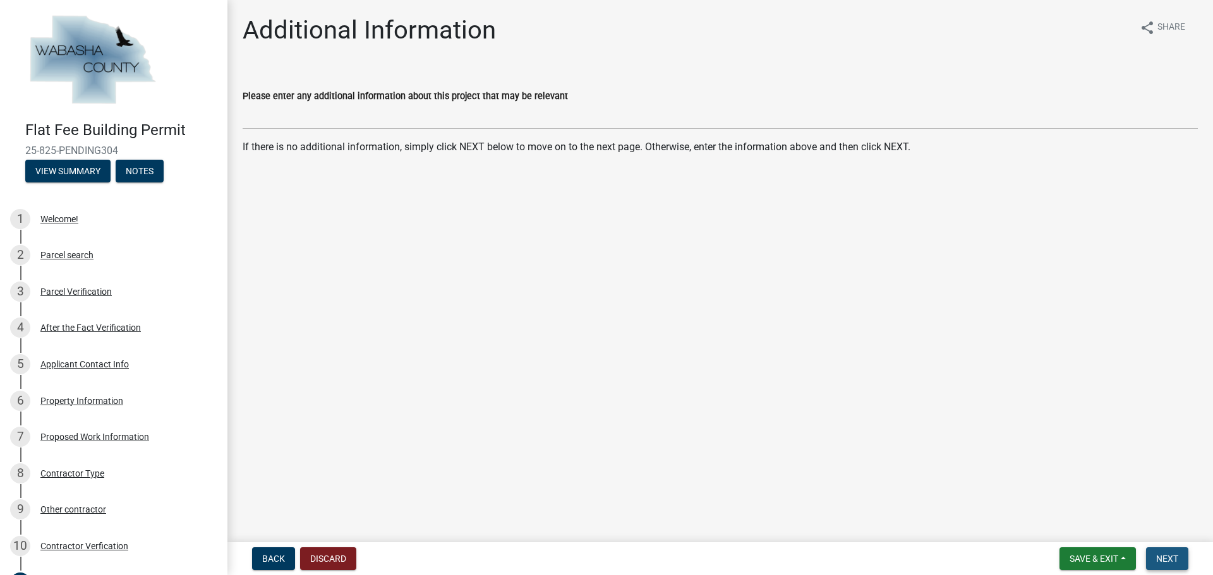
click at [1161, 557] on span "Next" at bounding box center [1167, 559] width 22 height 10
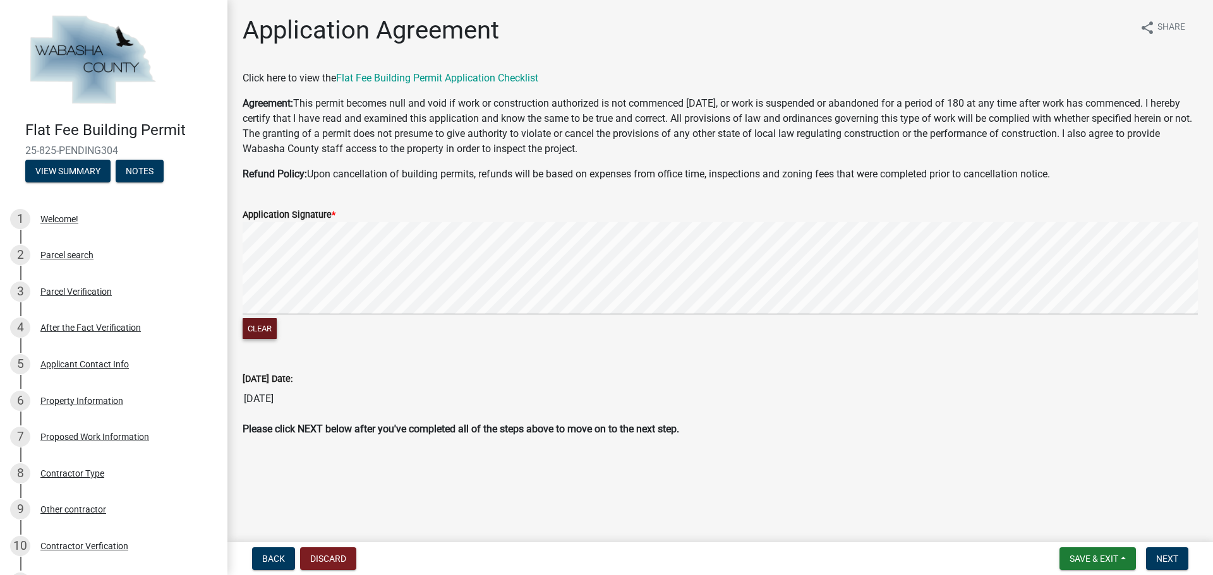
click at [268, 325] on button "Clear" at bounding box center [260, 328] width 34 height 21
click at [1170, 550] on button "Next" at bounding box center [1167, 559] width 42 height 23
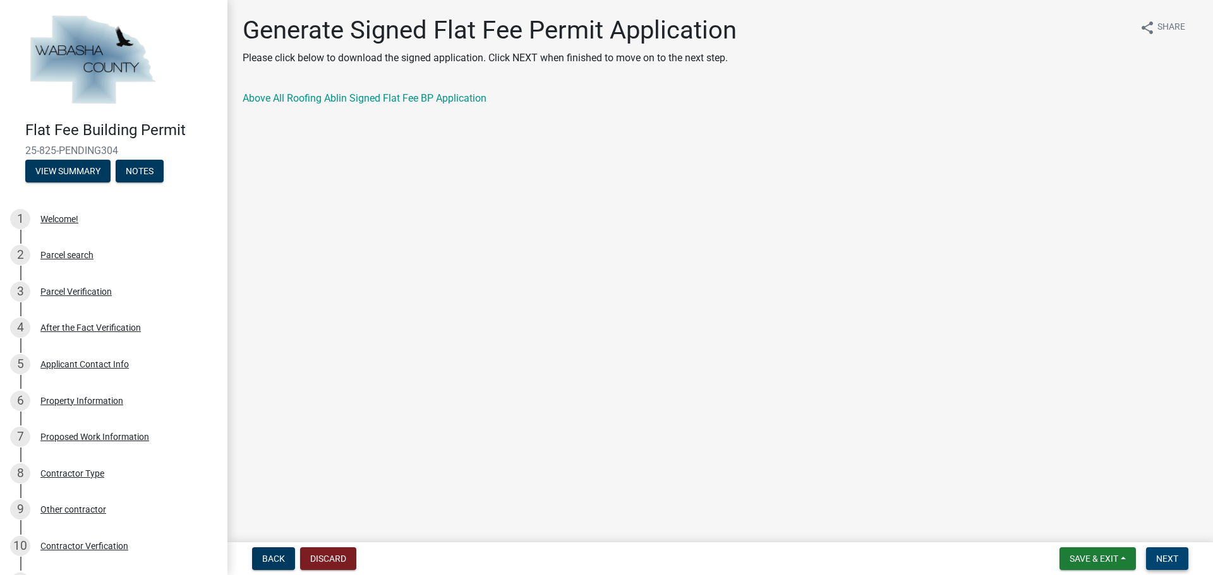
click at [1168, 558] on span "Next" at bounding box center [1167, 559] width 22 height 10
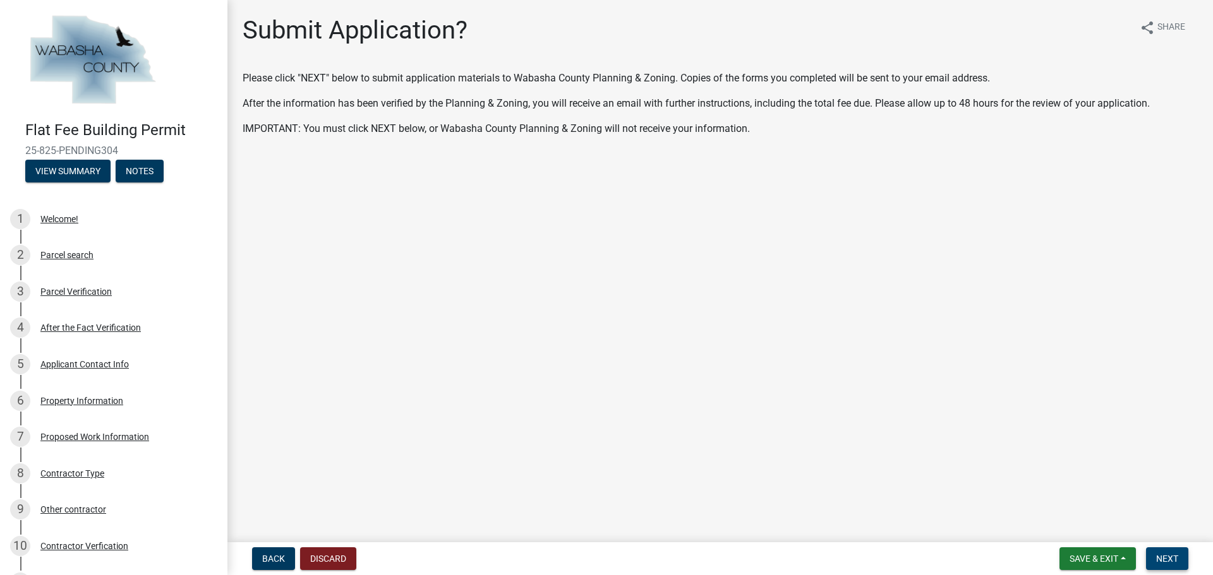
click at [1174, 559] on span "Next" at bounding box center [1167, 559] width 22 height 10
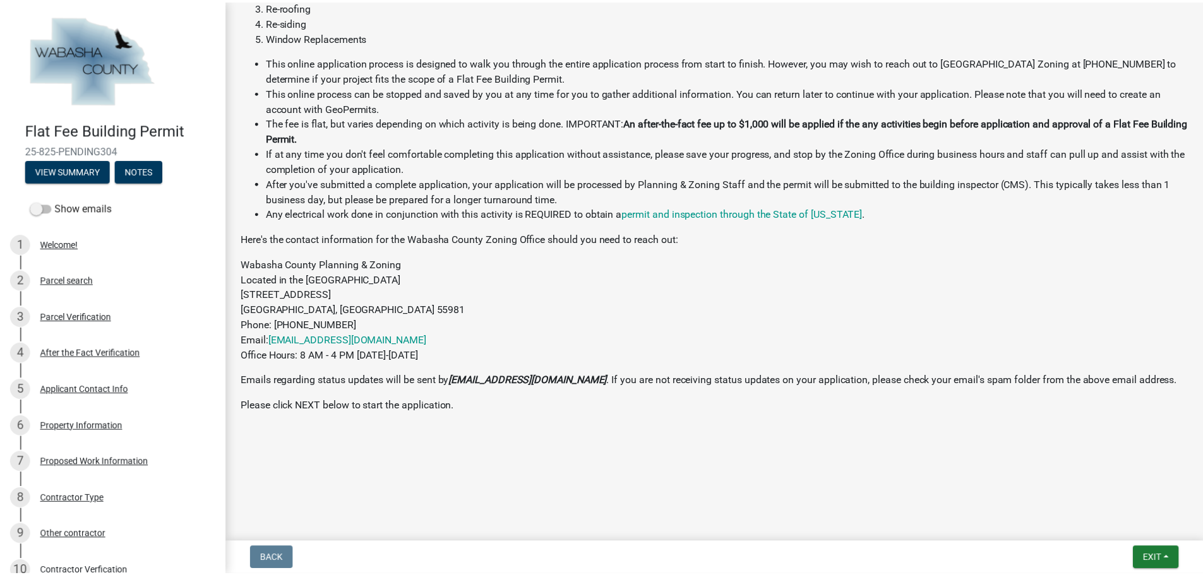
scroll to position [328, 0]
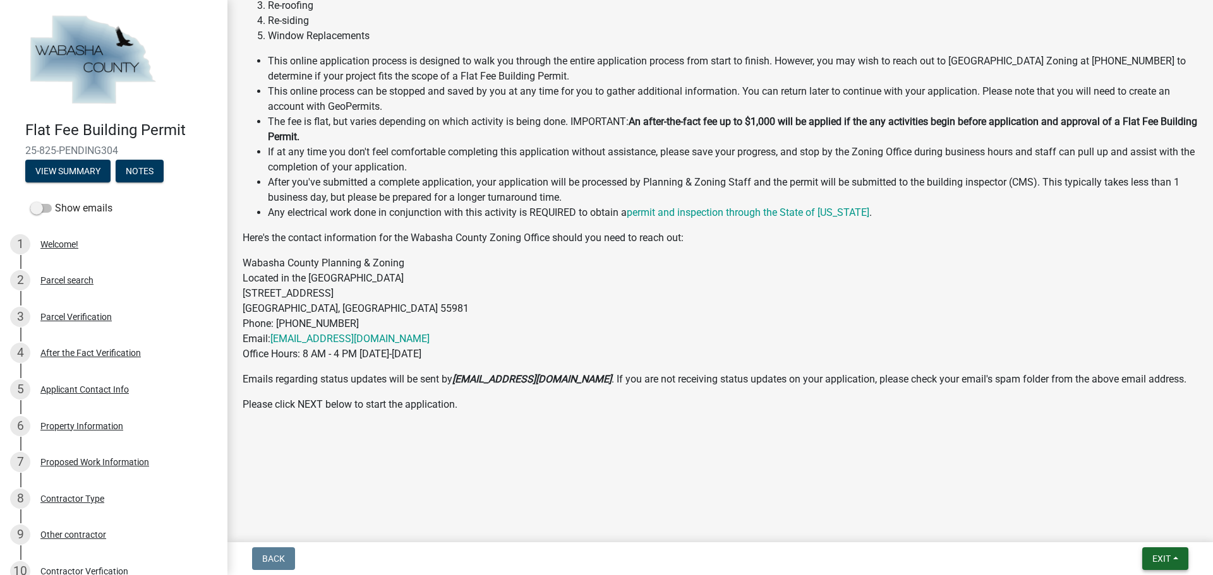
click at [1161, 555] on span "Exit" at bounding box center [1161, 559] width 18 height 10
click at [1132, 522] on button "Save & Exit" at bounding box center [1137, 526] width 101 height 30
